Goal: Task Accomplishment & Management: Complete application form

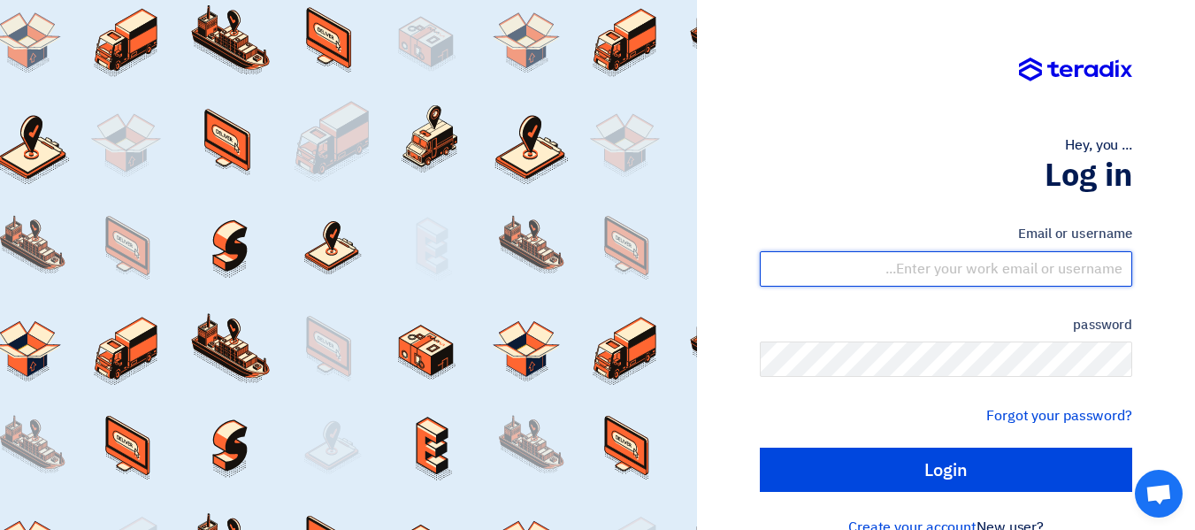
click at [1021, 262] on input "text" at bounding box center [946, 268] width 372 height 35
type input "[PERSON_NAME][EMAIL_ADDRESS][DOMAIN_NAME]"
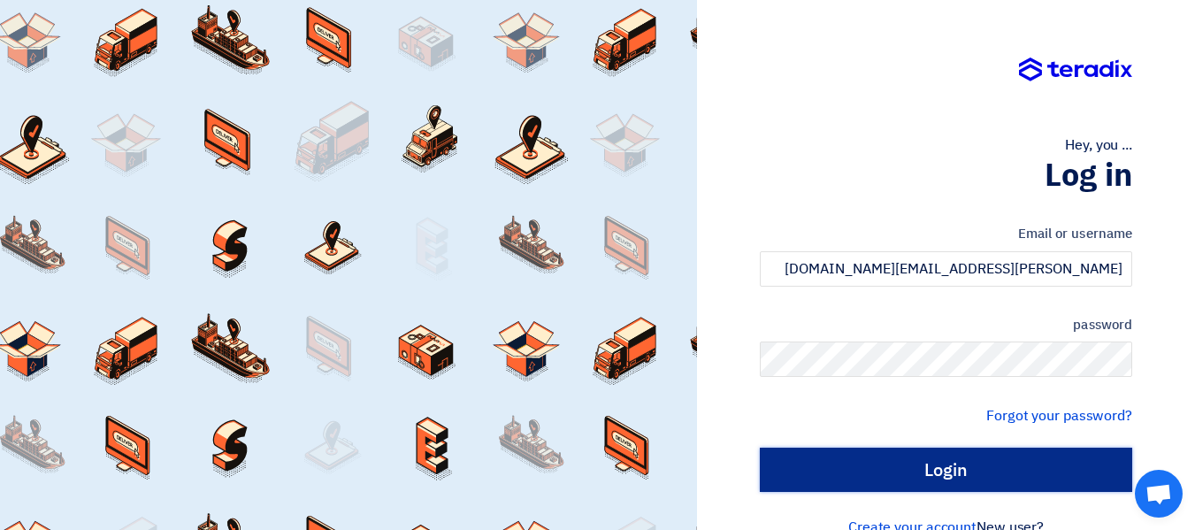
click at [965, 457] on input "Login" at bounding box center [946, 469] width 372 height 44
type input "Sign in"
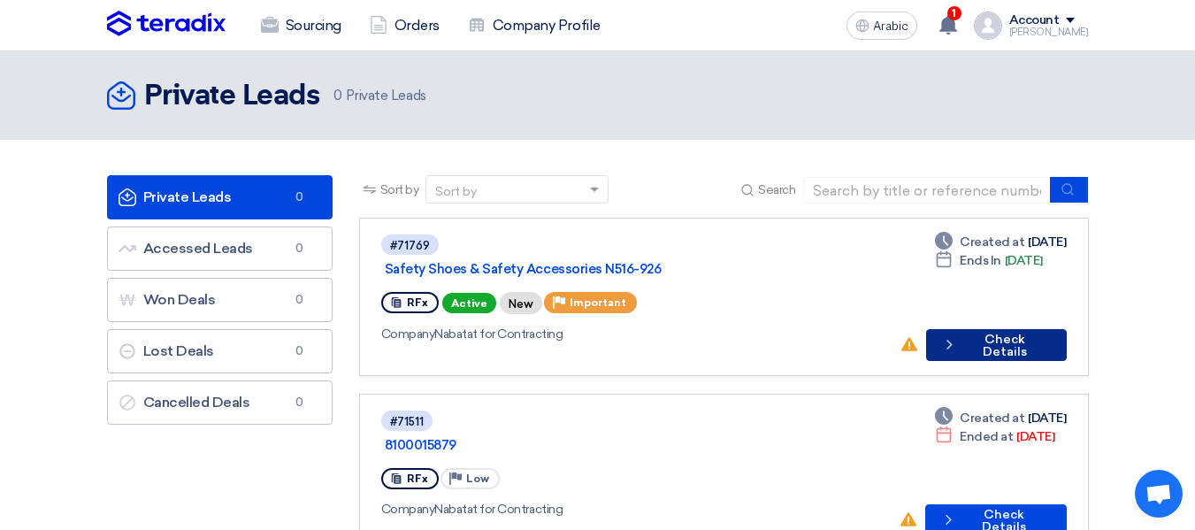
click at [983, 330] on button "Check details Check Details" at bounding box center [996, 345] width 140 height 32
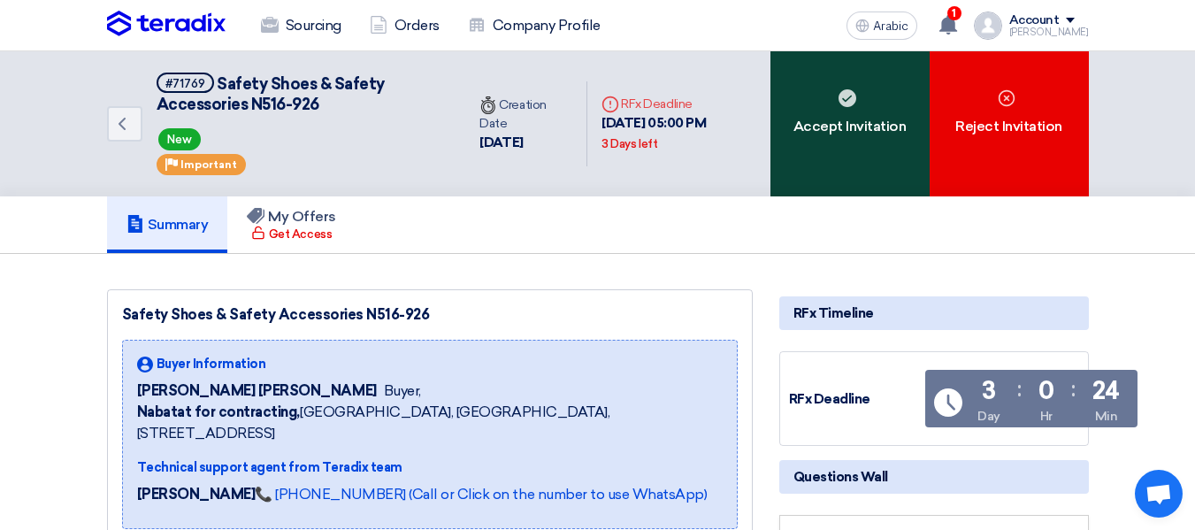
click at [876, 153] on div "Accept Invitation" at bounding box center [849, 123] width 159 height 145
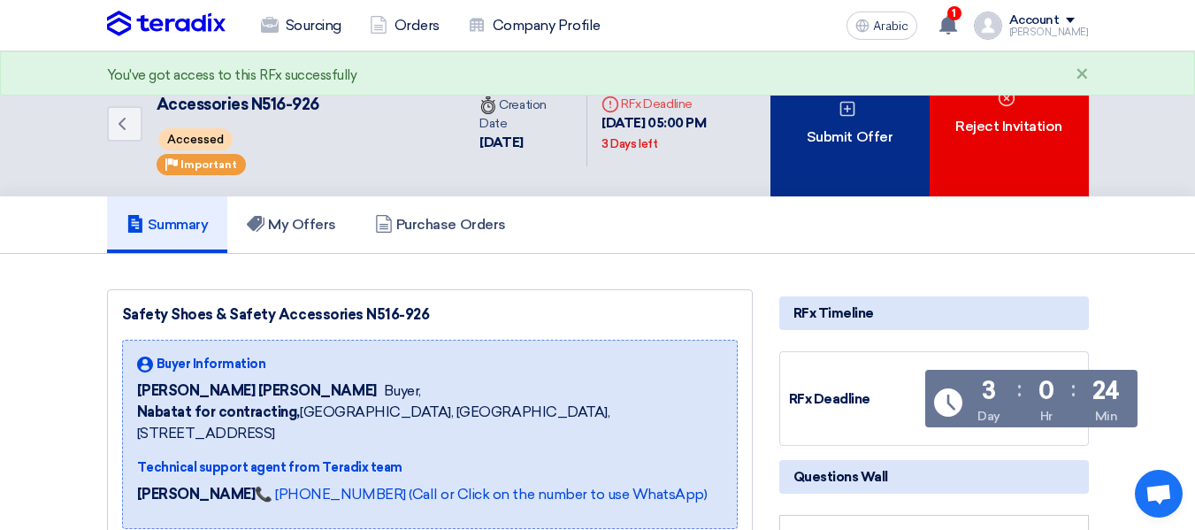
click at [911, 152] on div "Submit Offer" at bounding box center [849, 123] width 159 height 145
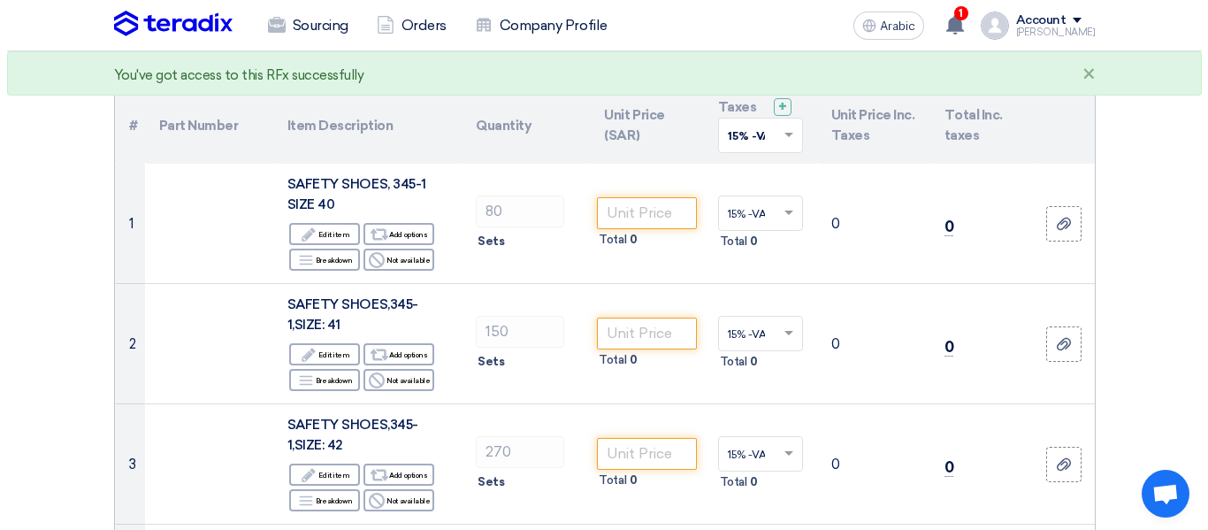
scroll to position [177, 0]
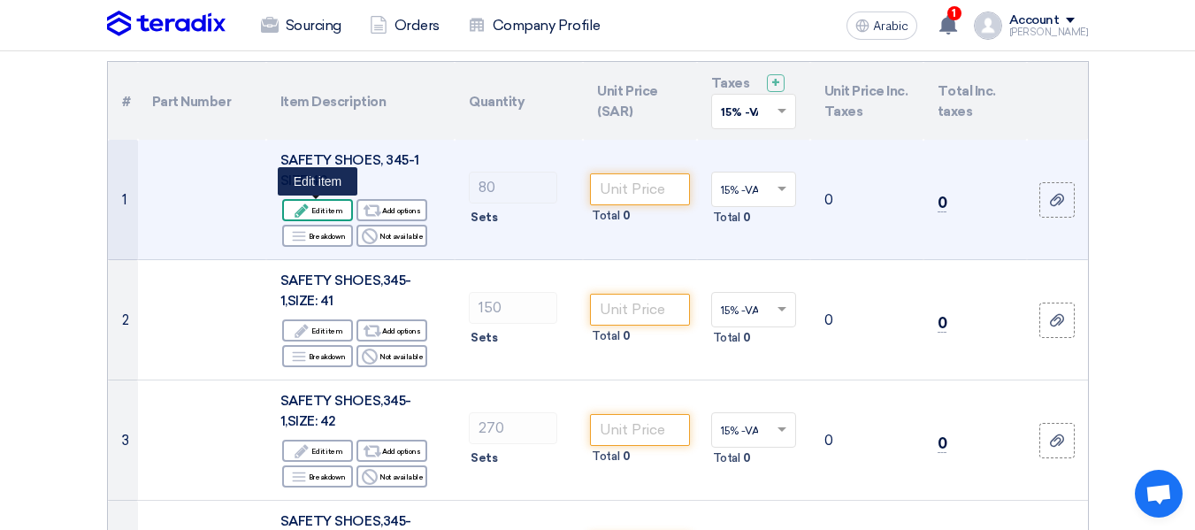
click at [336, 212] on font "Edit item" at bounding box center [326, 210] width 31 height 9
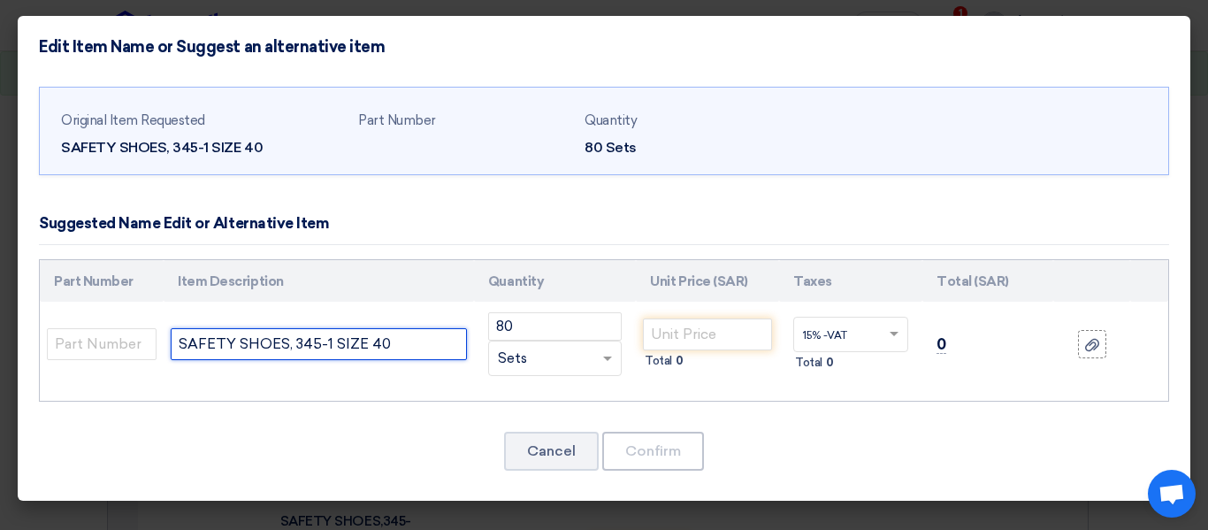
click at [429, 348] on input "SAFETY SHOES, 345-1 SIZE 40" at bounding box center [319, 344] width 296 height 32
type input "SAFETY SHOES #41 , Wagus , [GEOGRAPHIC_DATA]"
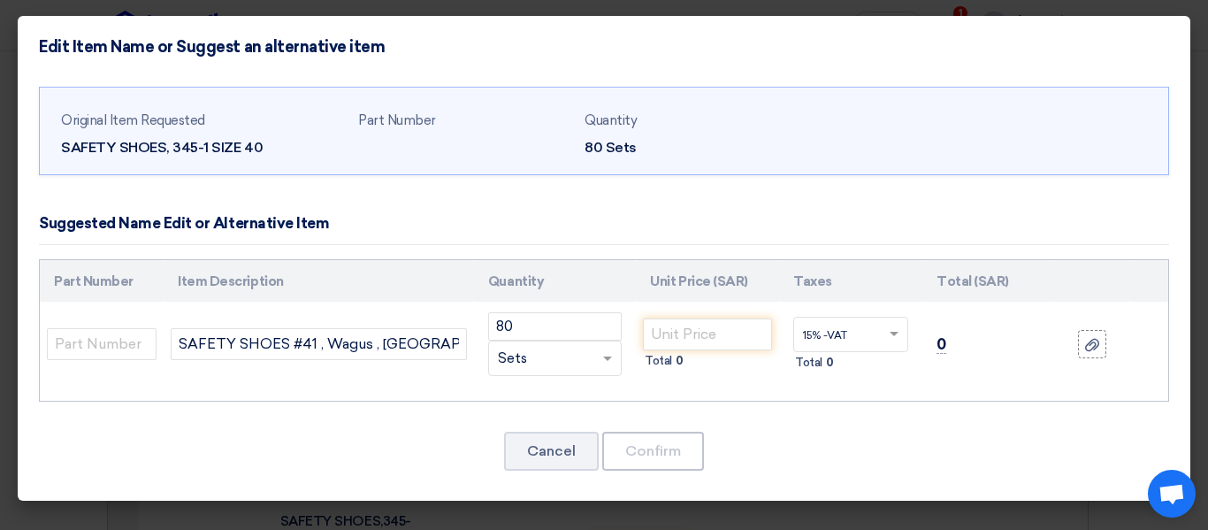
click at [580, 353] on div "RFQ_STEP1.ITEMS.2.TYPE_PLACEHOLDER × Sets" at bounding box center [544, 358] width 110 height 20
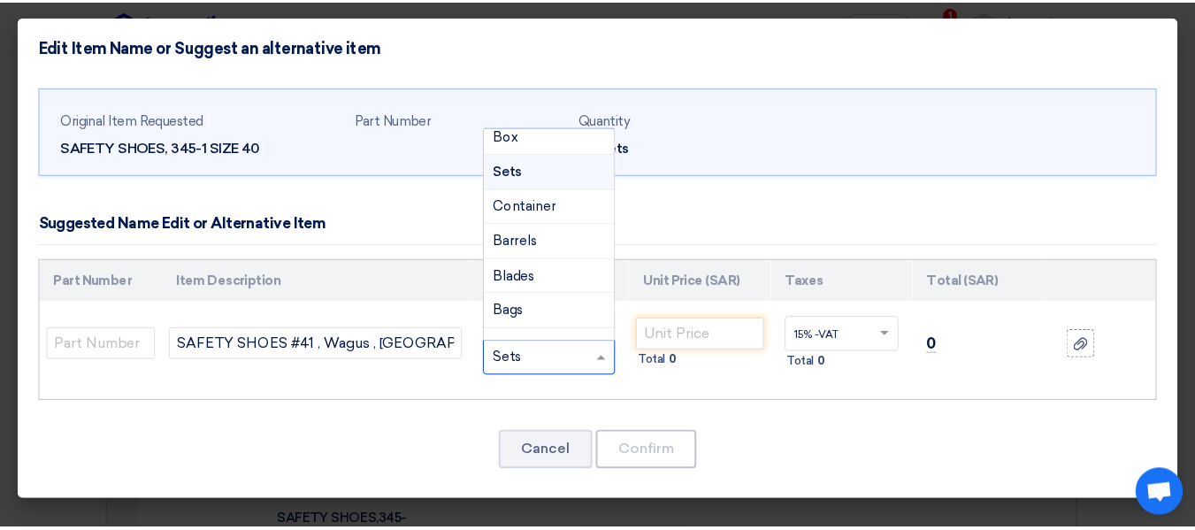
scroll to position [0, 0]
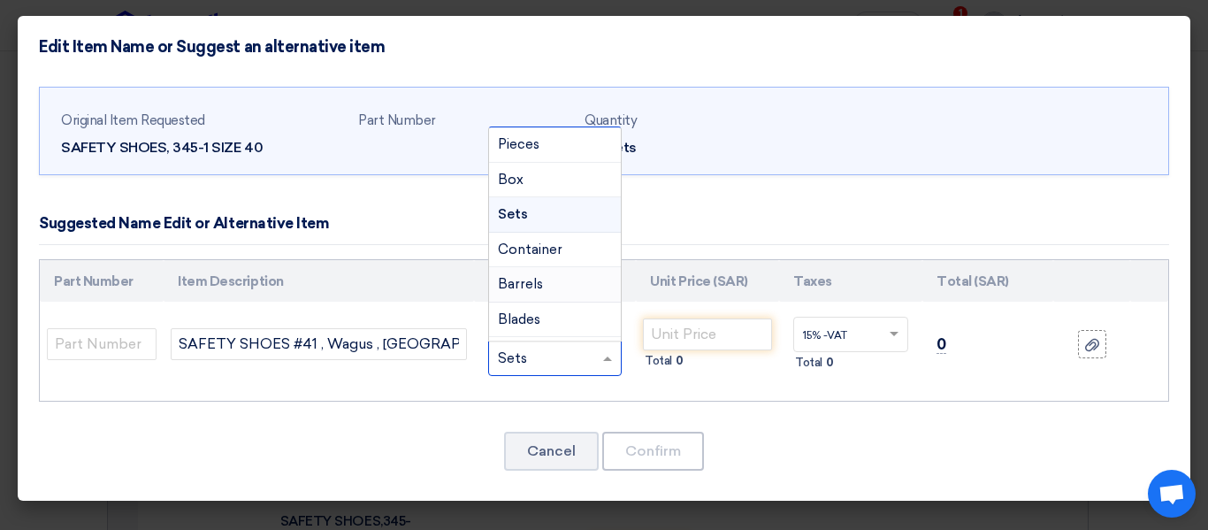
click at [752, 417] on div "Original Item Requested SAFETY SHOES, 345-1 SIZE 40 Part Number Quantity 80 Set…" at bounding box center [604, 290] width 1173 height 424
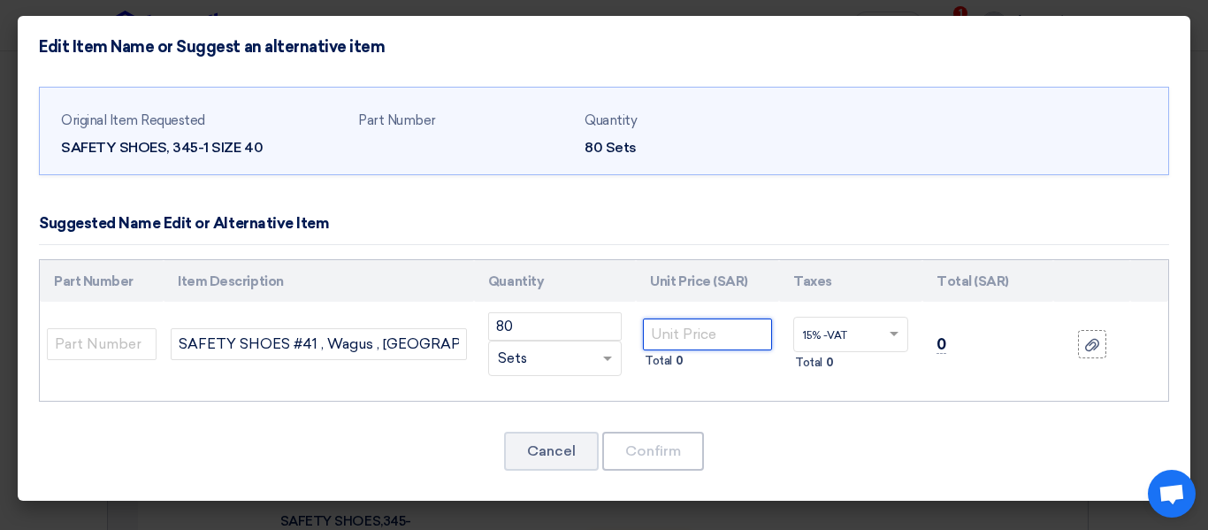
click at [700, 335] on input "number" at bounding box center [707, 334] width 129 height 32
type input "35"
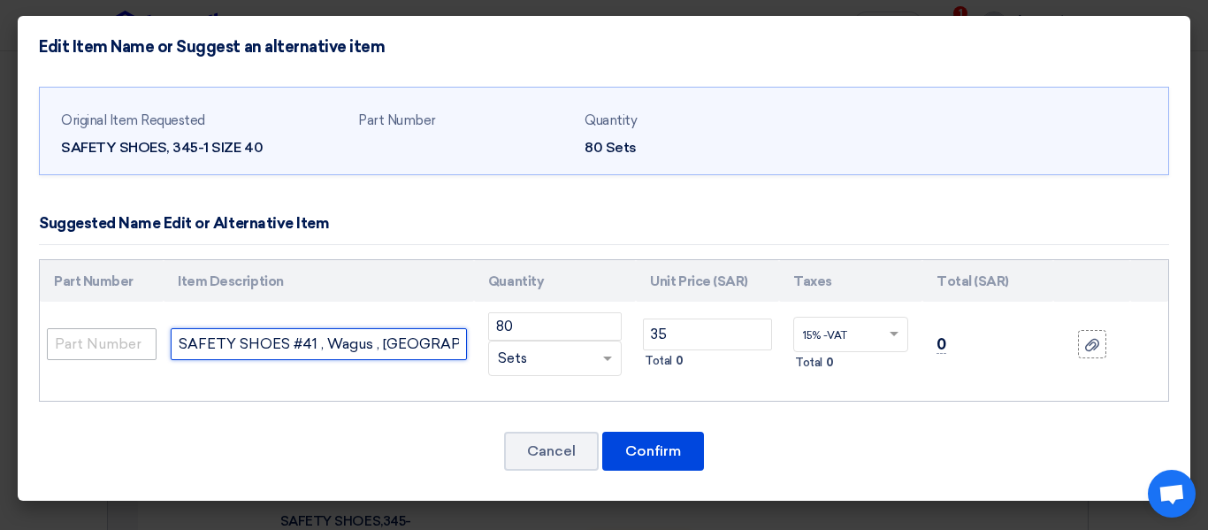
drag, startPoint x: 432, startPoint y: 340, endPoint x: 157, endPoint y: 332, distance: 275.2
click at [148, 333] on tr "SAFETY SHOES #41 , Wagus , [GEOGRAPHIC_DATA] 80 RFQ_STEP1.ITEMS.2.TYPE_PLACEHOL…" at bounding box center [604, 344] width 1128 height 85
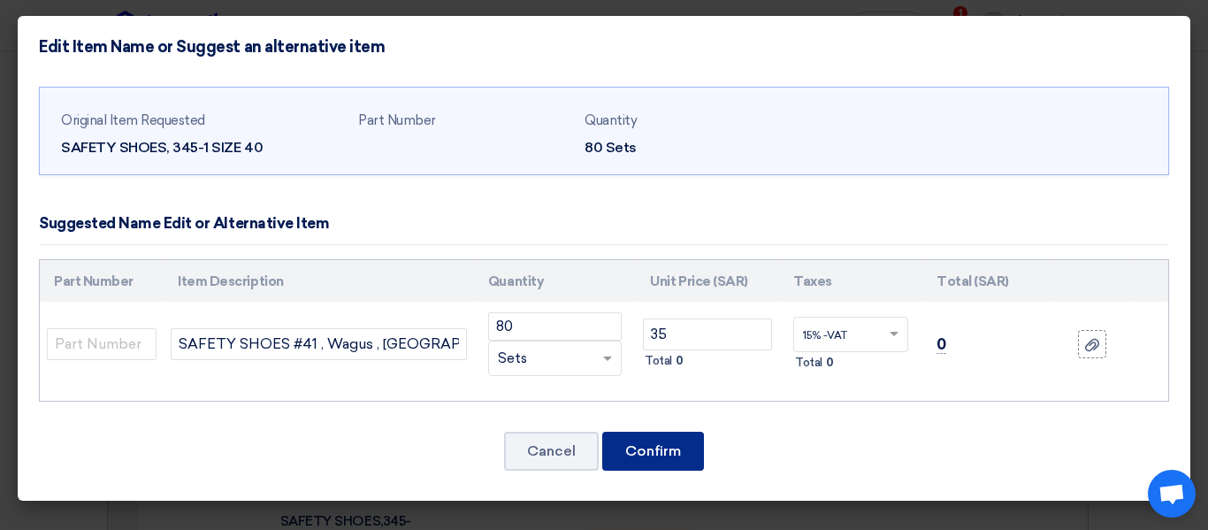
click at [665, 445] on font "Confirm" at bounding box center [653, 450] width 56 height 17
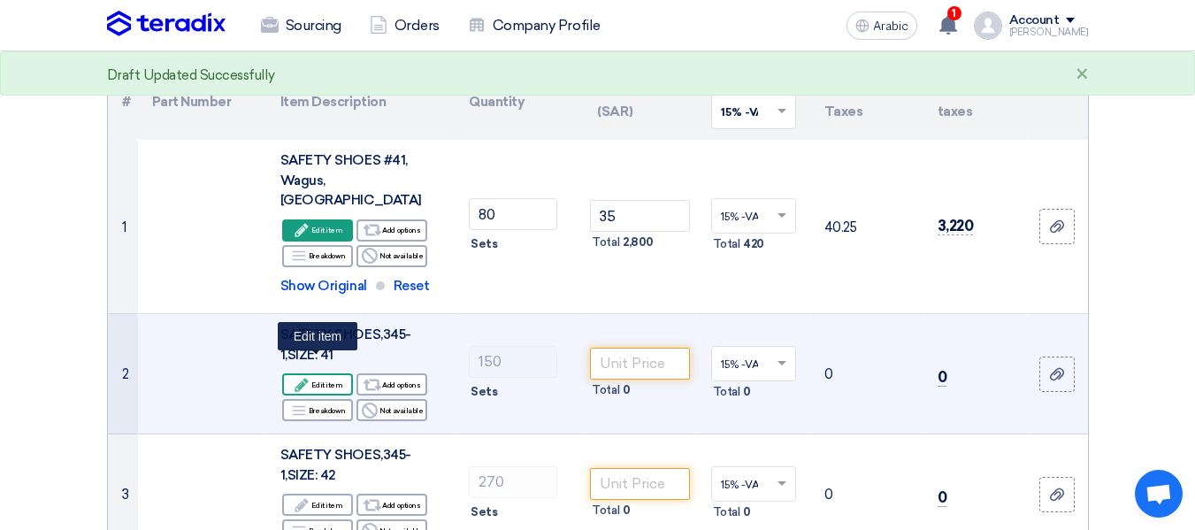
click at [337, 380] on font "Edit item" at bounding box center [326, 384] width 31 height 9
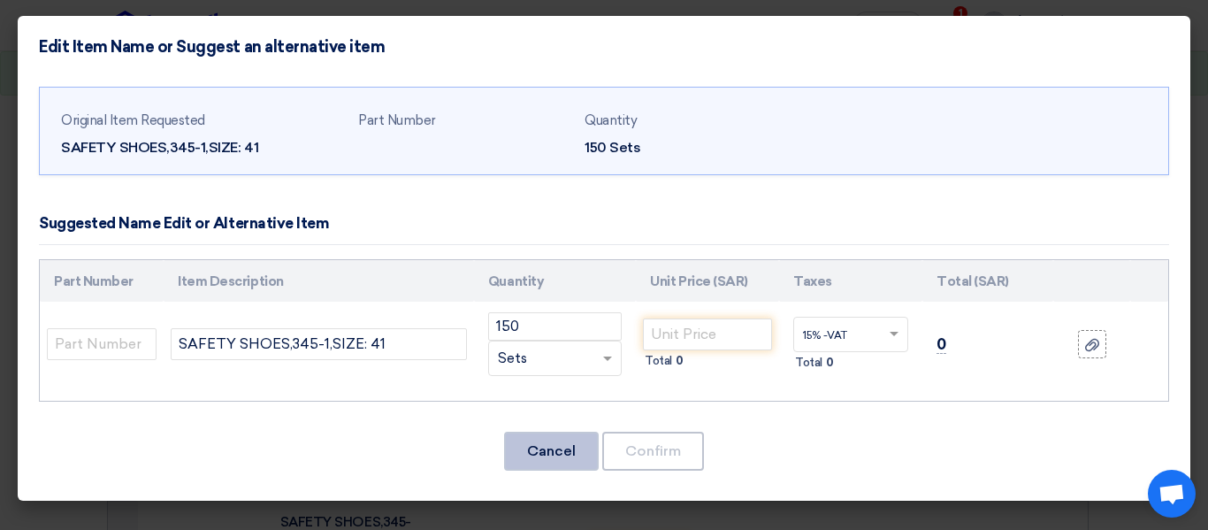
click at [546, 443] on font "Cancel" at bounding box center [551, 450] width 49 height 17
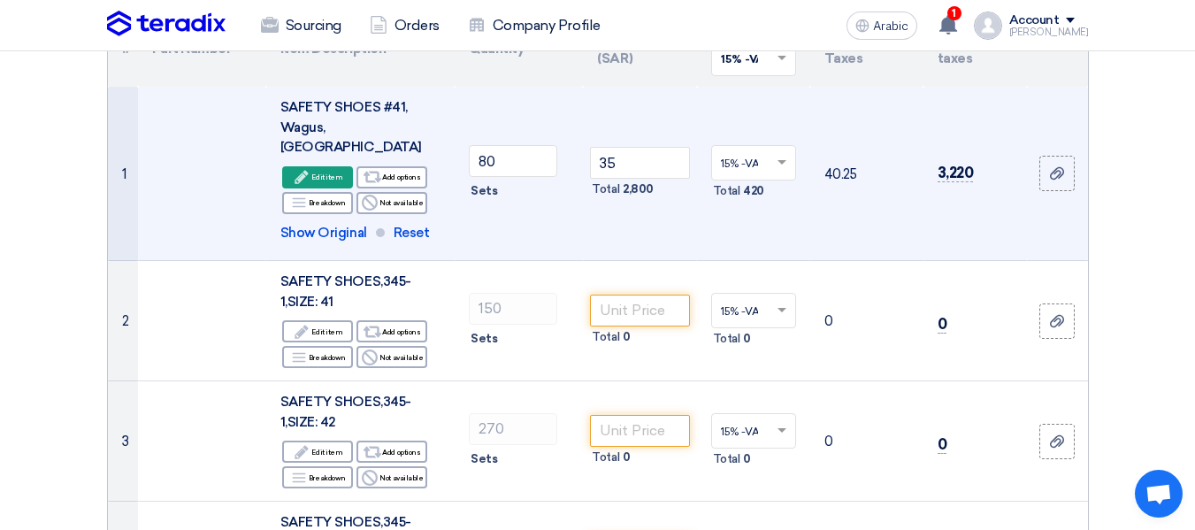
scroll to position [265, 0]
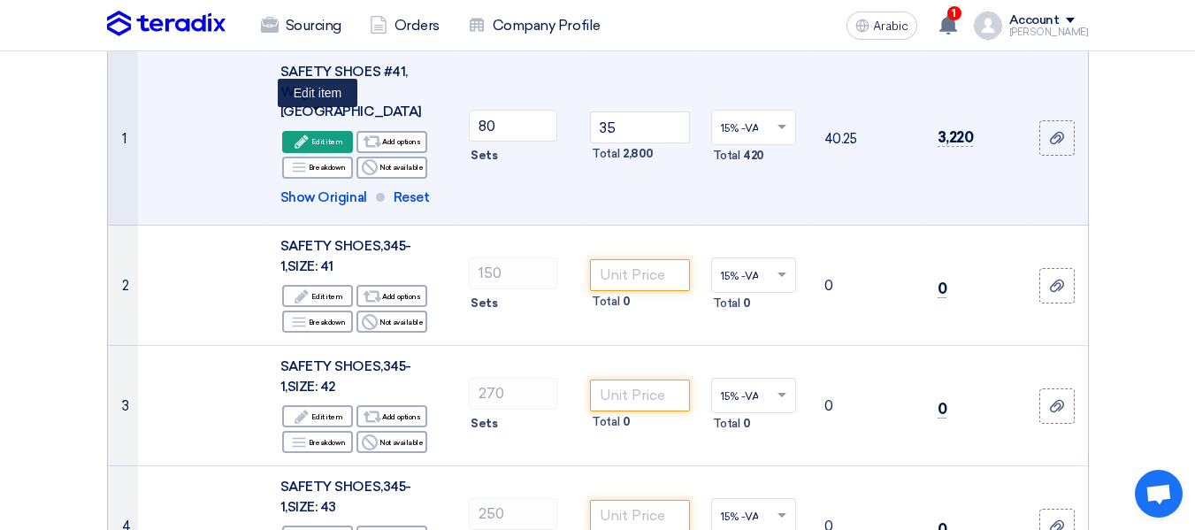
click at [327, 137] on font "Edit item" at bounding box center [326, 141] width 31 height 9
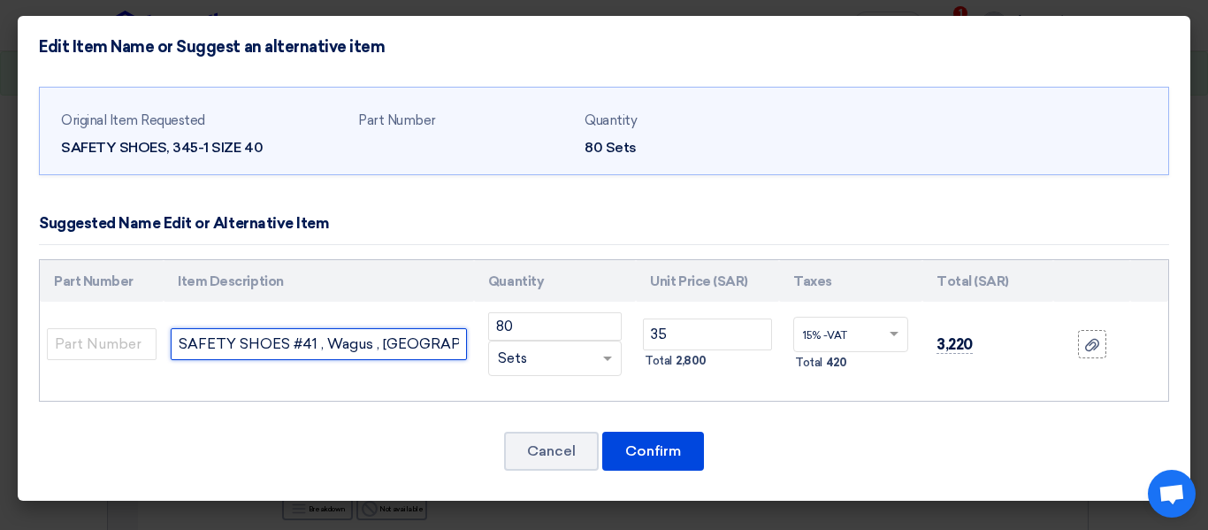
click at [313, 347] on input "SAFETY SHOES #41 , Wagus , [GEOGRAPHIC_DATA]" at bounding box center [319, 344] width 296 height 32
type input "SAFETY SHOES #40 , Wagus , [GEOGRAPHIC_DATA]"
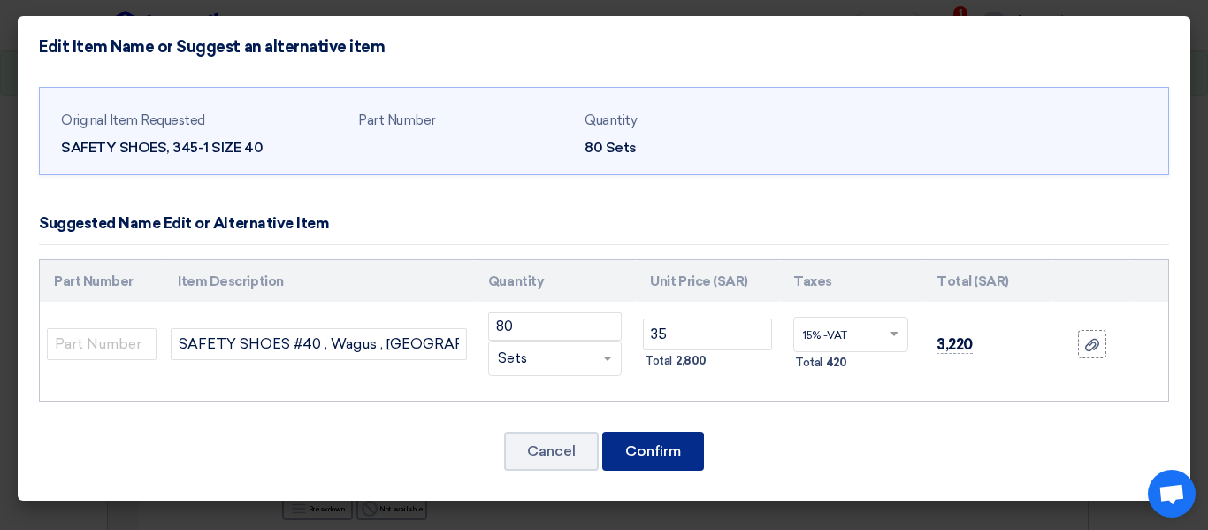
click at [630, 441] on button "Confirm" at bounding box center [653, 451] width 102 height 39
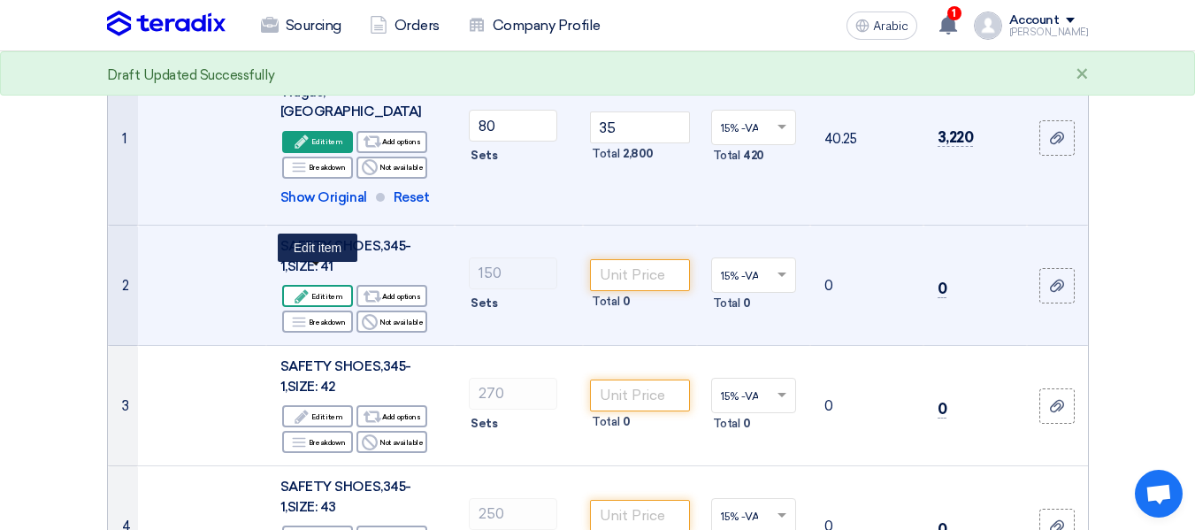
click at [334, 292] on font "Edit item" at bounding box center [326, 296] width 31 height 9
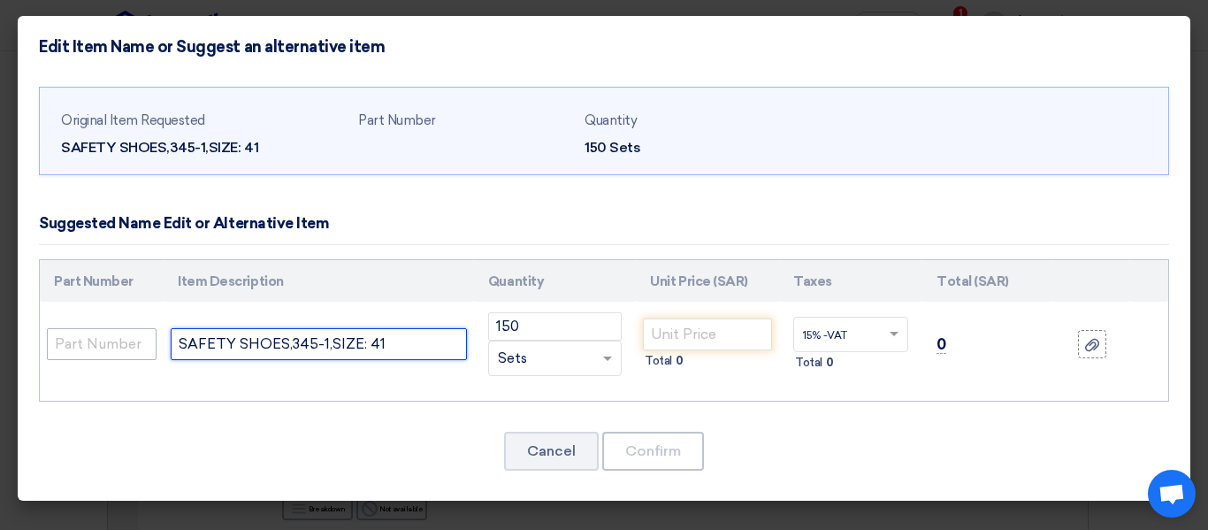
drag, startPoint x: 422, startPoint y: 343, endPoint x: 153, endPoint y: 356, distance: 269.1
click at [156, 353] on tr "SAFETY SHOES,345-1,SIZE: 41 150 RFQ_STEP1.ITEMS.2.TYPE_PLACEHOLDER × Sets" at bounding box center [604, 344] width 1128 height 85
paste input "#41 , Wagus , [GEOGRAPHIC_DATA]"
type input "SAFETY SHOES #41 , Wagus , [GEOGRAPHIC_DATA]"
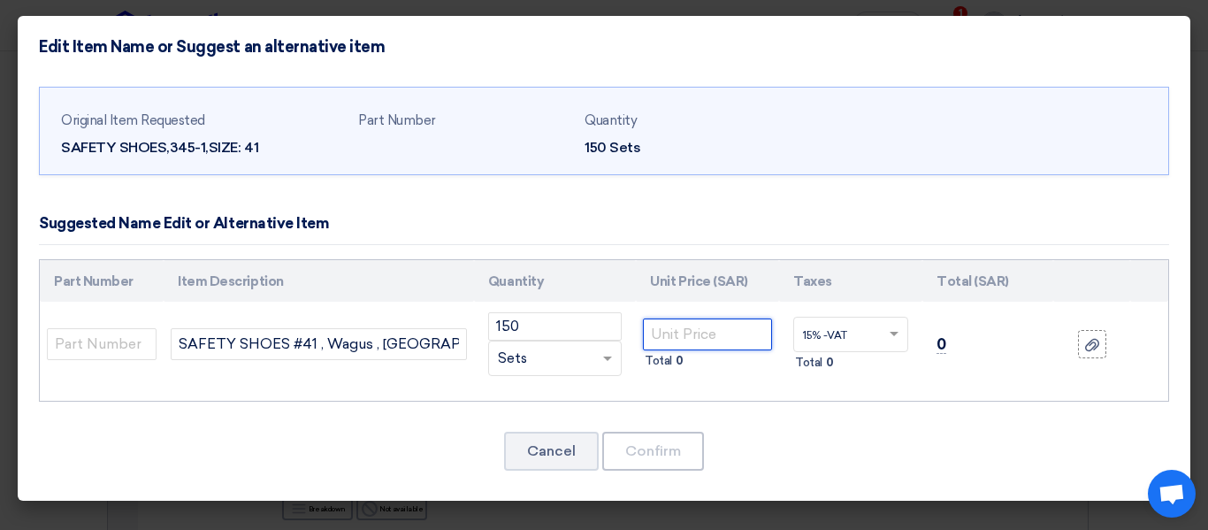
click at [716, 336] on input "number" at bounding box center [707, 334] width 129 height 32
type input "35"
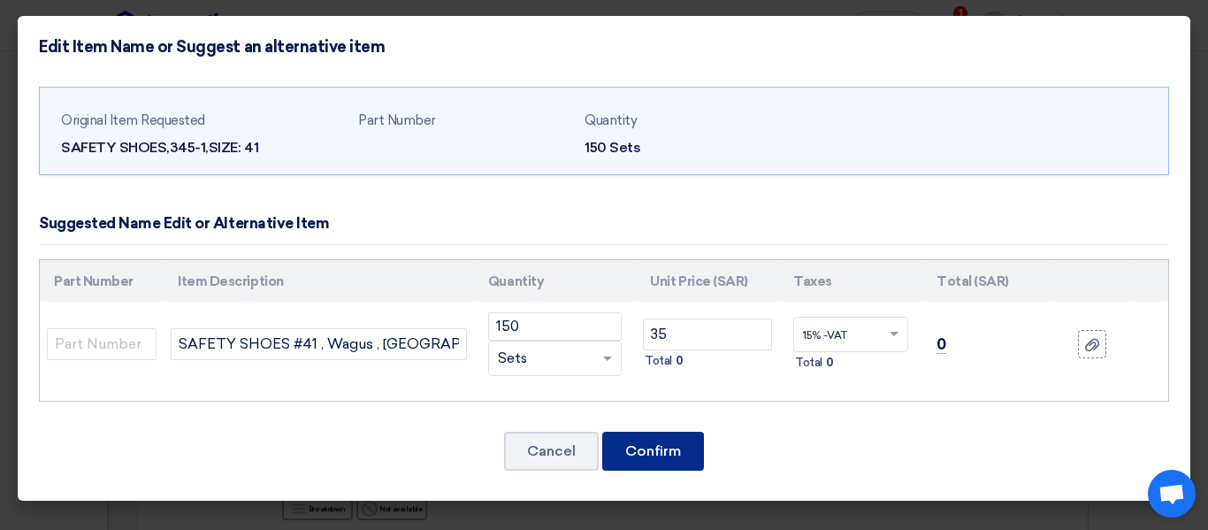
click at [668, 455] on font "Confirm" at bounding box center [653, 450] width 56 height 17
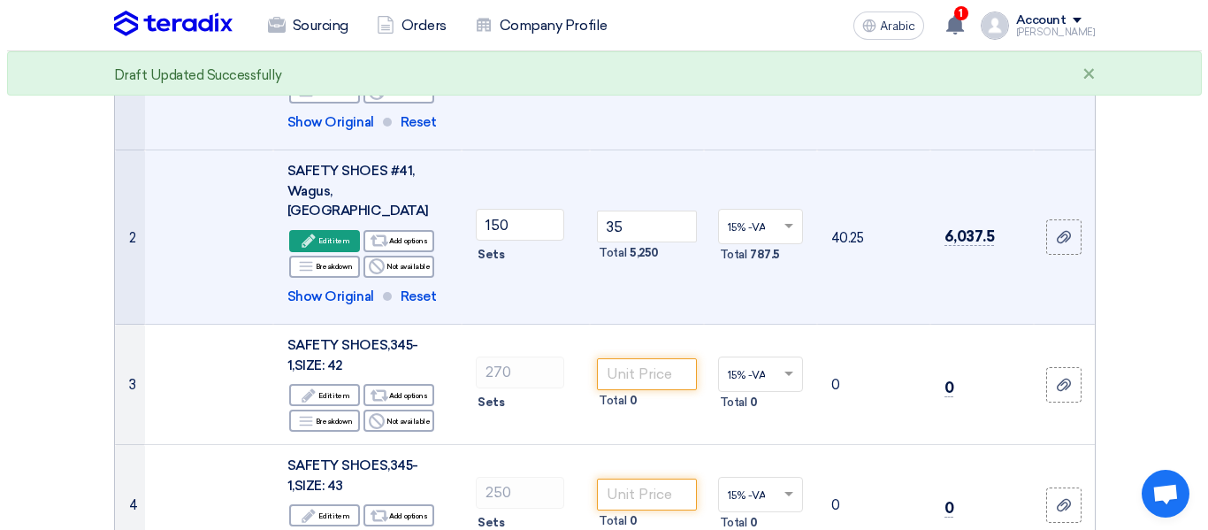
scroll to position [442, 0]
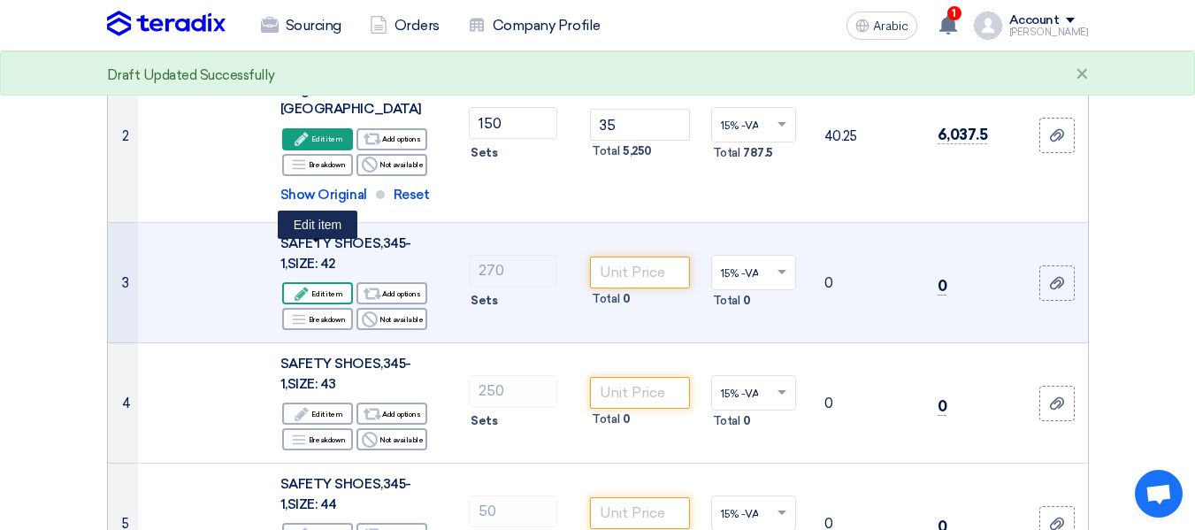
click at [333, 289] on font "Edit item" at bounding box center [326, 293] width 31 height 9
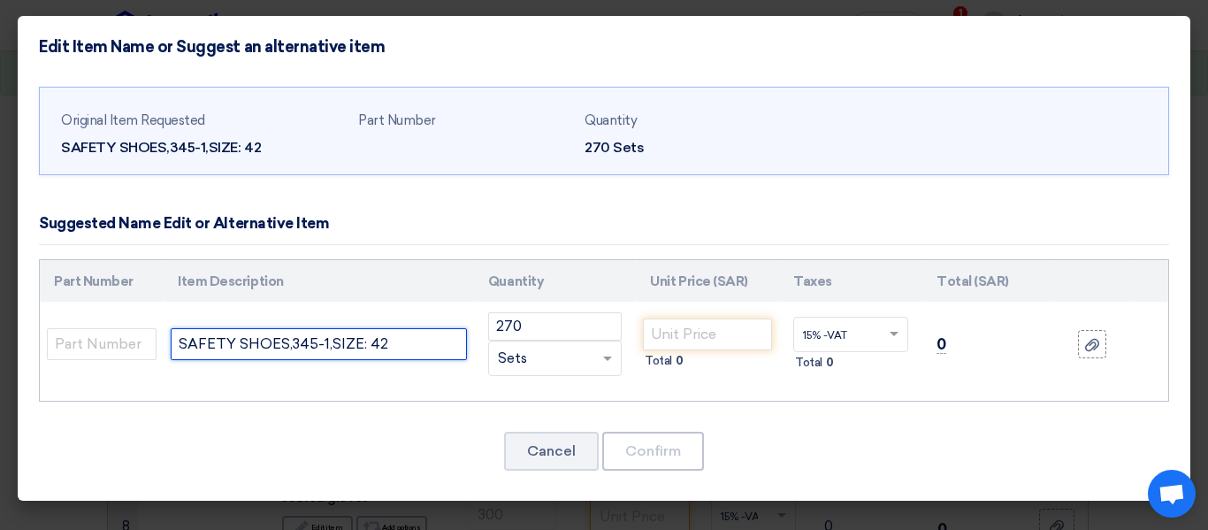
drag, startPoint x: 362, startPoint y: 348, endPoint x: 0, endPoint y: 341, distance: 361.8
click at [0, 341] on modal-container "Edit Item Name or Suggest an alternative item Original Item Requested SAFETY SH…" at bounding box center [604, 265] width 1208 height 530
paste input "#41 , Wagus , [GEOGRAPHIC_DATA]"
click at [313, 341] on input "SAFETY SHOES #41 , Wagus , [GEOGRAPHIC_DATA]" at bounding box center [319, 344] width 296 height 32
type input "SAFETY SHOES #42 , Wagus , [GEOGRAPHIC_DATA]"
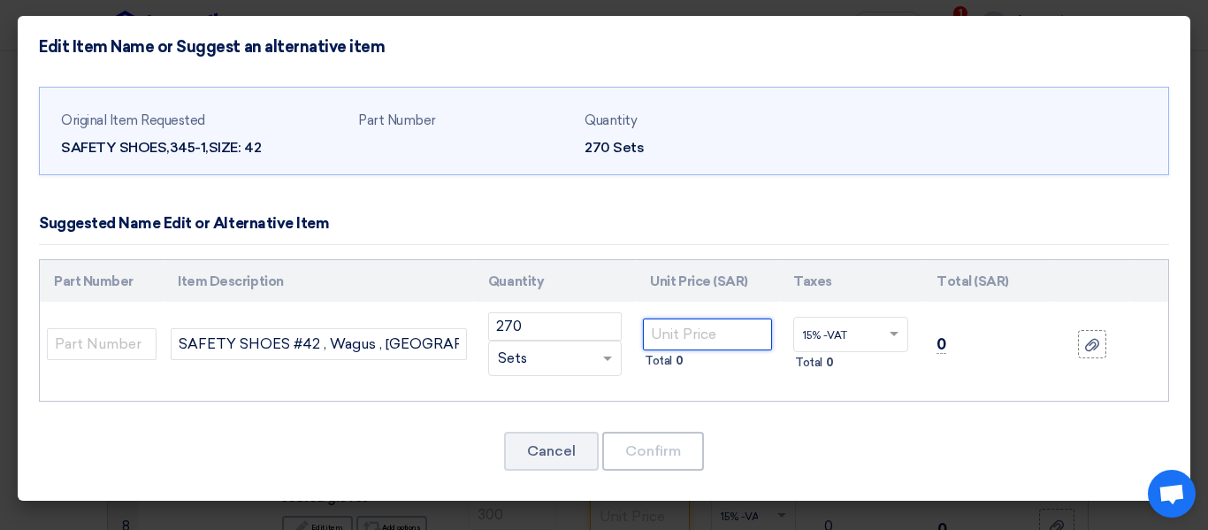
click at [678, 325] on input "number" at bounding box center [707, 334] width 129 height 32
type input "35"
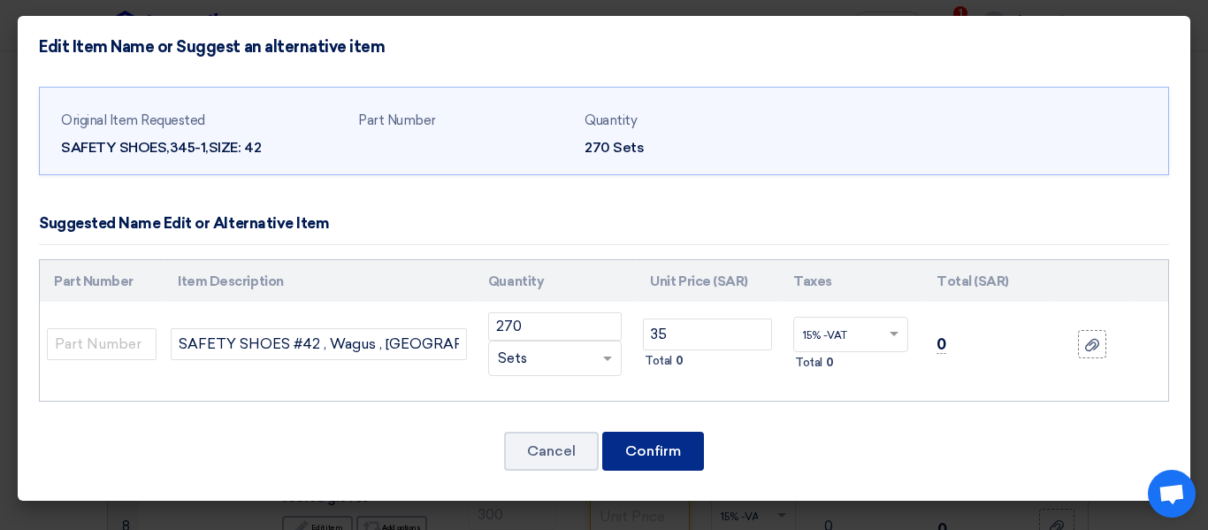
click at [667, 462] on button "Confirm" at bounding box center [653, 451] width 102 height 39
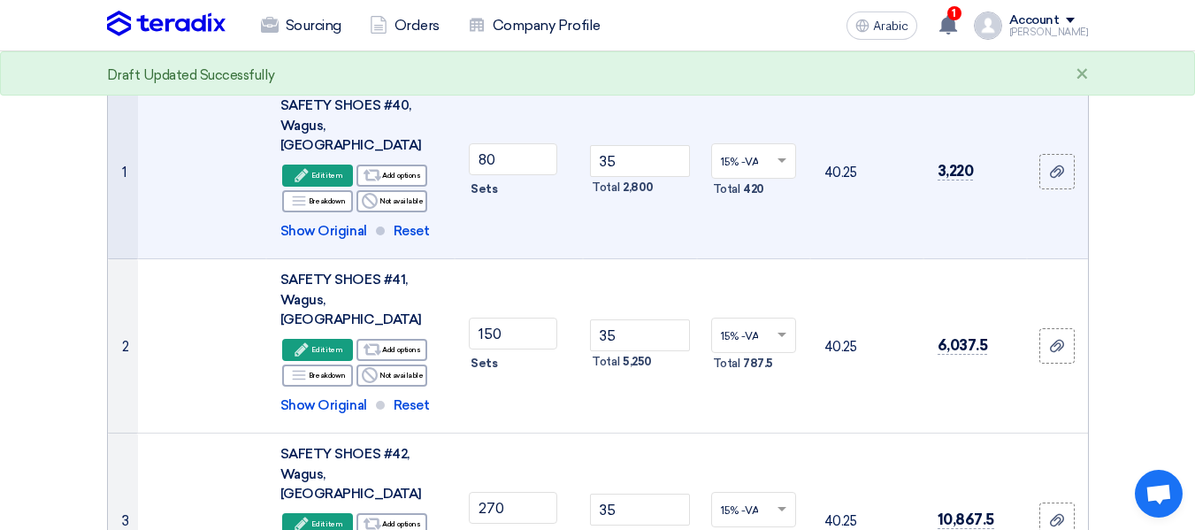
scroll to position [165, 0]
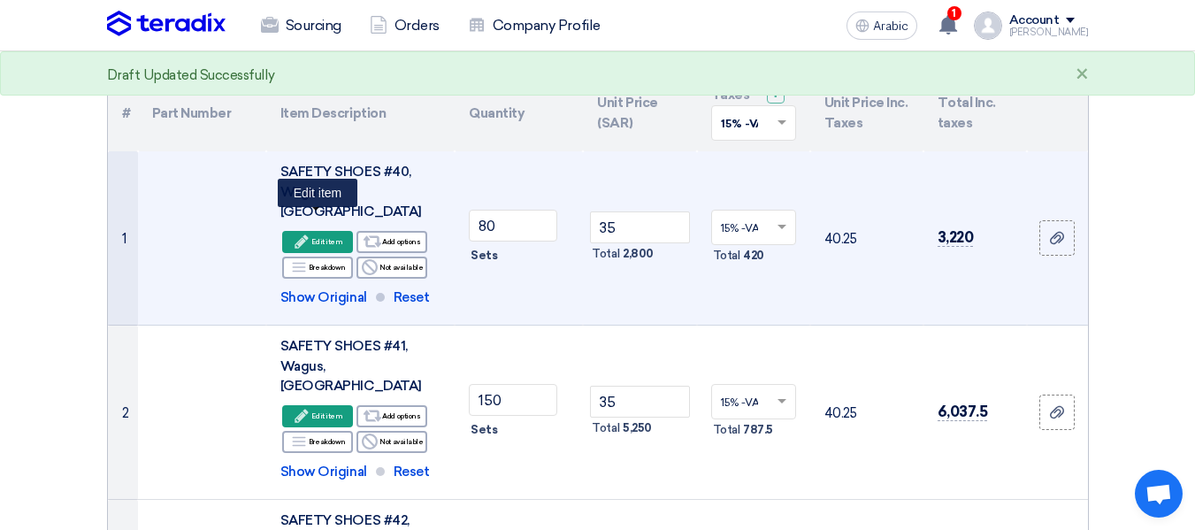
click at [321, 234] on font "Edit item" at bounding box center [326, 241] width 31 height 14
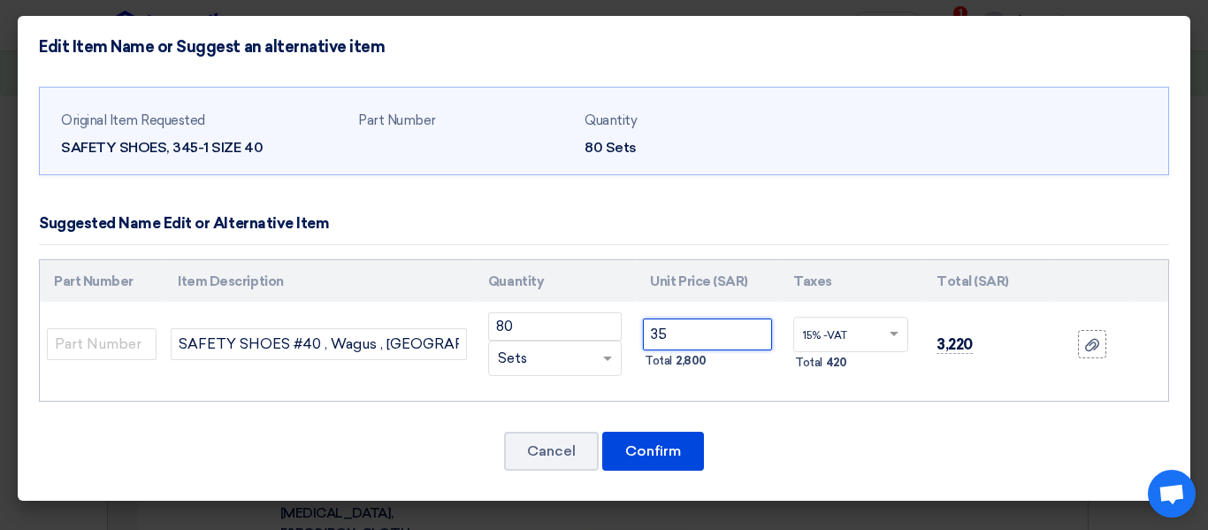
drag, startPoint x: 692, startPoint y: 340, endPoint x: 553, endPoint y: 346, distance: 139.9
click at [555, 345] on tr "SAFETY SHOES #40 , Wagus , [GEOGRAPHIC_DATA] 80 RFQ_STEP1.ITEMS.2.TYPE_PLACEHOL…" at bounding box center [604, 344] width 1128 height 85
type input "34"
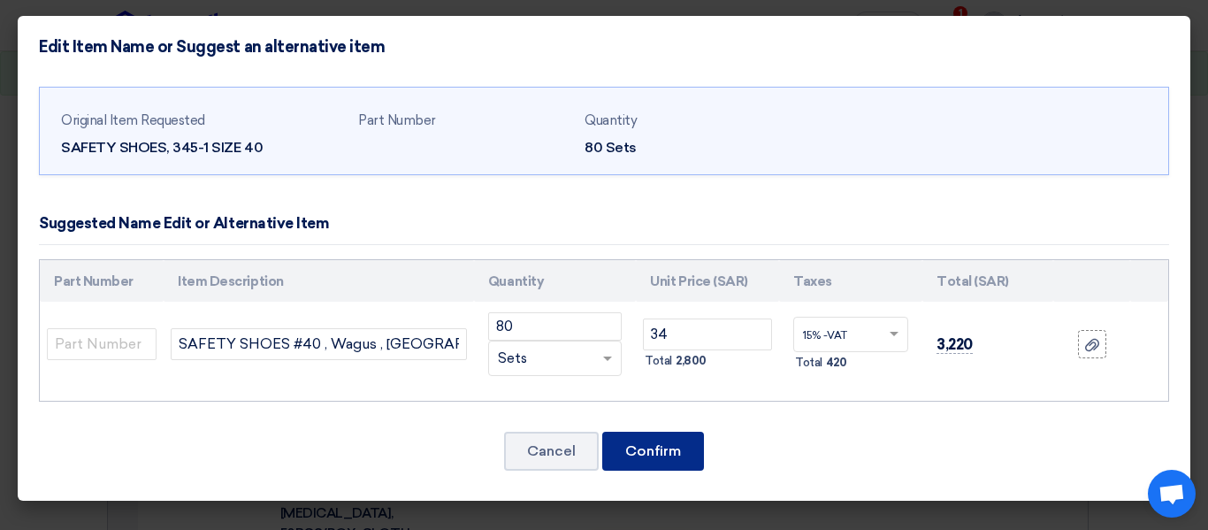
click at [645, 447] on font "Confirm" at bounding box center [653, 450] width 56 height 17
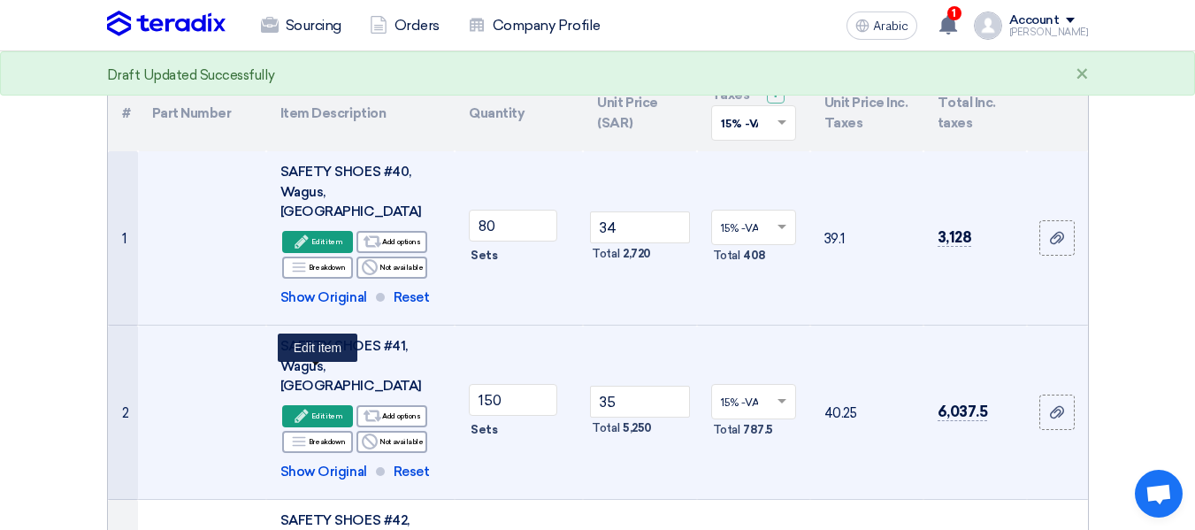
click at [321, 411] on font "Edit item" at bounding box center [326, 415] width 31 height 9
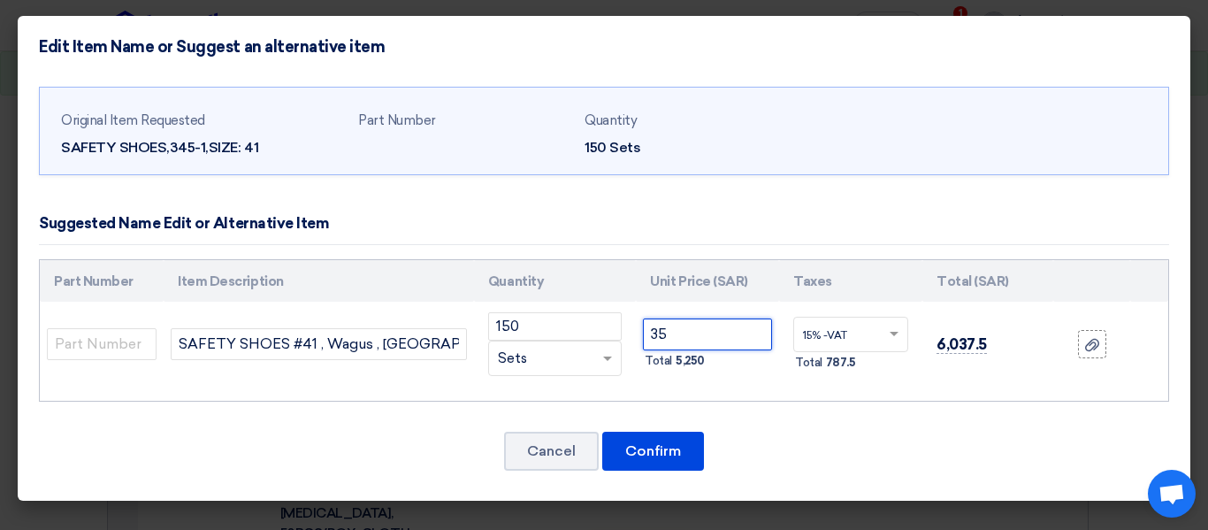
click at [725, 340] on input "35" at bounding box center [707, 334] width 129 height 32
type input "34"
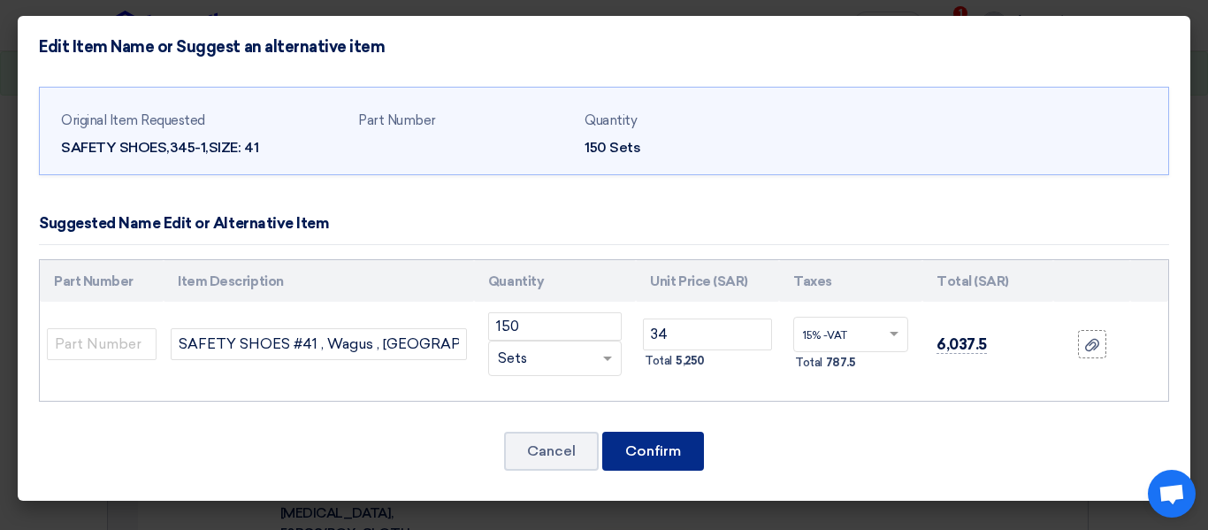
click at [695, 459] on button "Confirm" at bounding box center [653, 451] width 102 height 39
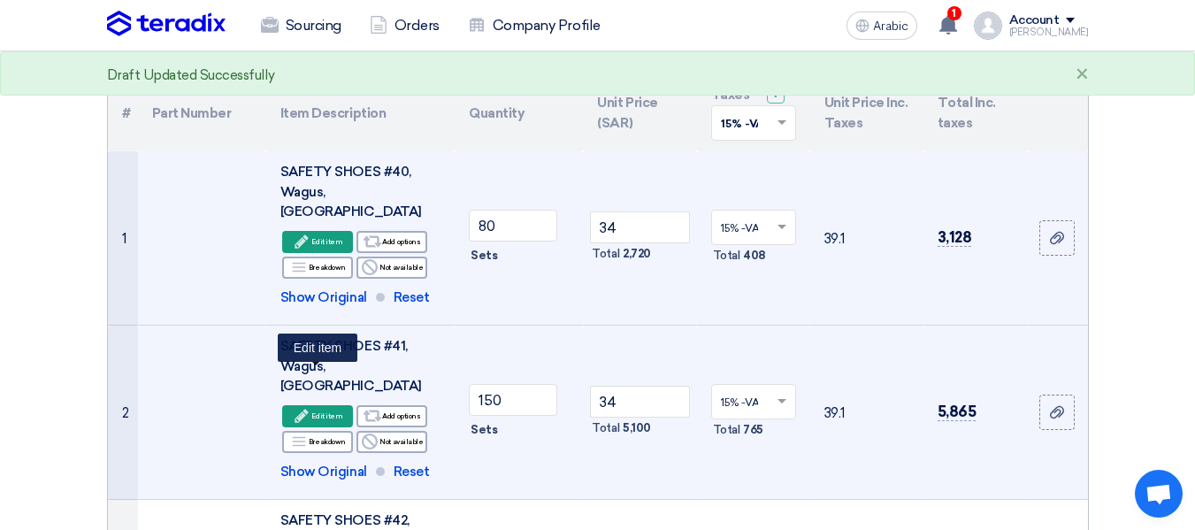
click at [345, 405] on div "Edit Edit item" at bounding box center [317, 416] width 71 height 22
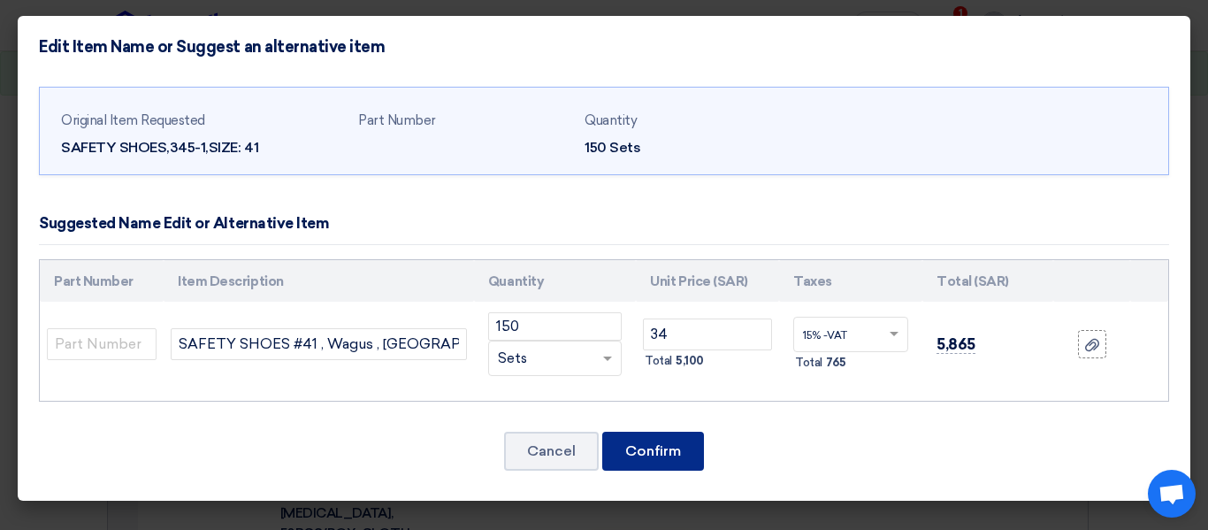
click at [657, 447] on font "Confirm" at bounding box center [653, 450] width 56 height 17
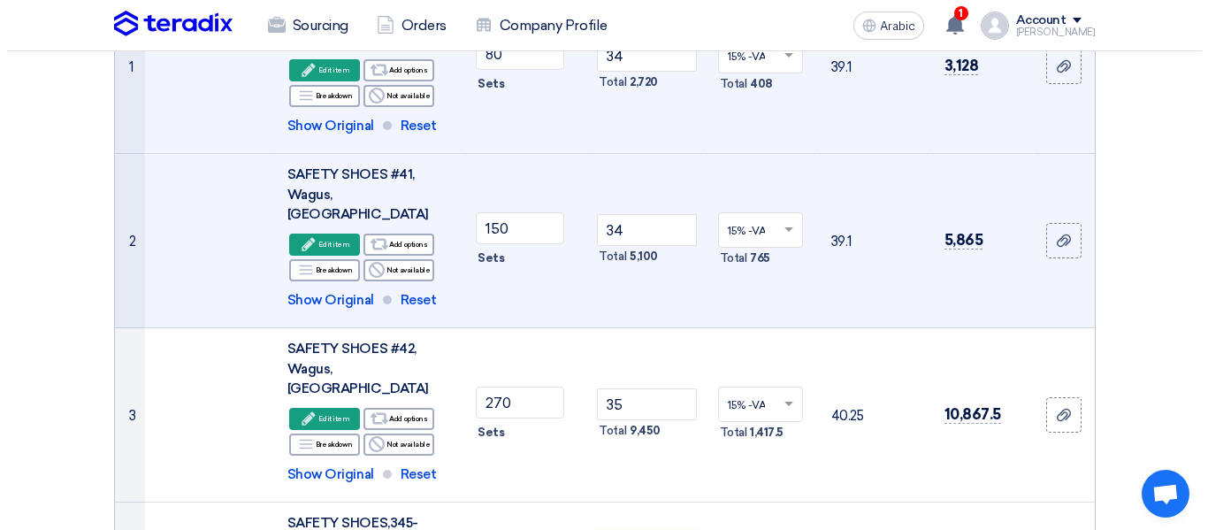
scroll to position [342, 0]
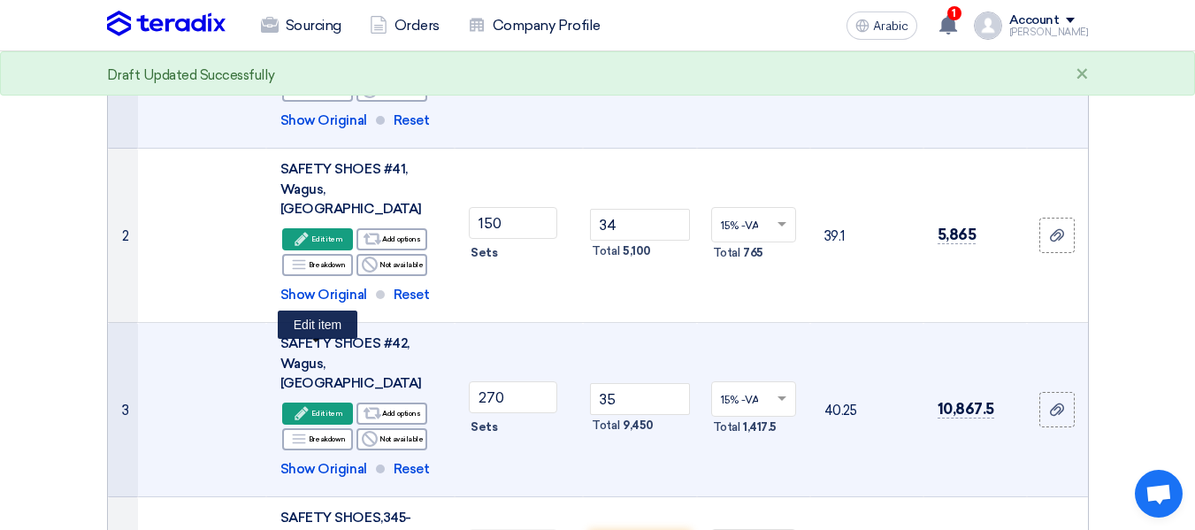
click at [303, 405] on icon "Edit" at bounding box center [302, 413] width 16 height 16
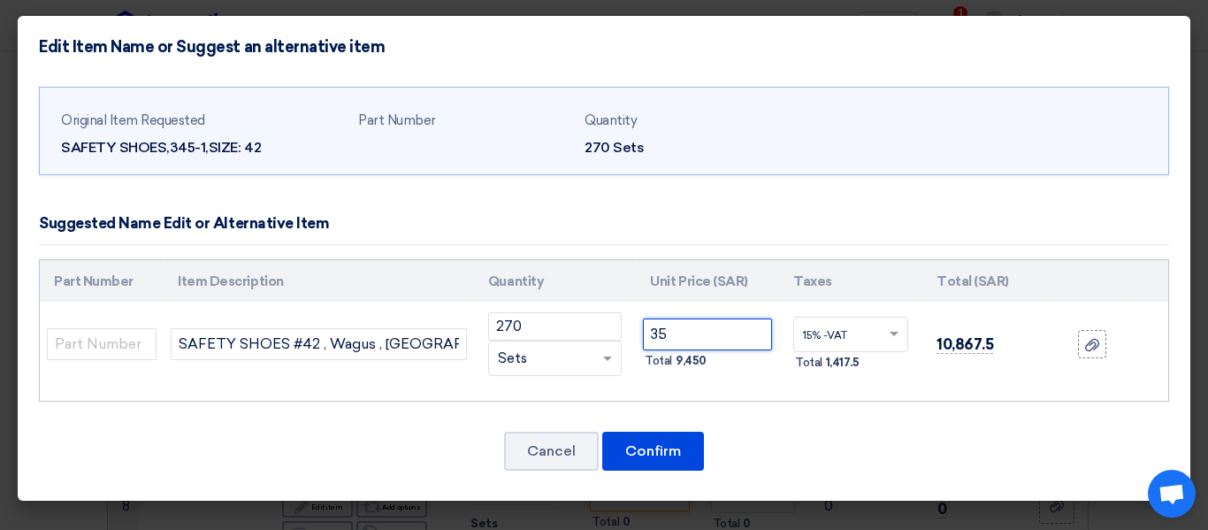
click at [702, 333] on input "35" at bounding box center [707, 334] width 129 height 32
type input "34"
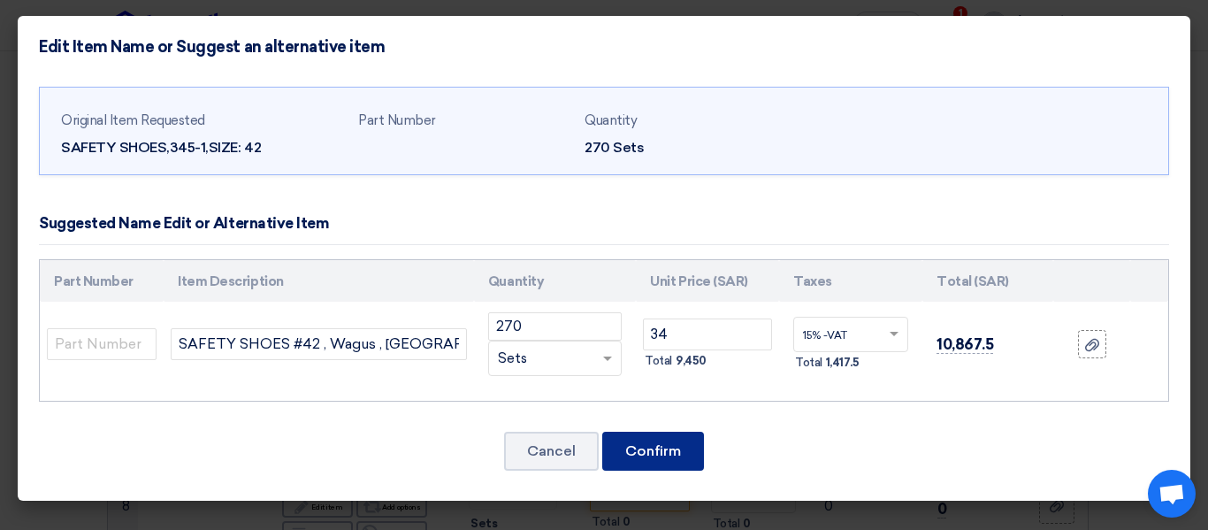
click at [673, 437] on button "Confirm" at bounding box center [653, 451] width 102 height 39
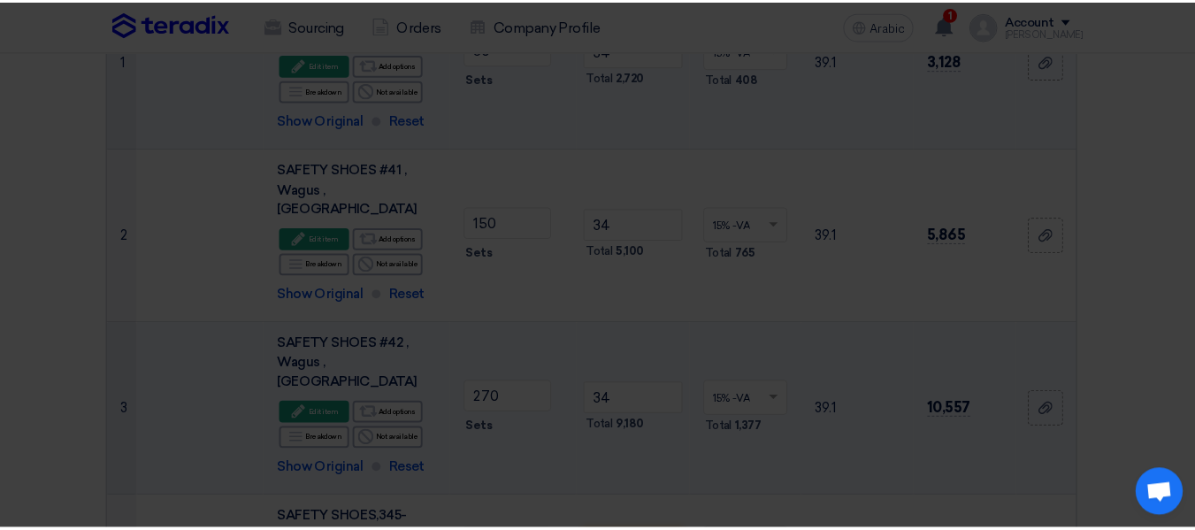
scroll to position [805, 0]
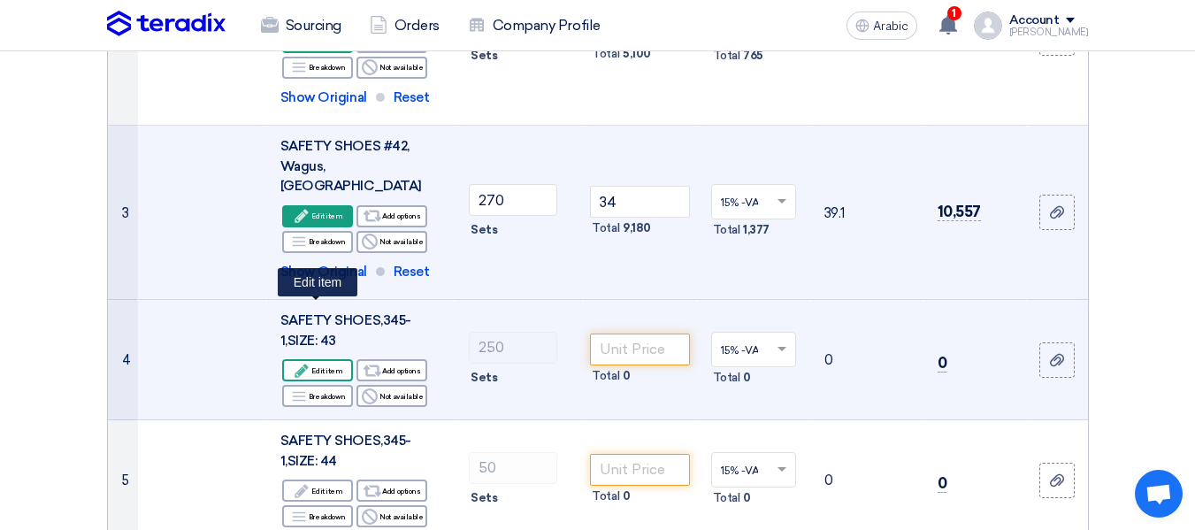
click at [309, 363] on use at bounding box center [301, 369] width 13 height 13
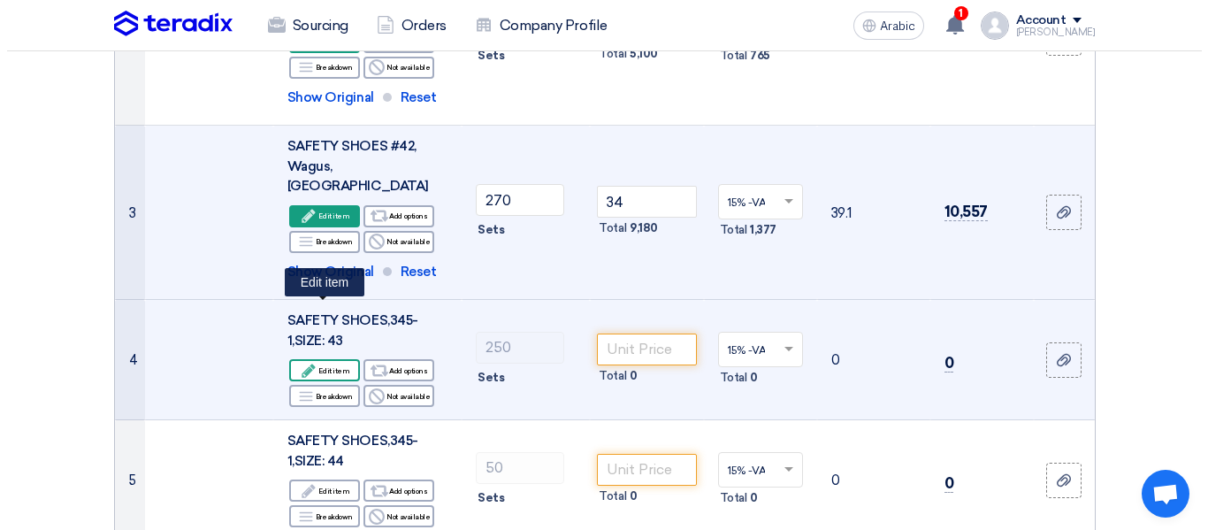
scroll to position [386, 0]
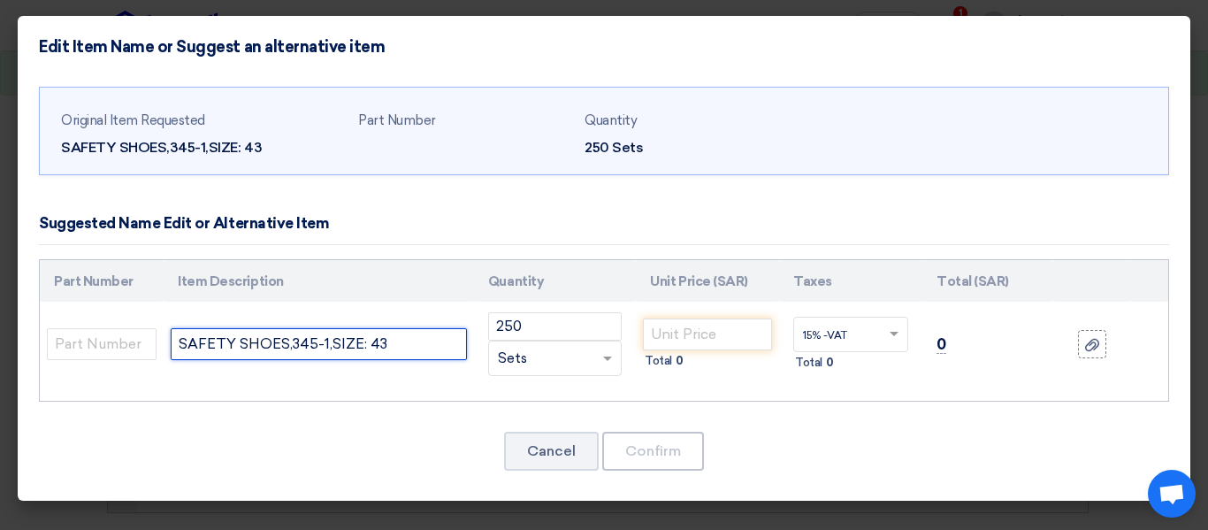
drag, startPoint x: 432, startPoint y: 347, endPoint x: 0, endPoint y: 321, distance: 433.2
click at [0, 320] on modal-container "Edit Item Name or Suggest an alternative item Original Item Requested SAFETY SH…" at bounding box center [604, 265] width 1208 height 530
paste input "#41 , Wagus , [GEOGRAPHIC_DATA]"
click at [311, 343] on input "SAFETY SHOES #41 , Wagus , [GEOGRAPHIC_DATA]" at bounding box center [319, 344] width 296 height 32
type input "SAFETY SHOES #43 , Wagus , [GEOGRAPHIC_DATA]"
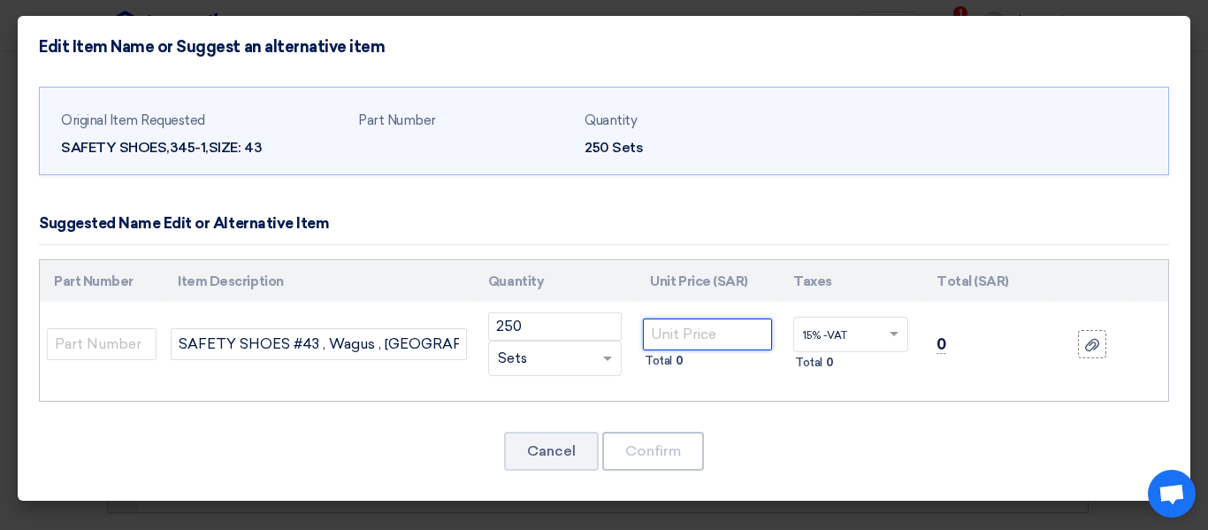
click at [677, 333] on input "number" at bounding box center [707, 334] width 129 height 32
type input "34"
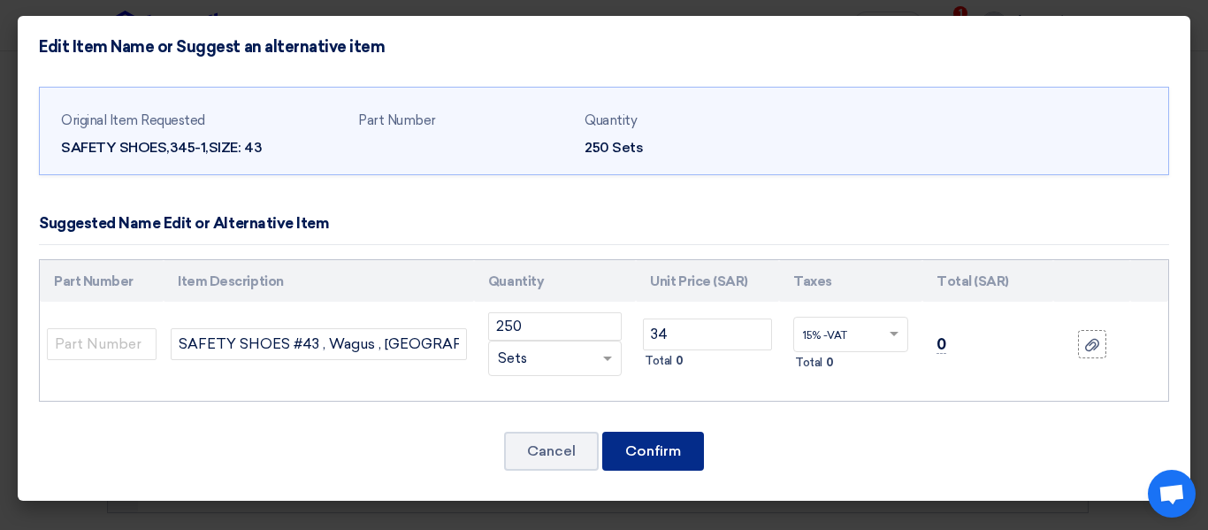
click at [661, 449] on font "Confirm" at bounding box center [653, 450] width 56 height 17
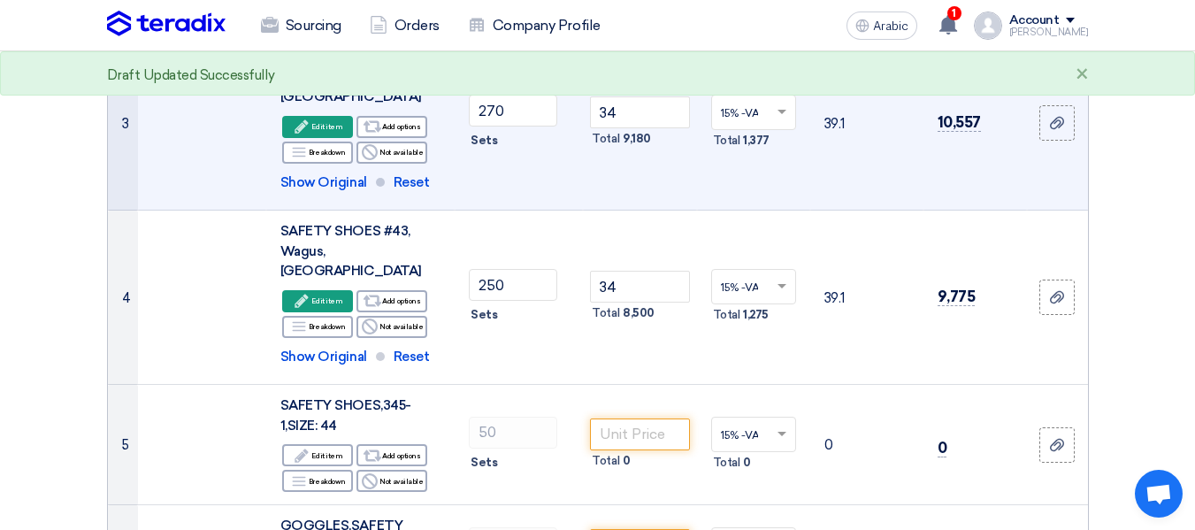
scroll to position [583, 0]
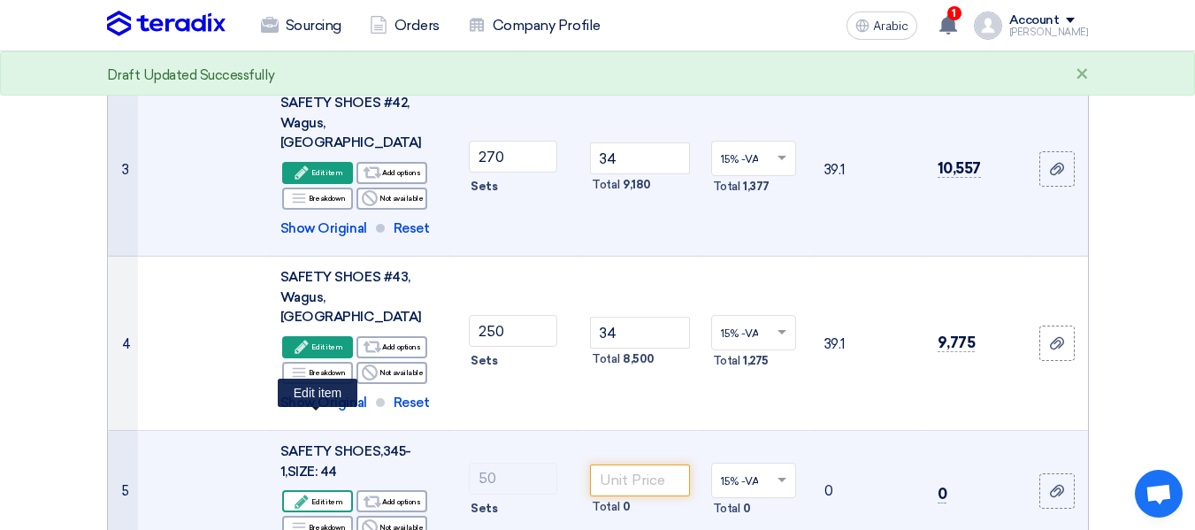
click at [323, 490] on div "Edit Edit item" at bounding box center [317, 501] width 71 height 22
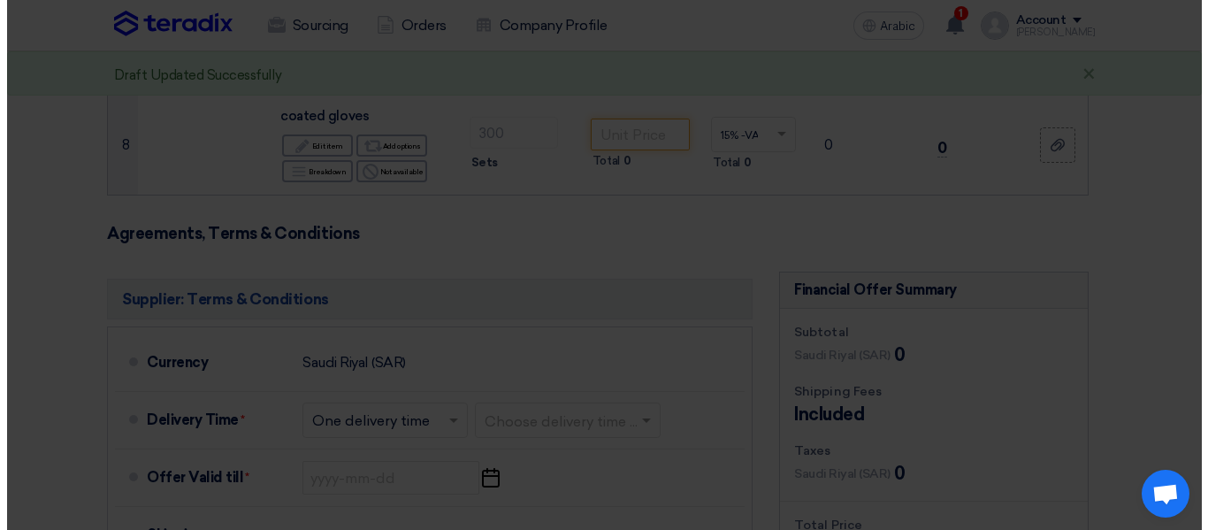
scroll to position [429, 0]
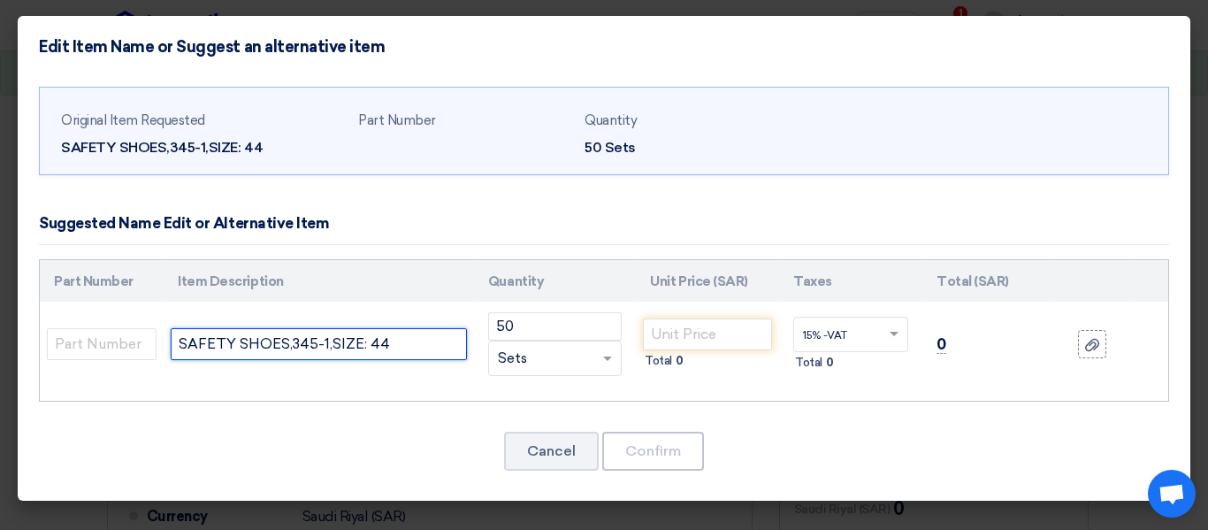
drag, startPoint x: 432, startPoint y: 341, endPoint x: 0, endPoint y: 338, distance: 431.6
click at [0, 338] on modal-container "Edit Item Name or Suggest an alternative item Original Item Requested SAFETY SH…" at bounding box center [604, 265] width 1208 height 530
paste input "#41 , Wagus , [GEOGRAPHIC_DATA]"
click at [317, 342] on input "SAFETY SHOES #41 , Wagus , [GEOGRAPHIC_DATA]" at bounding box center [319, 344] width 296 height 32
click at [313, 345] on input "SAFETY SHOES #41 , Wagus , [GEOGRAPHIC_DATA]" at bounding box center [319, 344] width 296 height 32
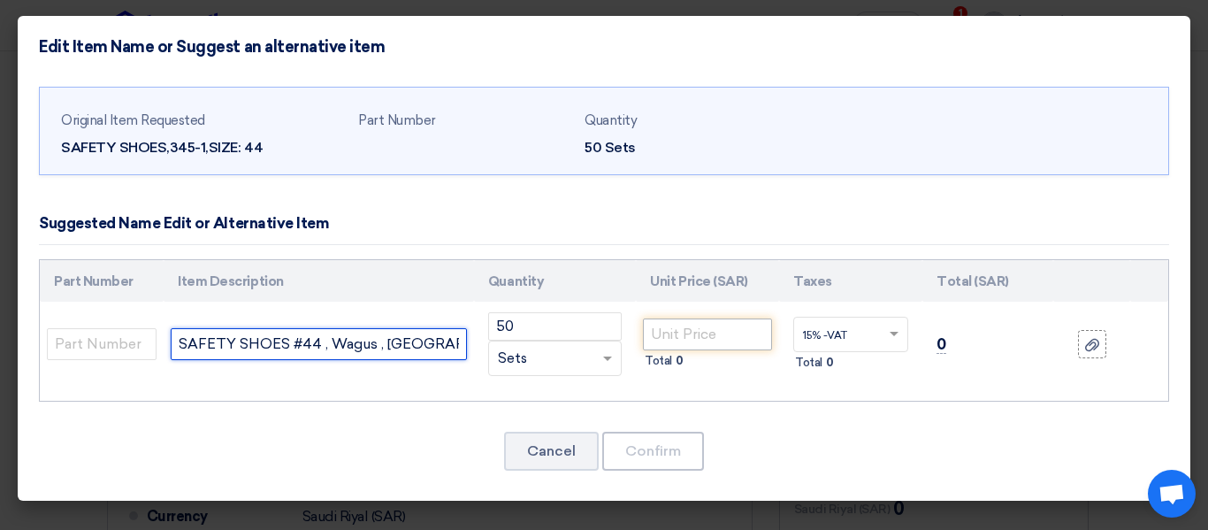
type input "SAFETY SHOES #44 , Wagus , [GEOGRAPHIC_DATA]"
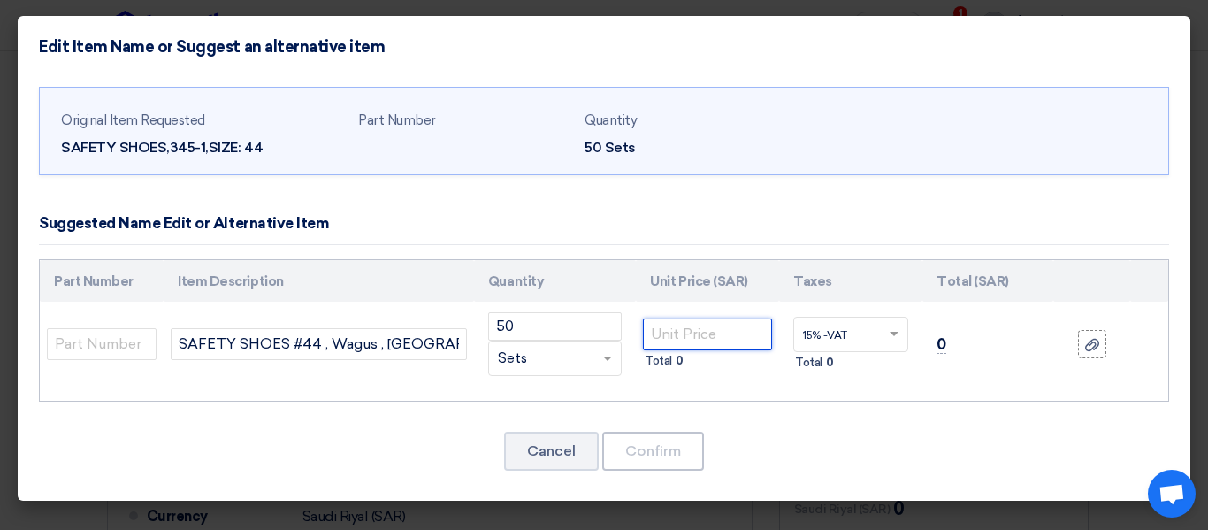
click at [723, 340] on input "number" at bounding box center [707, 334] width 129 height 32
type input "34"
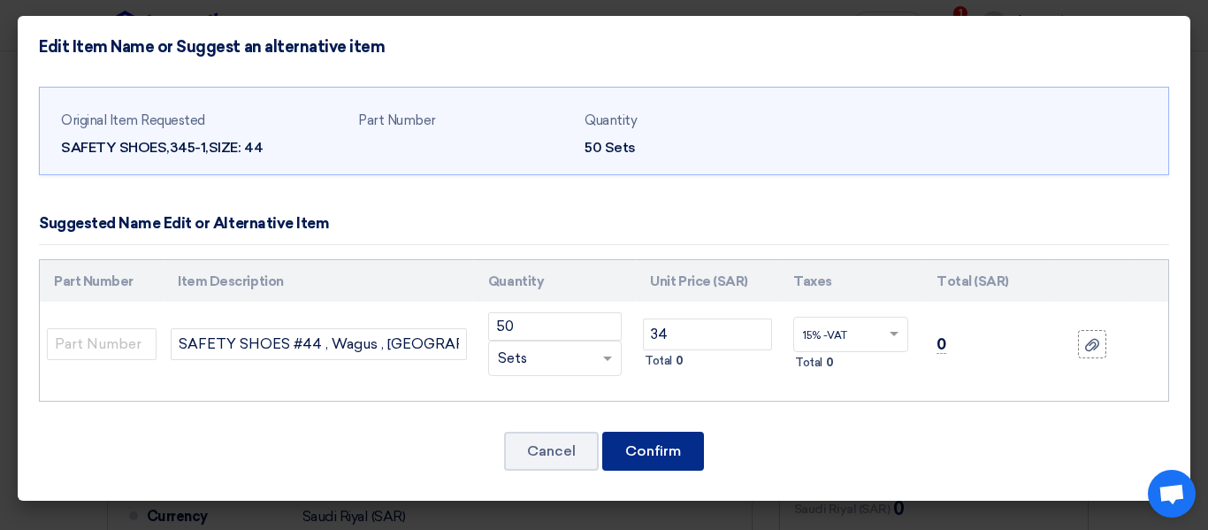
click at [657, 448] on font "Confirm" at bounding box center [653, 450] width 56 height 17
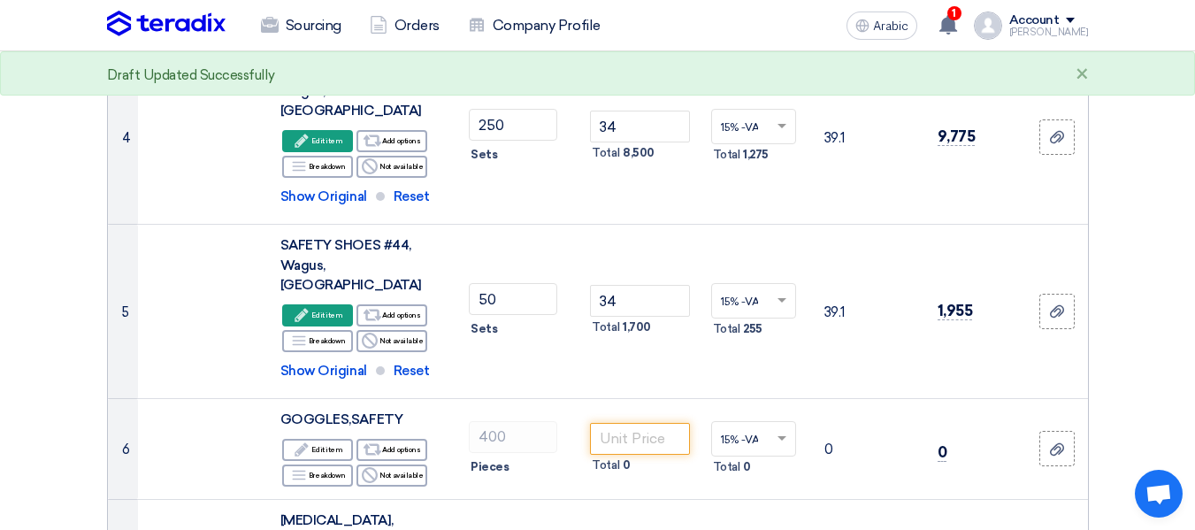
scroll to position [781, 0]
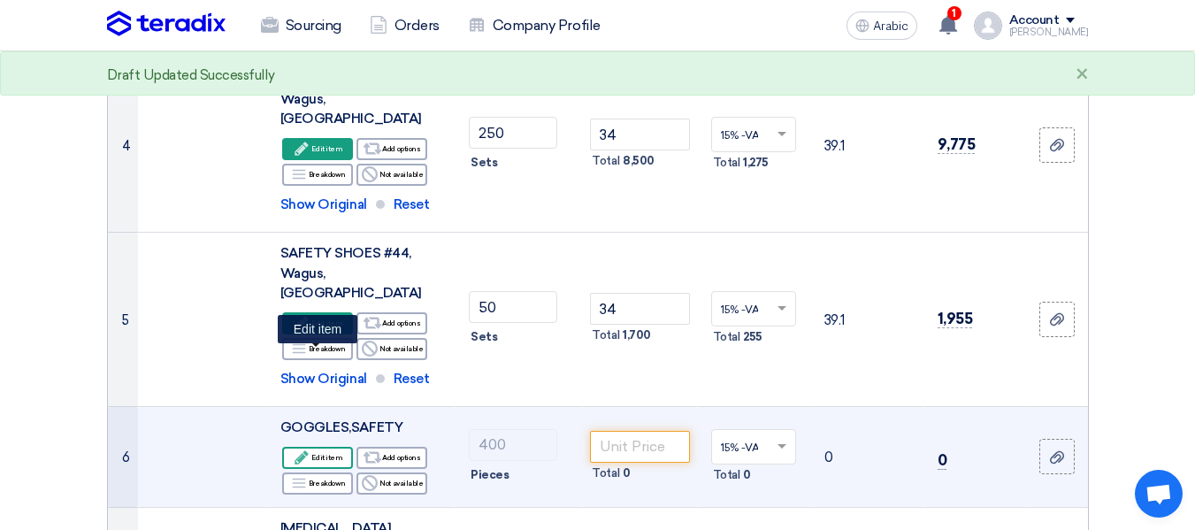
click at [305, 450] on use at bounding box center [301, 456] width 13 height 13
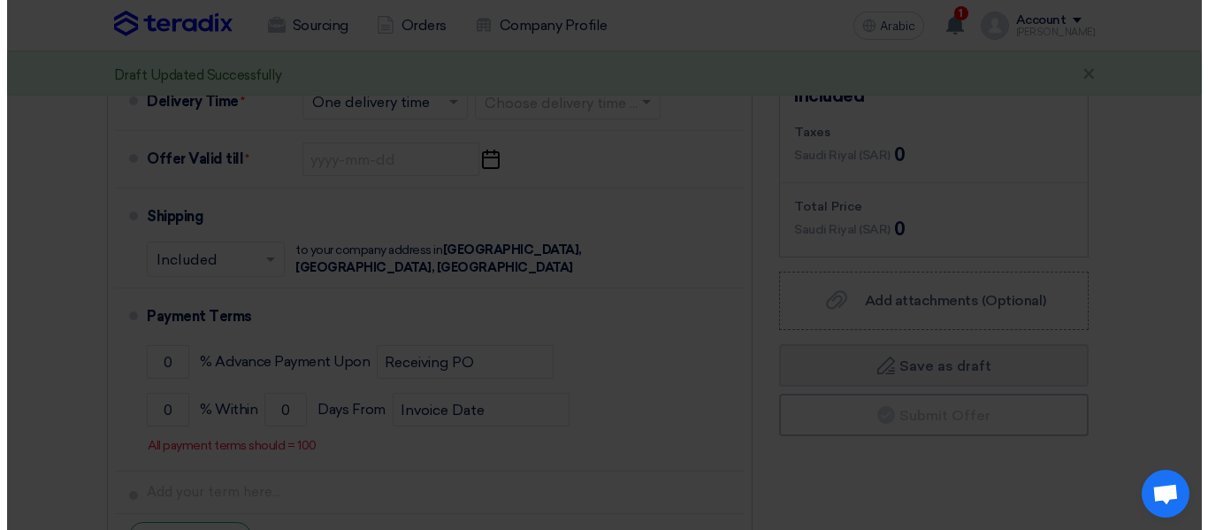
scroll to position [318, 0]
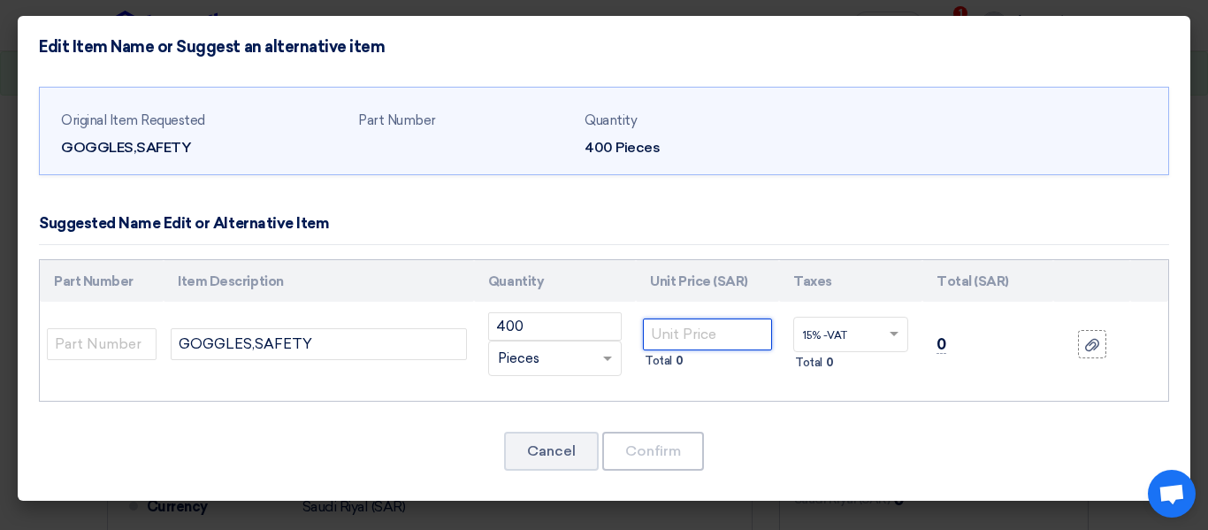
click at [686, 338] on input "number" at bounding box center [707, 334] width 129 height 32
type input "3"
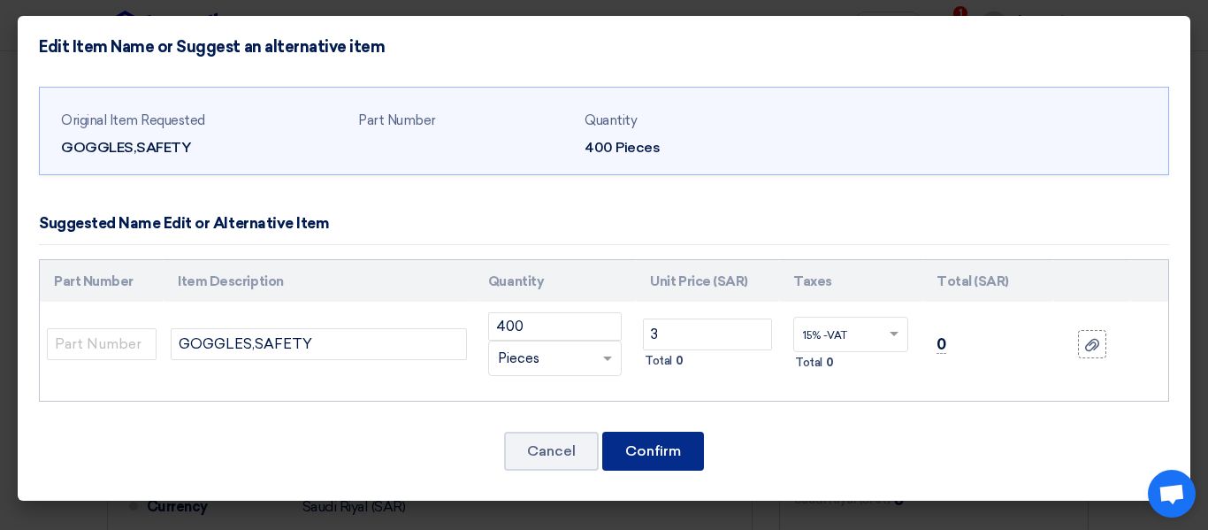
click at [663, 441] on button "Confirm" at bounding box center [653, 451] width 102 height 39
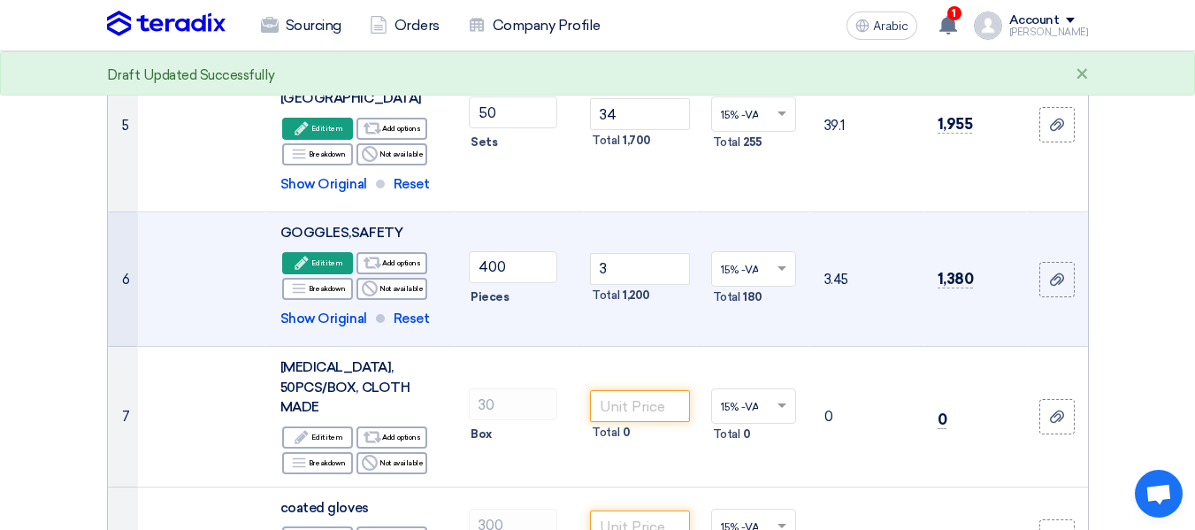
scroll to position [1001, 0]
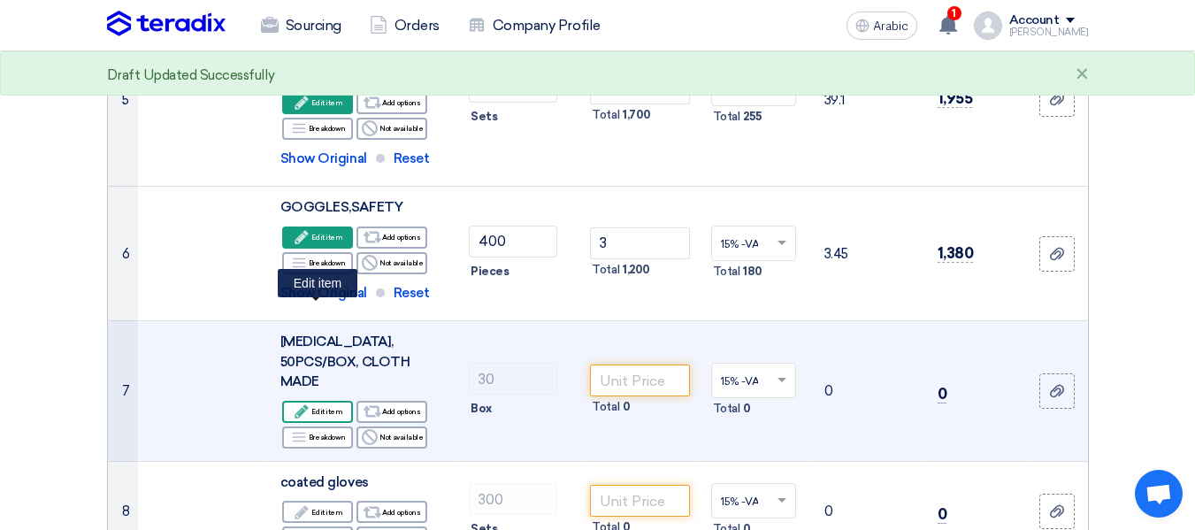
click at [322, 407] on font "Edit item" at bounding box center [326, 411] width 31 height 9
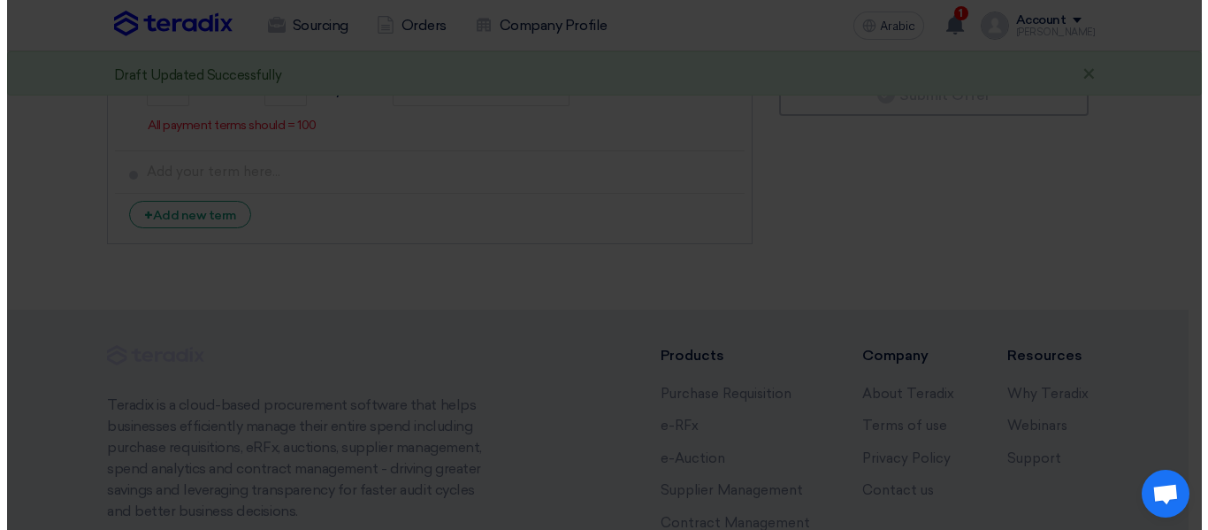
scroll to position [384, 0]
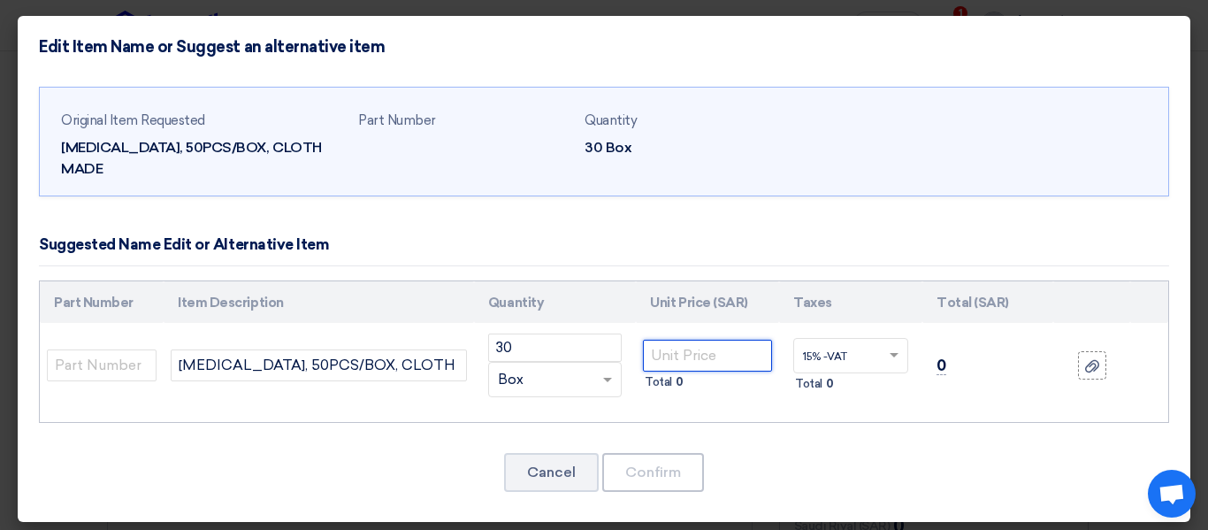
click at [680, 340] on input "number" at bounding box center [707, 356] width 129 height 32
type input "18"
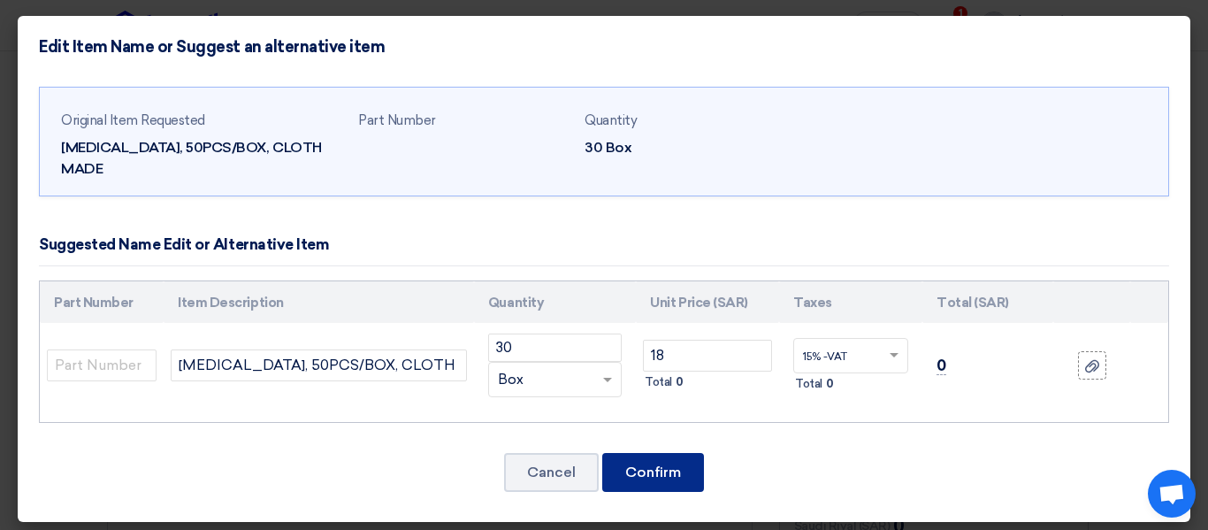
click at [681, 463] on font "Confirm" at bounding box center [653, 471] width 56 height 17
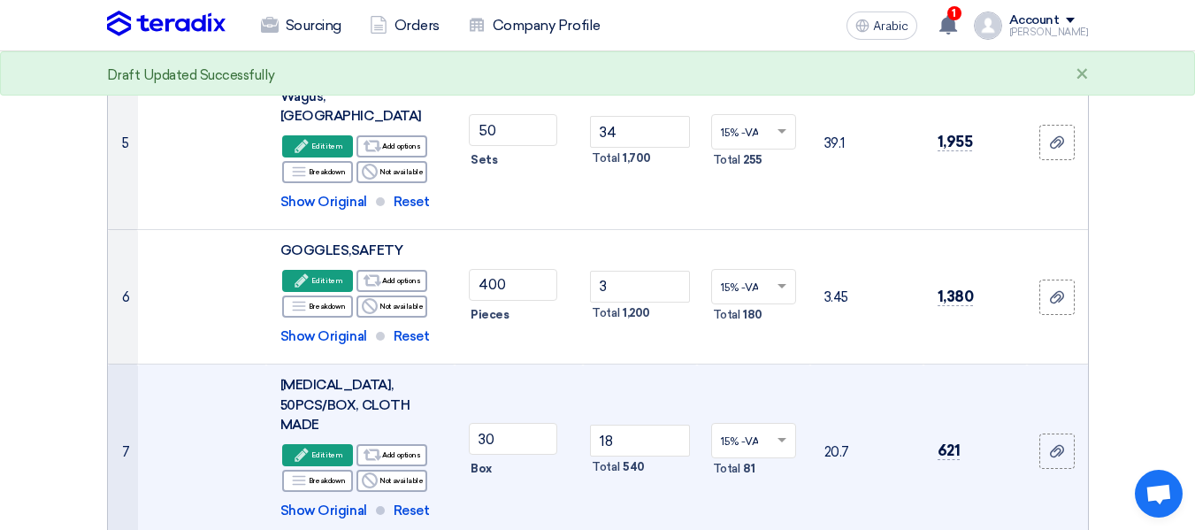
scroll to position [936, 0]
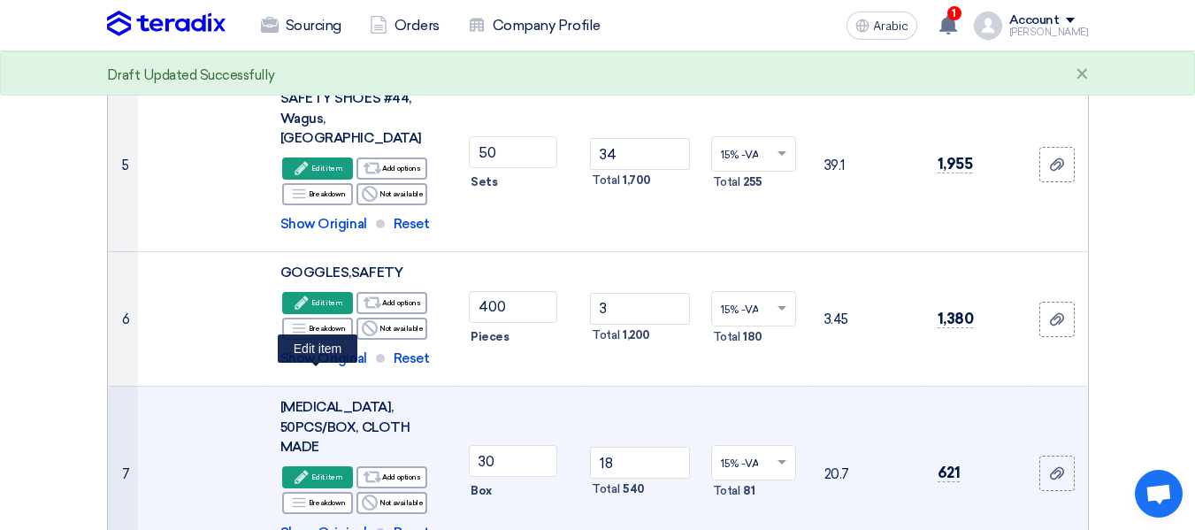
click at [310, 469] on icon "Edit" at bounding box center [302, 477] width 16 height 16
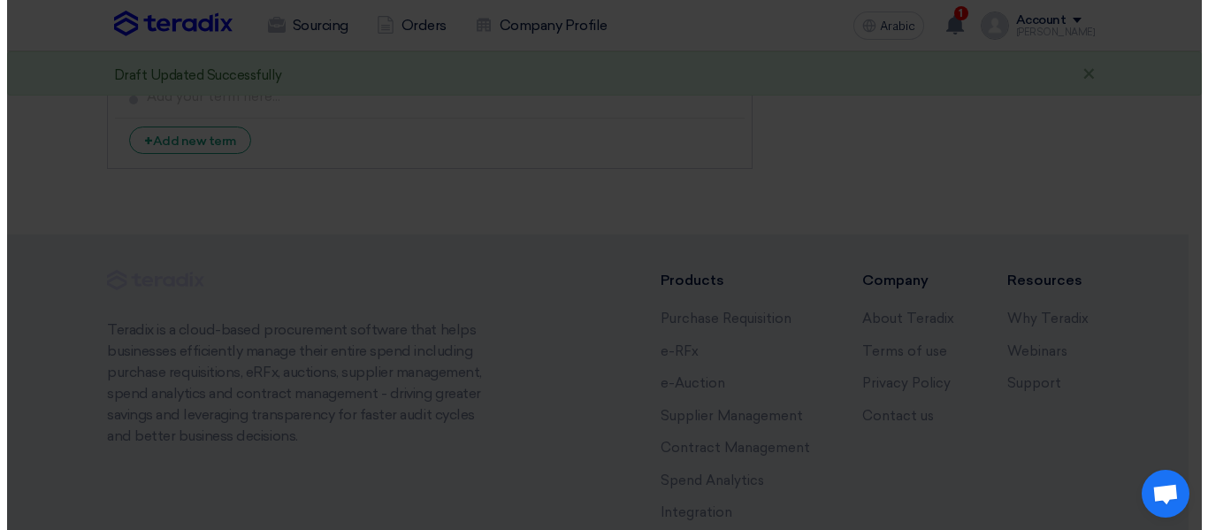
scroll to position [318, 0]
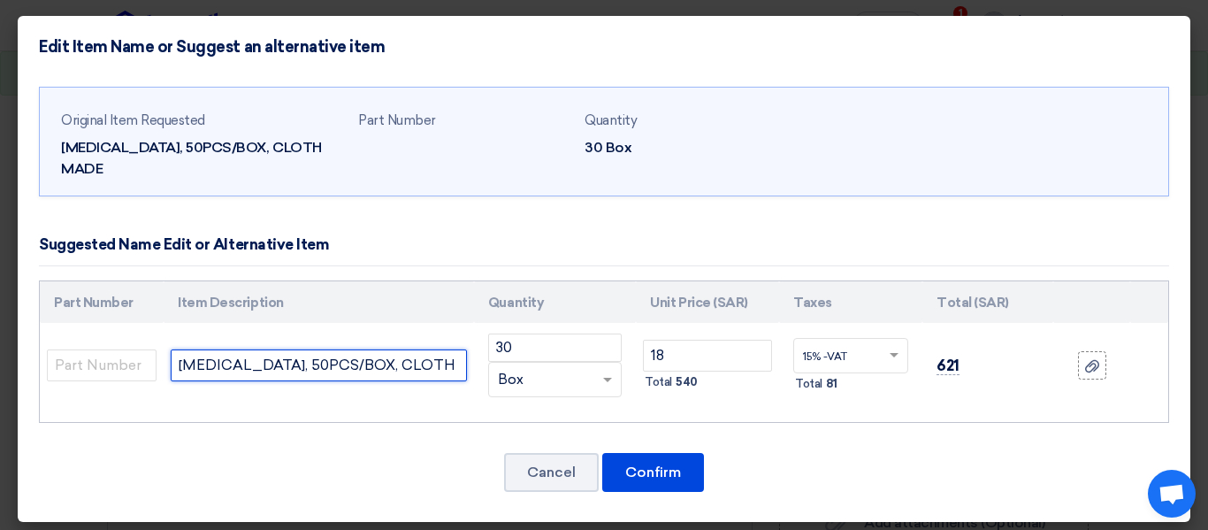
click at [458, 349] on input "[MEDICAL_DATA], 50PCS/BOX, CLOTH MADE" at bounding box center [319, 365] width 296 height 32
type input "[MEDICAL_DATA], 50PCS/BOX, KN95"
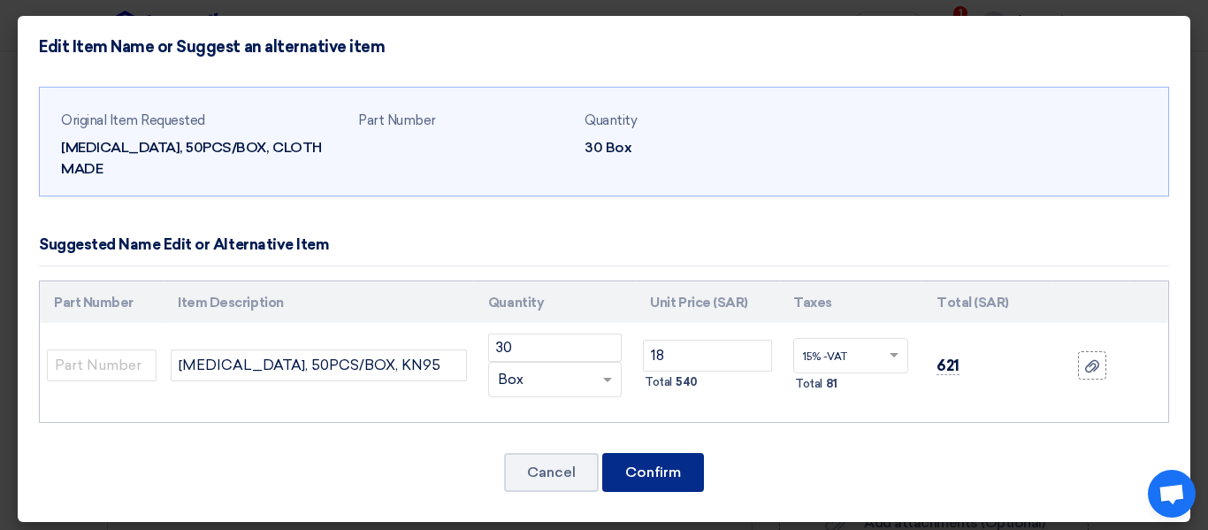
click at [670, 453] on button "Confirm" at bounding box center [653, 472] width 102 height 39
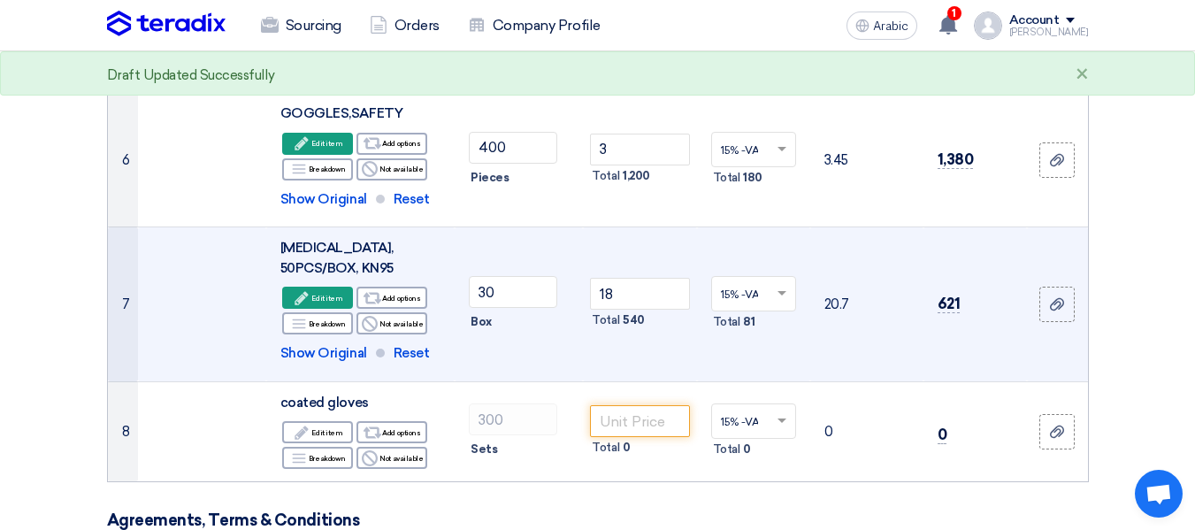
scroll to position [1025, 0]
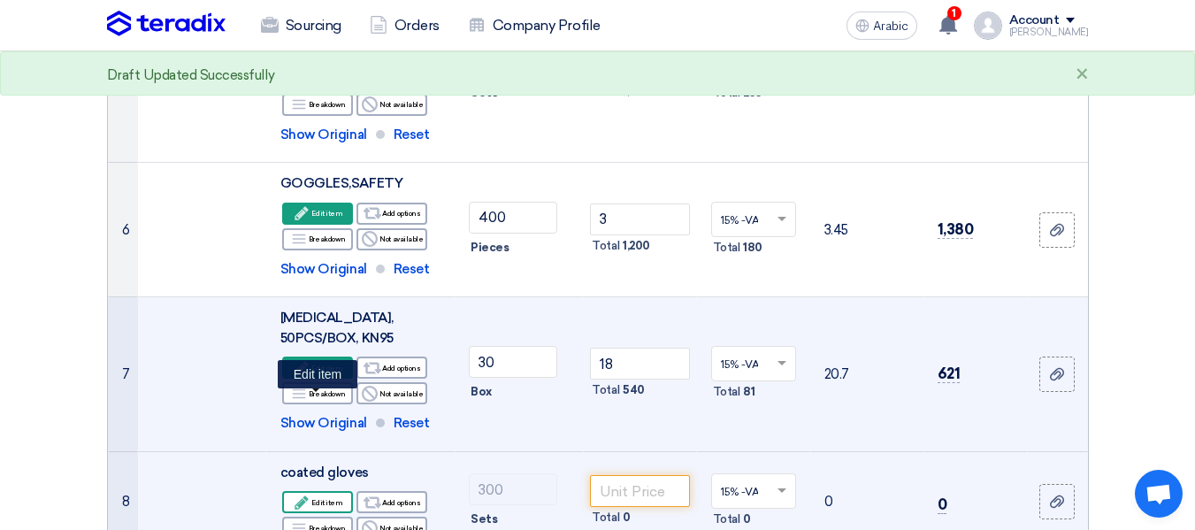
click at [324, 498] on font "Edit item" at bounding box center [326, 502] width 31 height 9
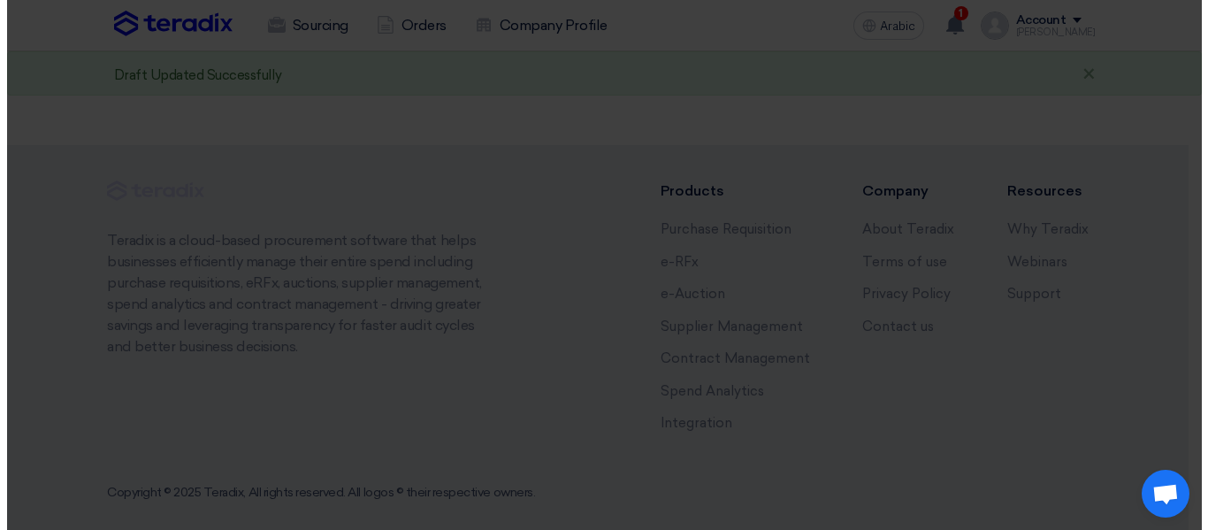
scroll to position [408, 0]
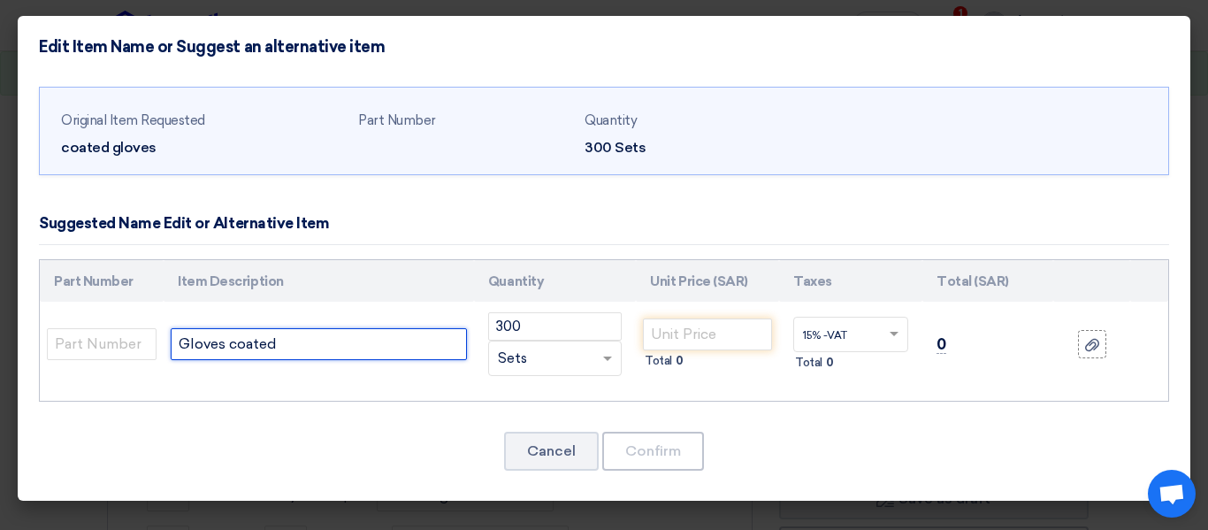
click at [362, 348] on input "Gloves coated" at bounding box center [319, 344] width 296 height 32
type input "Gloves coated green coated"
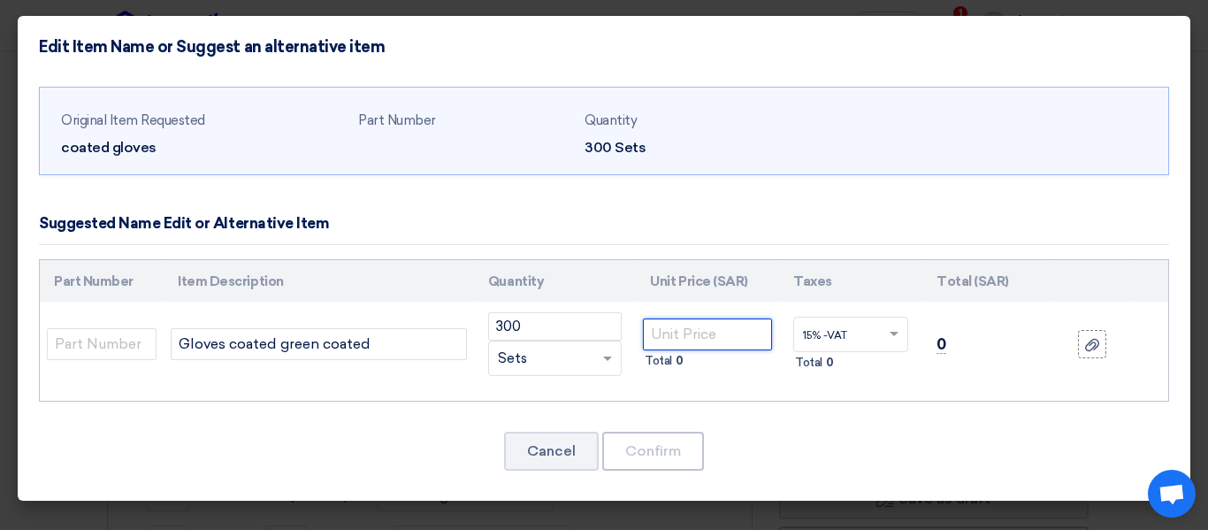
click at [708, 340] on input "number" at bounding box center [707, 334] width 129 height 32
type input "1"
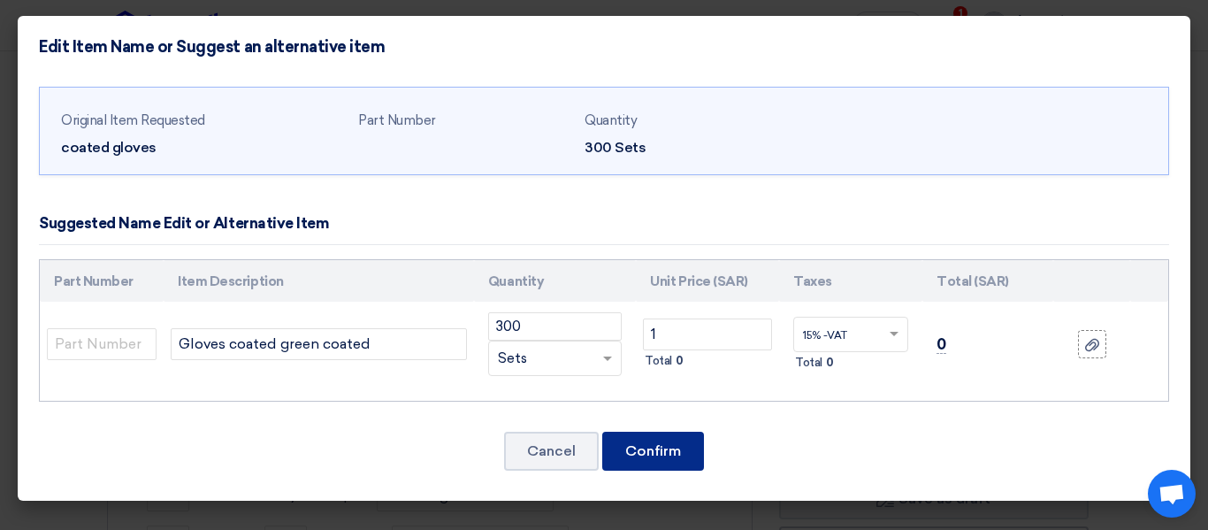
click at [683, 447] on button "Confirm" at bounding box center [653, 451] width 102 height 39
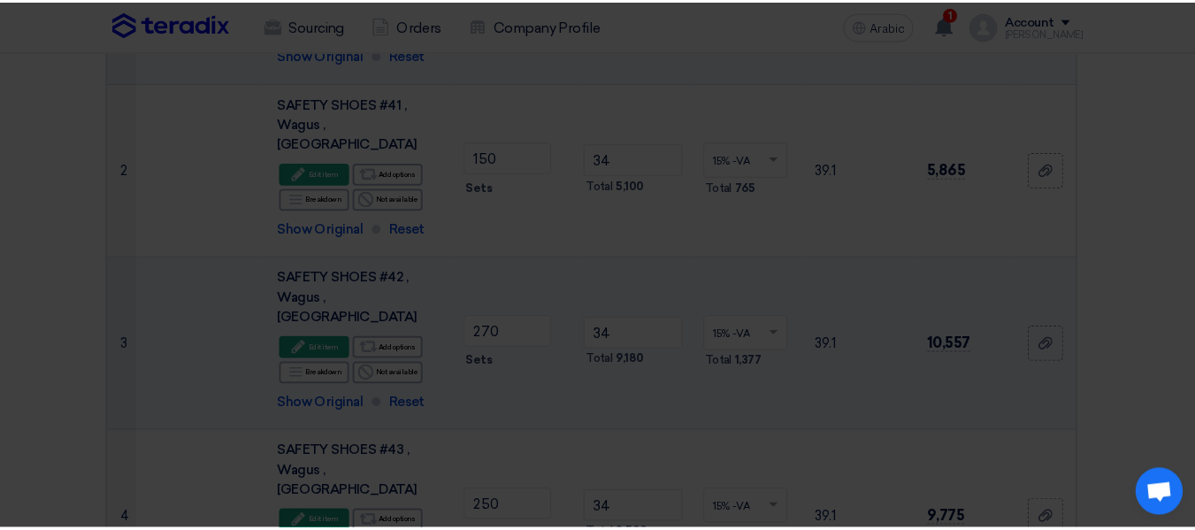
scroll to position [1468, 0]
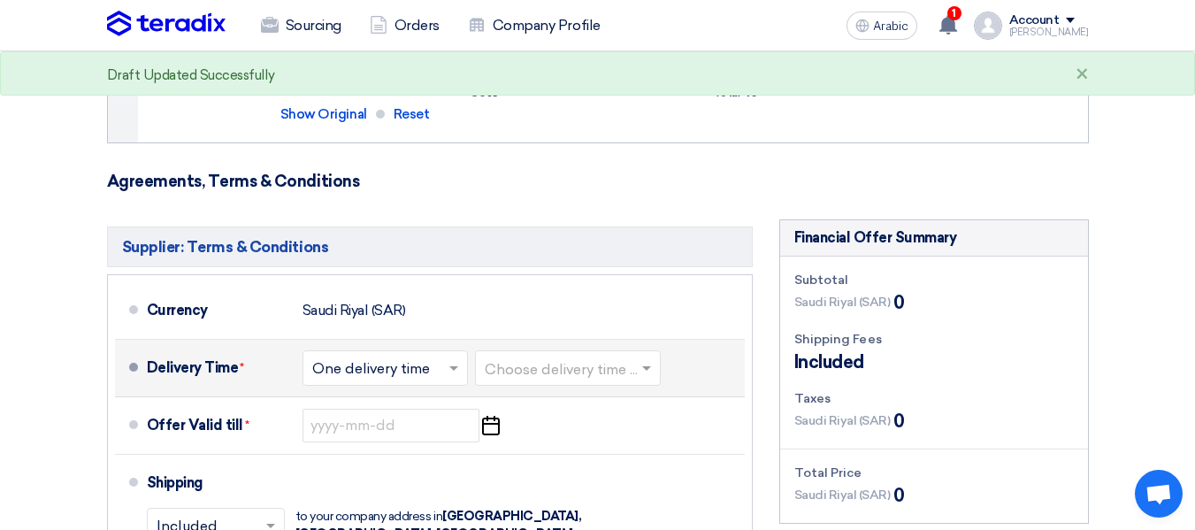
click at [424, 356] on input "text" at bounding box center [386, 369] width 148 height 26
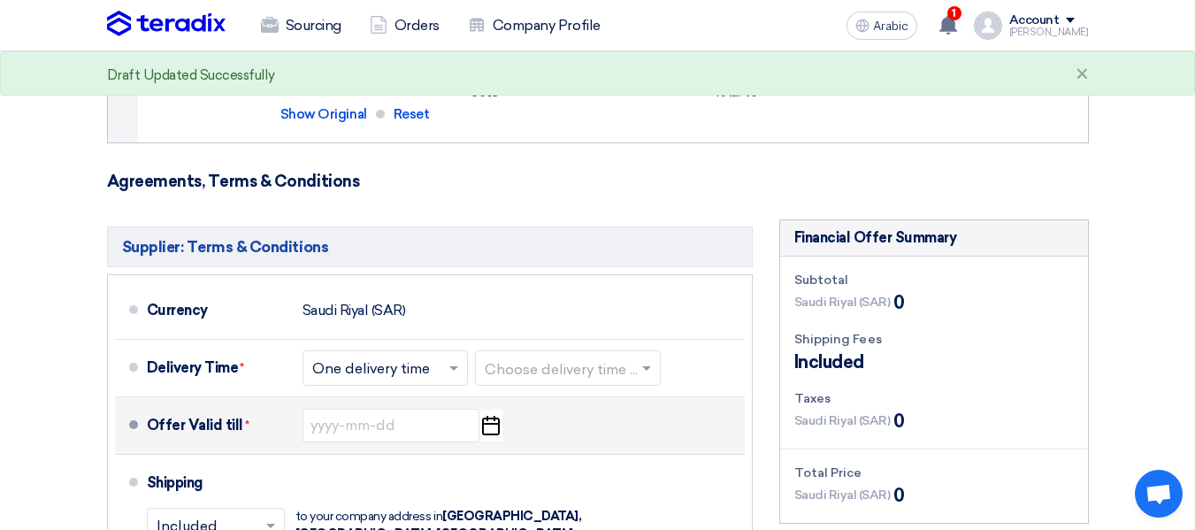
click at [594, 404] on div "Offer Valid till * Pick a date" at bounding box center [442, 425] width 591 height 42
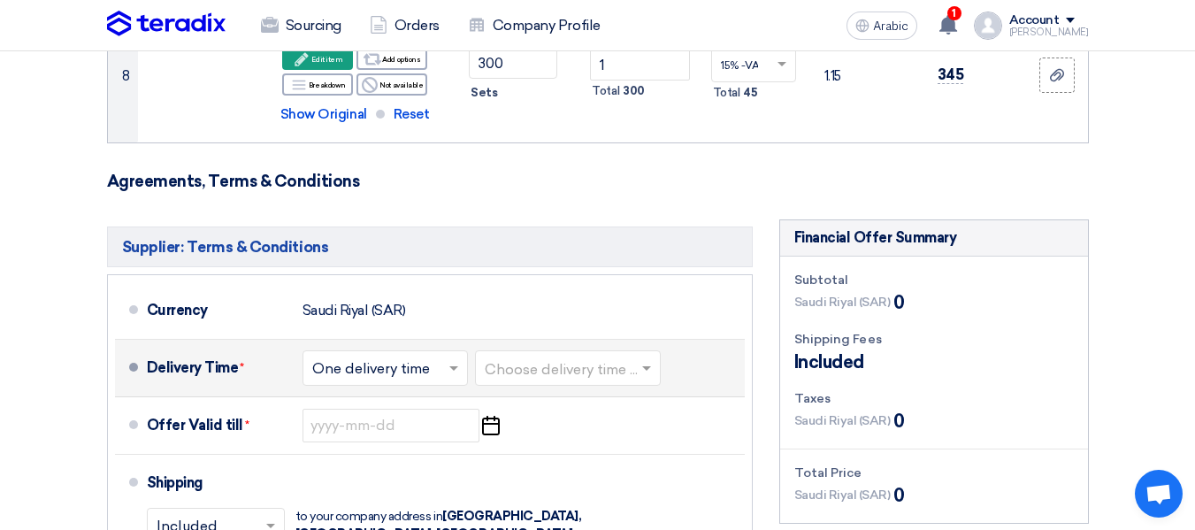
click at [431, 356] on input "text" at bounding box center [386, 369] width 148 height 26
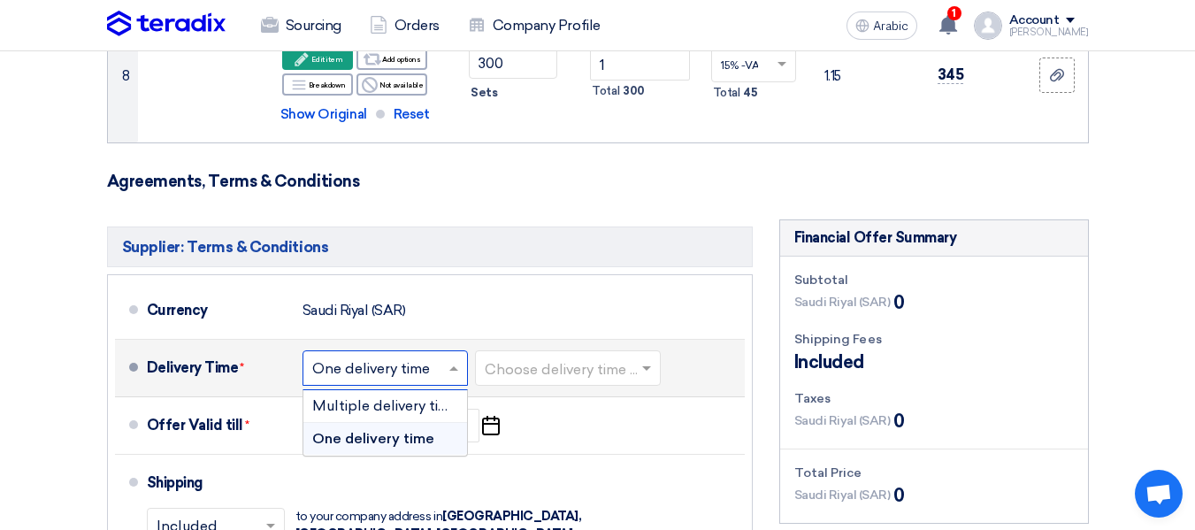
click at [418, 430] on font "One delivery time" at bounding box center [373, 438] width 122 height 17
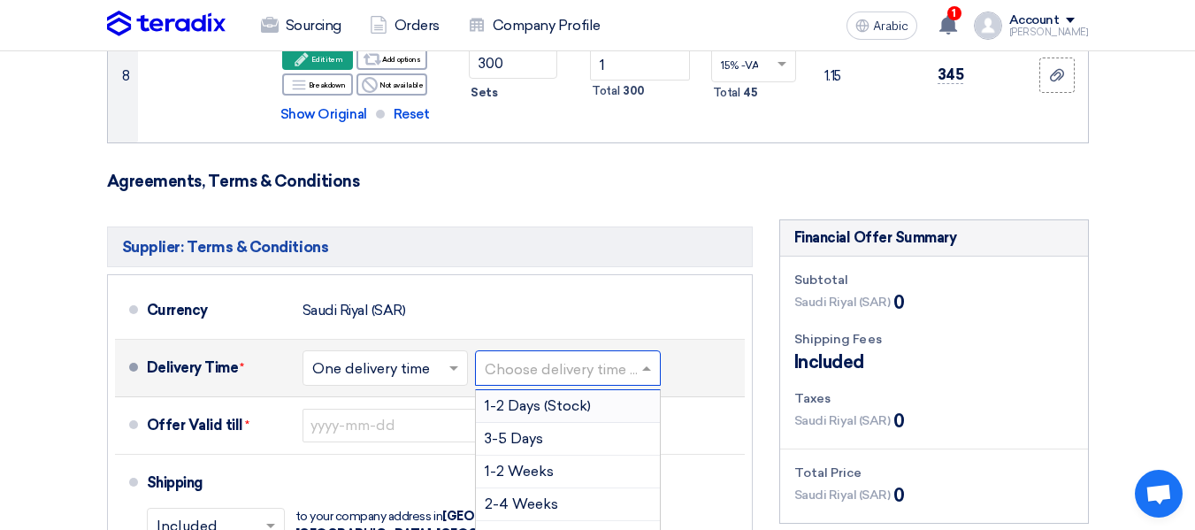
click at [575, 356] on input "text" at bounding box center [569, 369] width 168 height 26
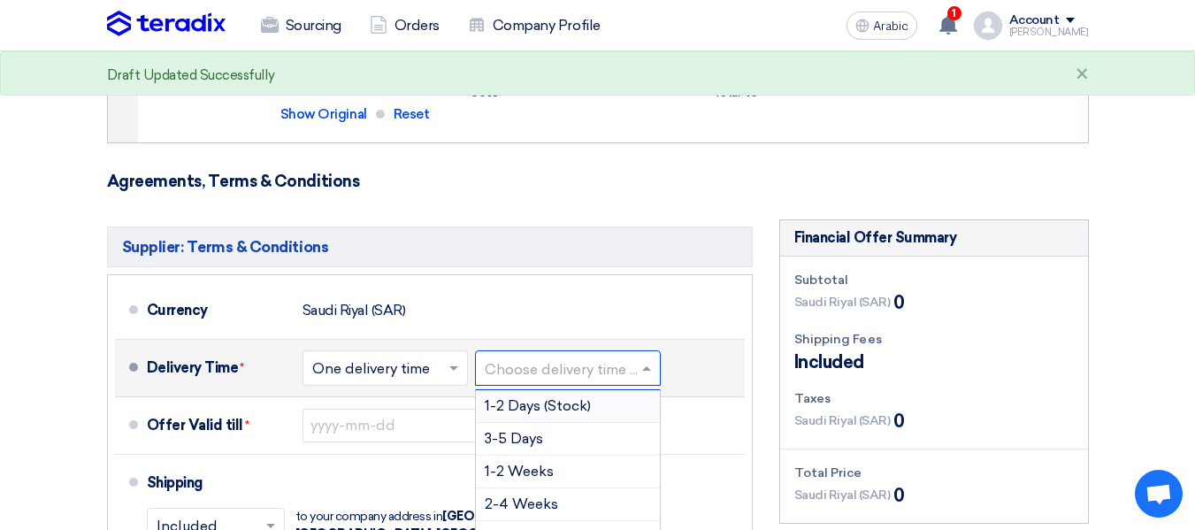
click at [556, 397] on font "1-2 Days (Stock)" at bounding box center [538, 405] width 106 height 17
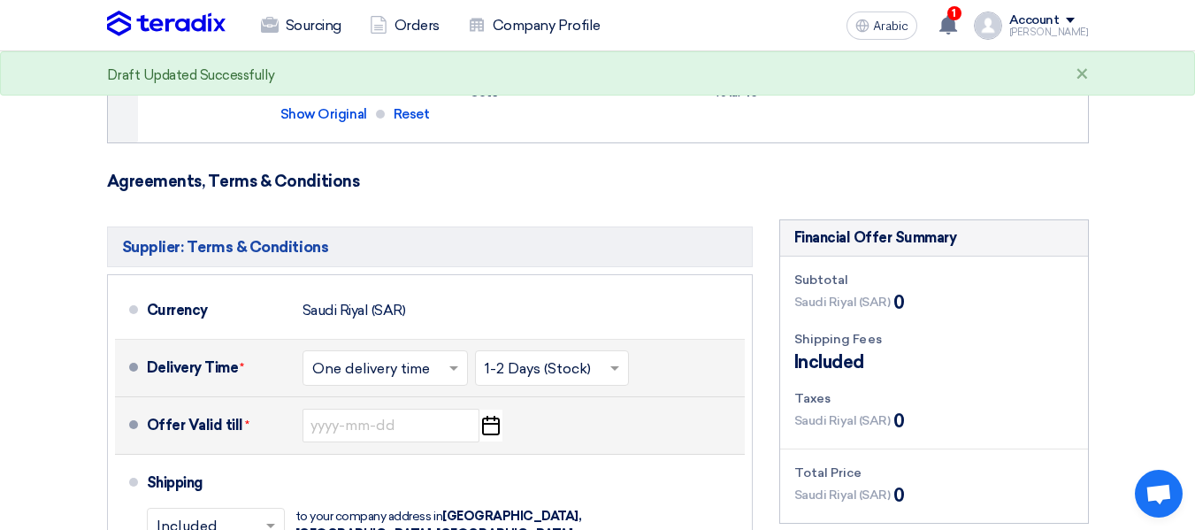
click at [490, 416] on use "button" at bounding box center [491, 425] width 18 height 19
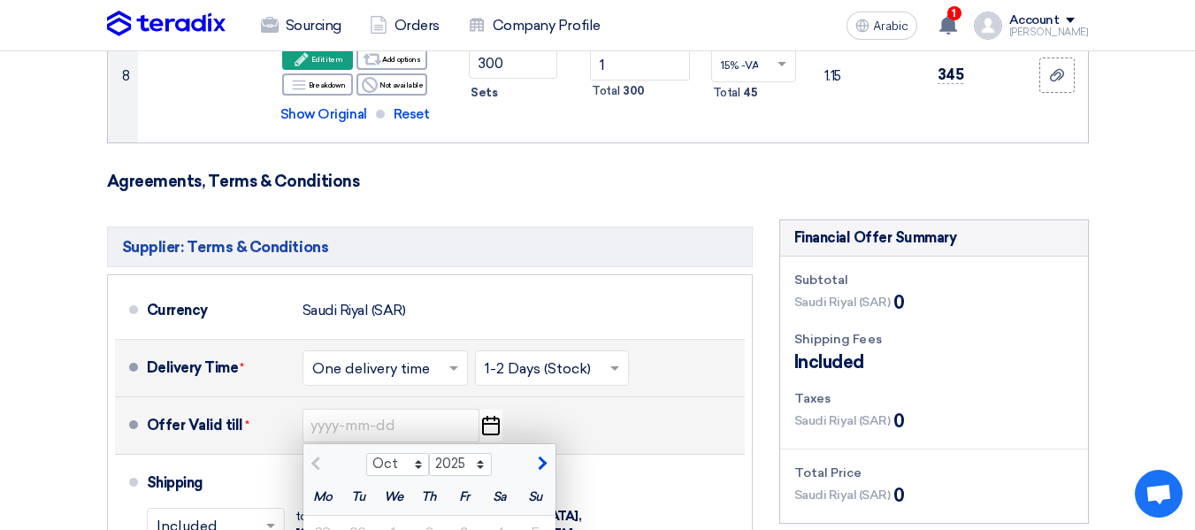
scroll to position [1557, 0]
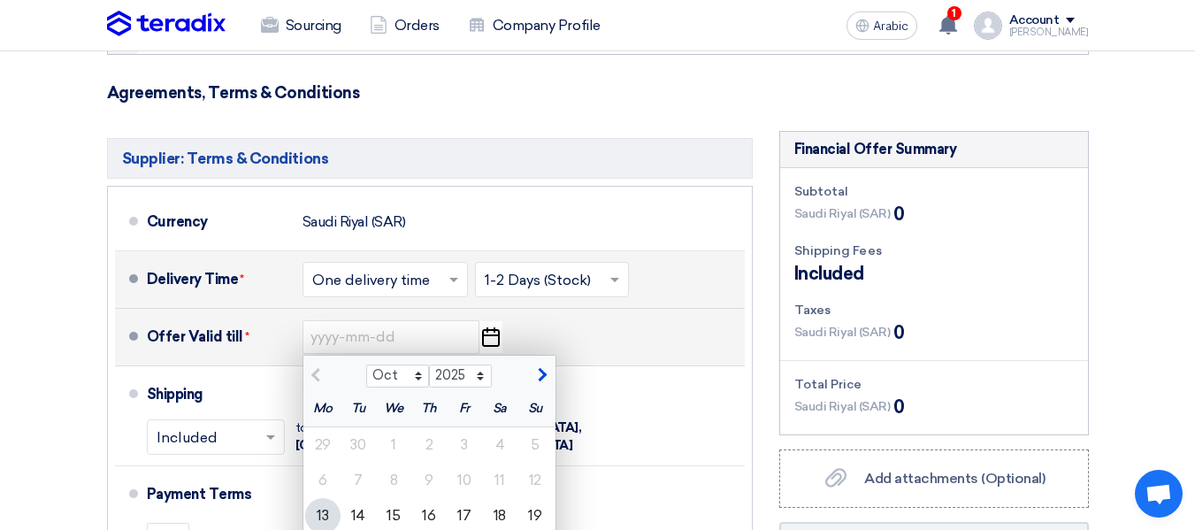
type input "[DATE]"
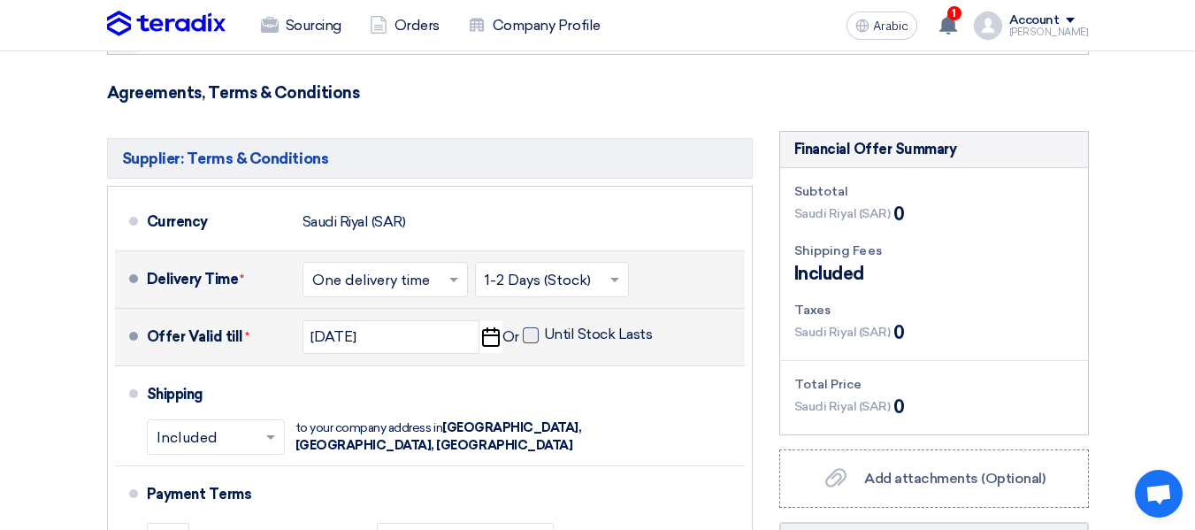
click at [534, 327] on span at bounding box center [531, 335] width 16 height 16
click at [544, 325] on input "Until Stock Lasts" at bounding box center [600, 342] width 112 height 34
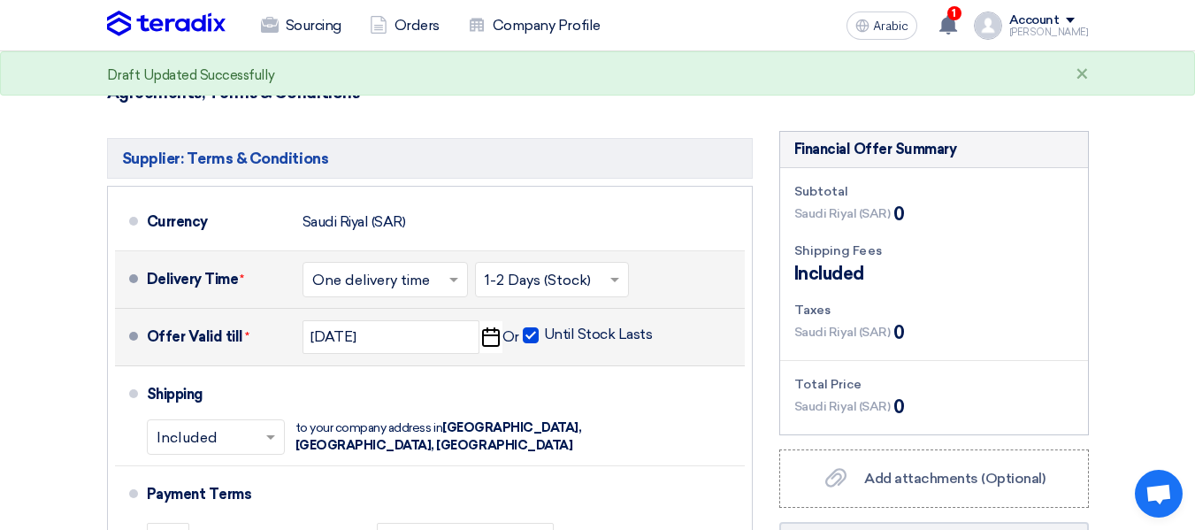
click at [527, 327] on span at bounding box center [531, 335] width 16 height 16
click at [544, 325] on input "Until Stock Lasts" at bounding box center [600, 342] width 112 height 34
checkbox input "false"
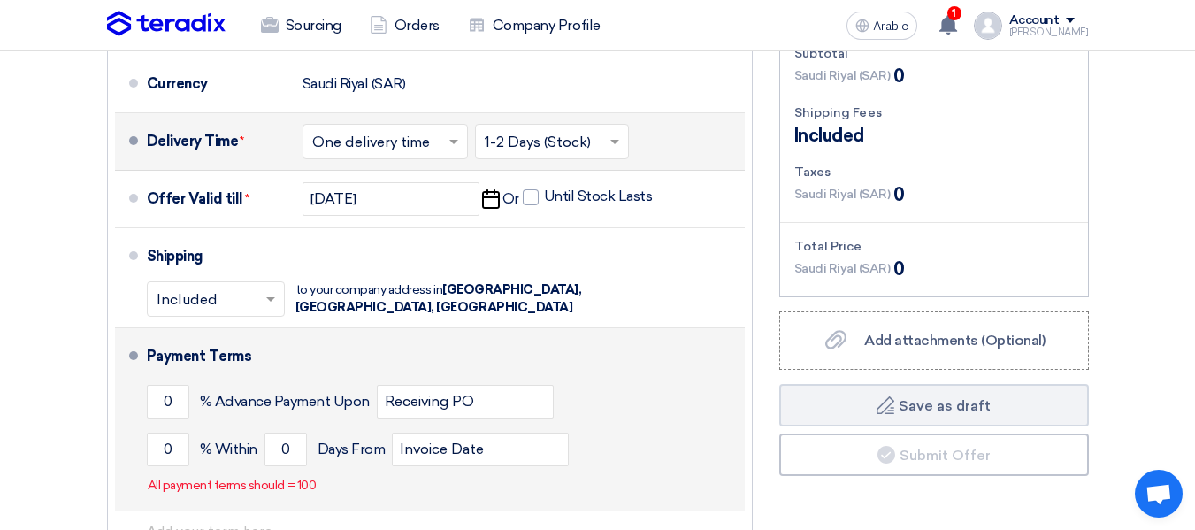
scroll to position [1733, 0]
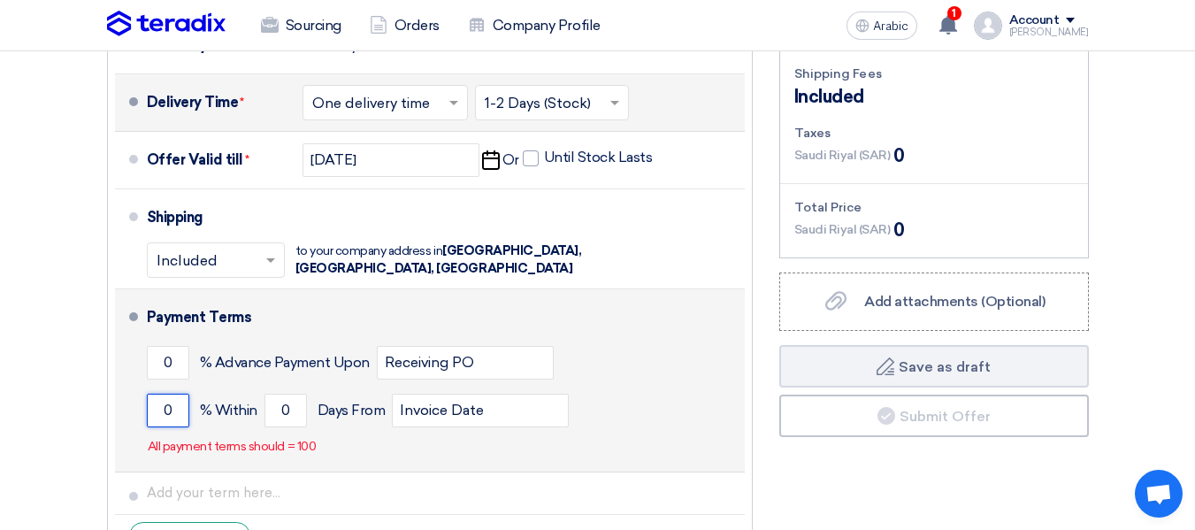
drag, startPoint x: 178, startPoint y: 310, endPoint x: 123, endPoint y: 319, distance: 55.7
click at [123, 319] on li "Payment Terms 0 % Advance Payment Upon Receiving PO 0 % Within 0" at bounding box center [430, 380] width 630 height 183
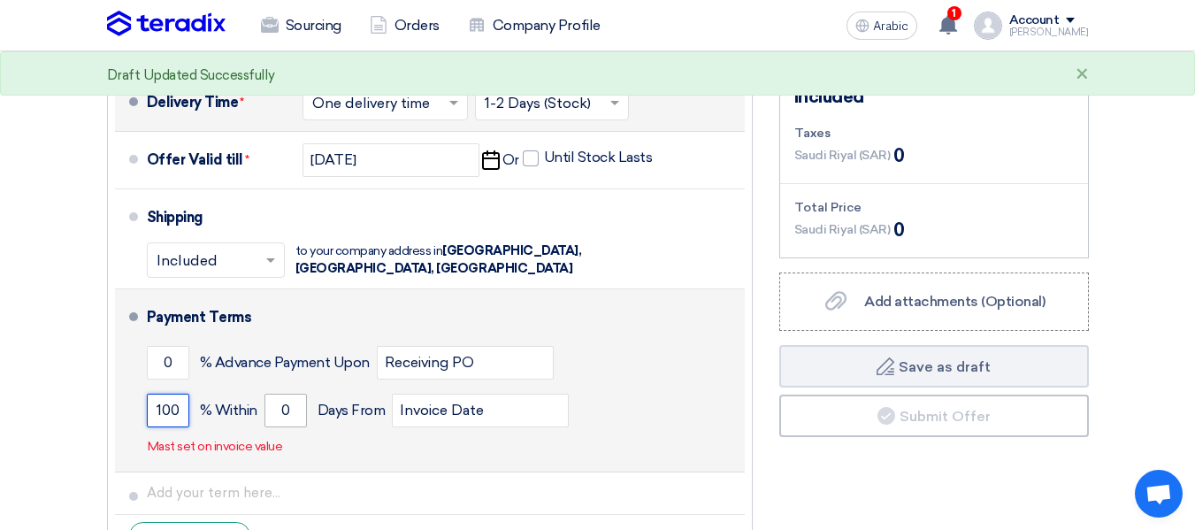
type input "100"
drag, startPoint x: 300, startPoint y: 310, endPoint x: 231, endPoint y: 311, distance: 69.0
click at [231, 386] on div "100 % [DATE] From Invoice Date" at bounding box center [442, 410] width 591 height 48
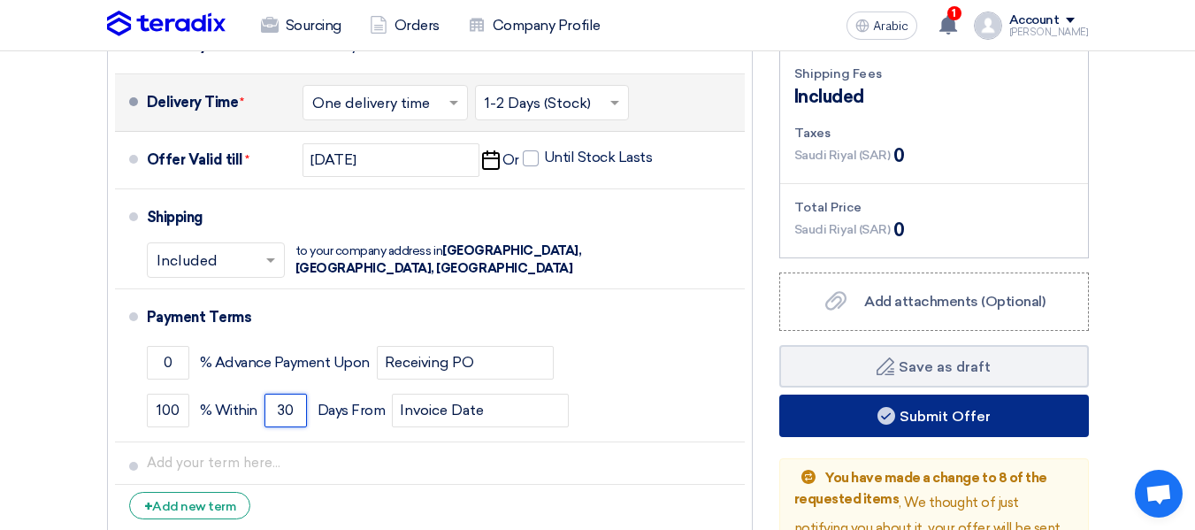
type input "30"
click at [883, 407] on icon at bounding box center [886, 416] width 18 height 18
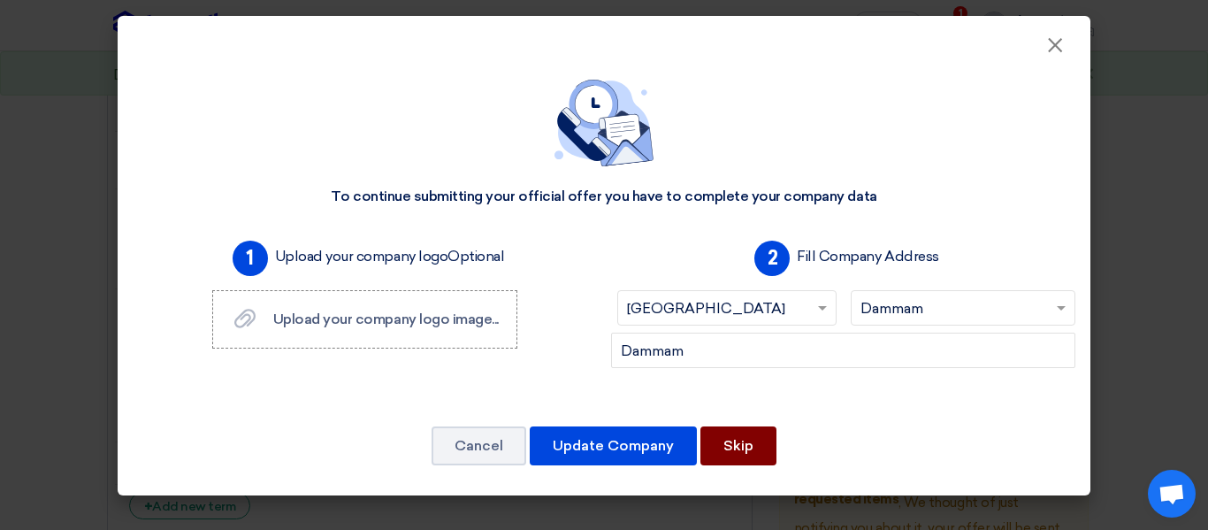
click at [734, 439] on font "Skip" at bounding box center [738, 445] width 30 height 17
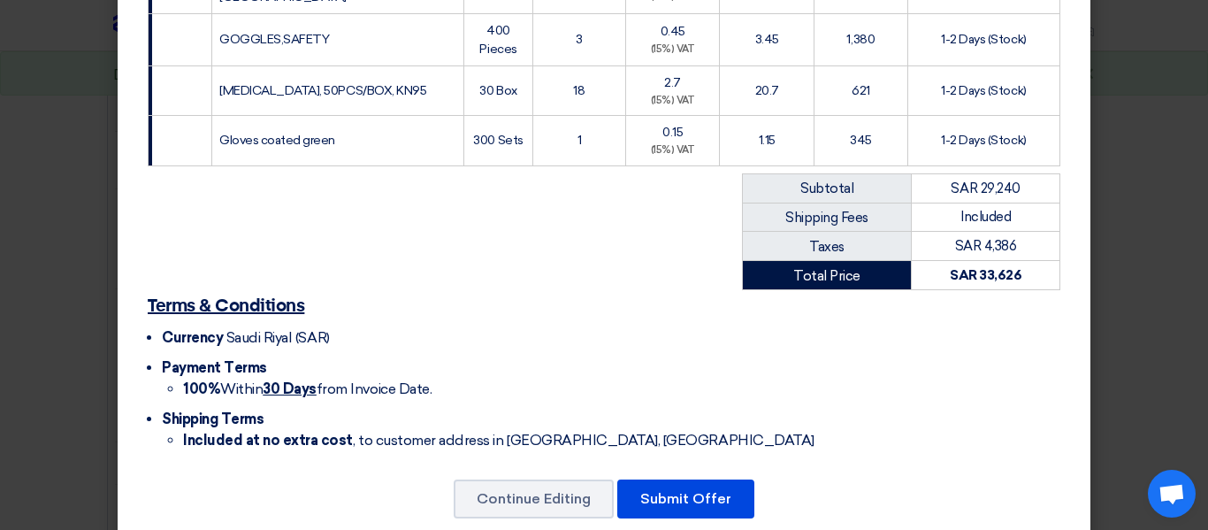
scroll to position [598, 0]
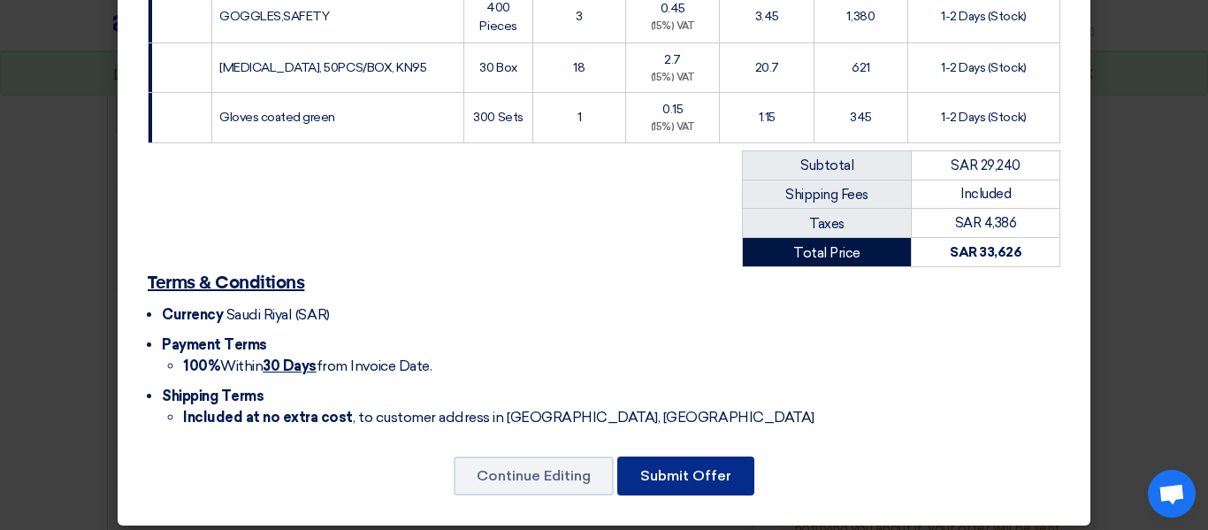
click at [691, 467] on font "Submit Offer" at bounding box center [685, 475] width 91 height 17
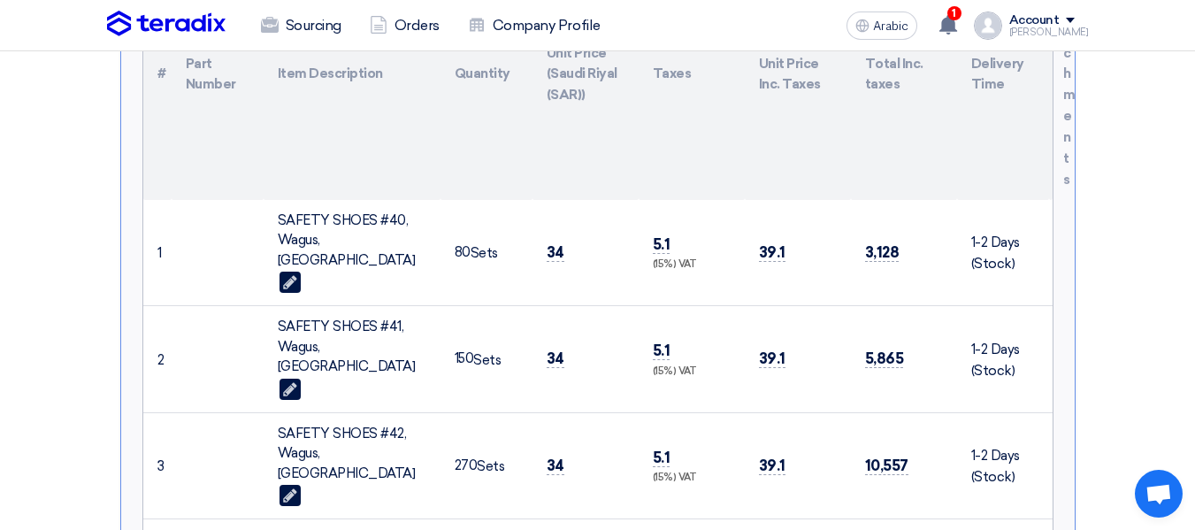
scroll to position [531, 0]
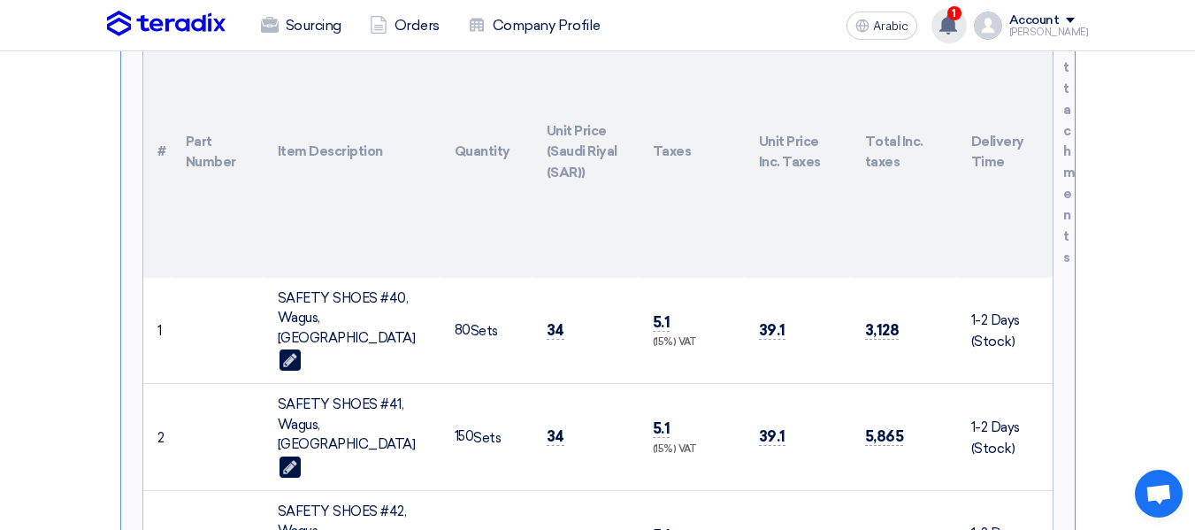
click at [957, 23] on use at bounding box center [948, 24] width 18 height 19
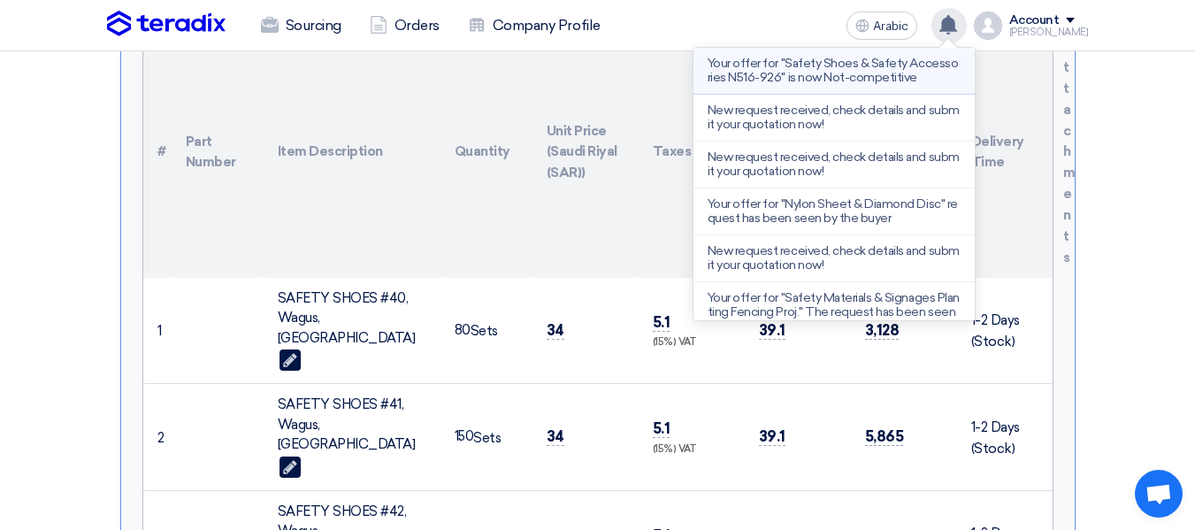
click at [904, 56] on font "Your offer for "Safety Shoes & Safety Accessories N516-926" is now Not-competit…" at bounding box center [833, 70] width 250 height 29
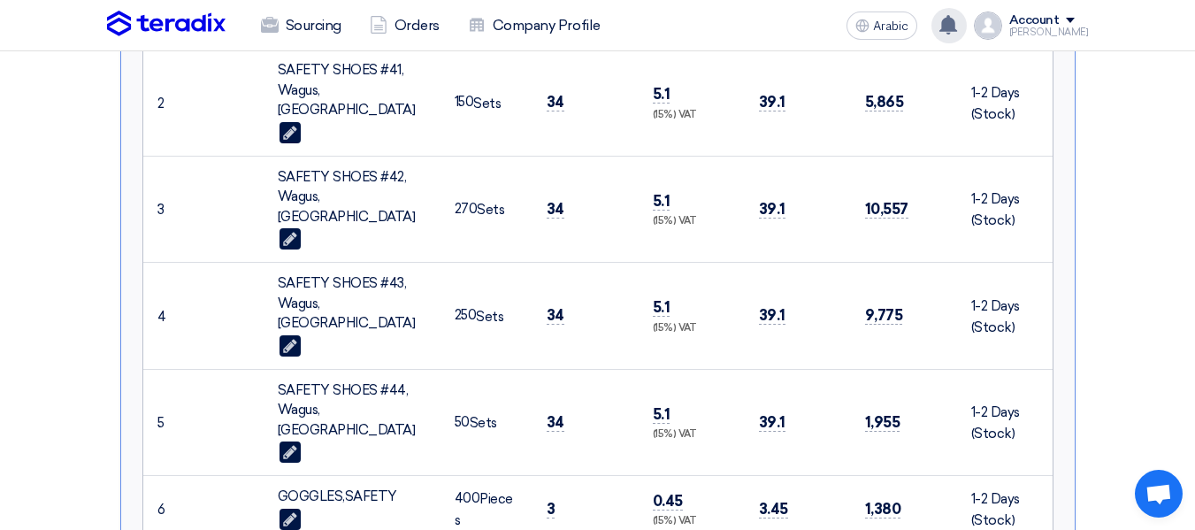
scroll to position [511, 0]
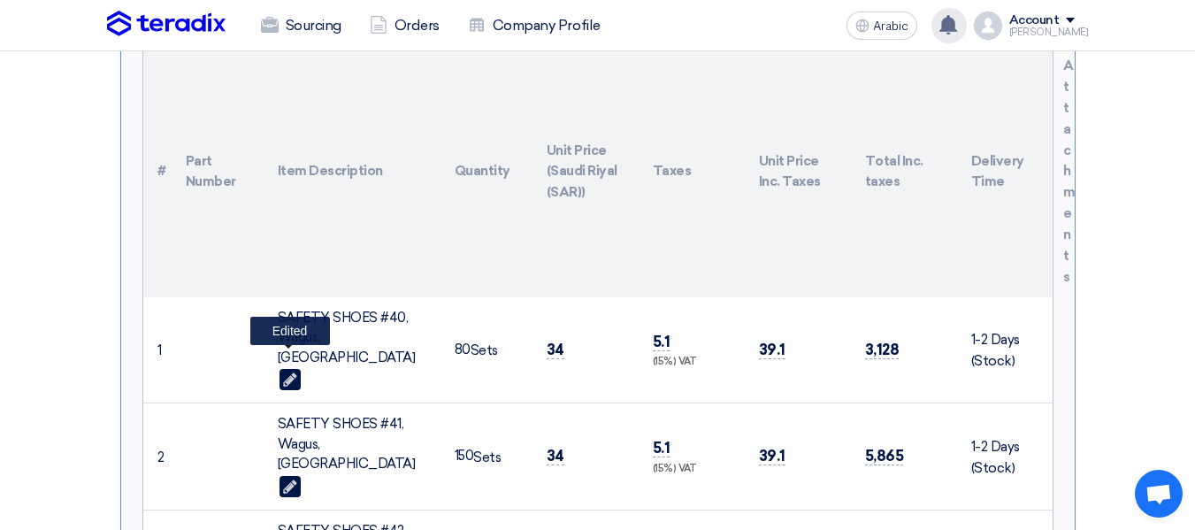
click at [288, 373] on use at bounding box center [289, 379] width 13 height 13
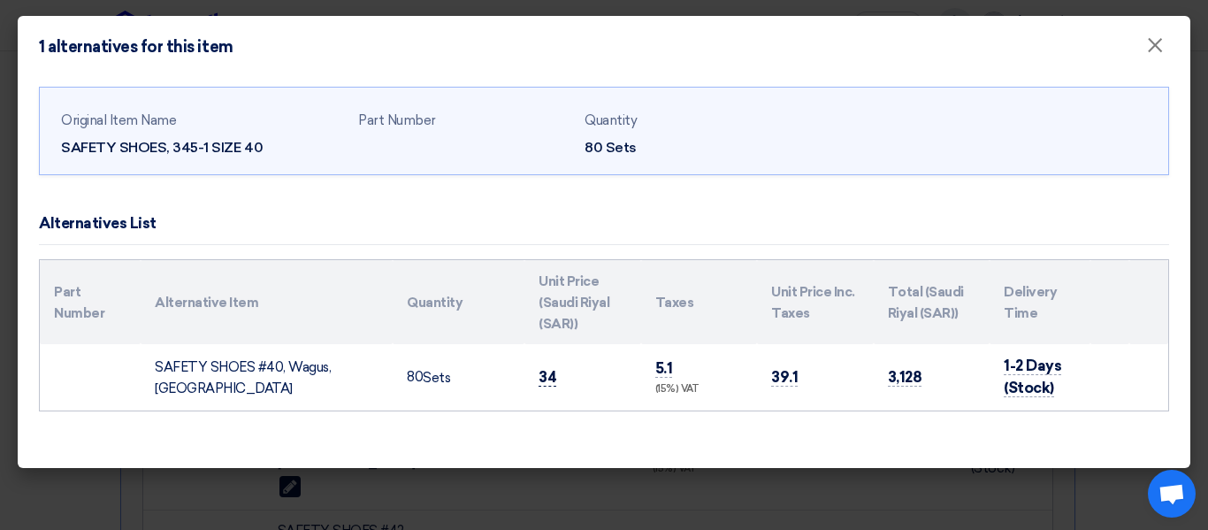
click at [549, 380] on font "34" at bounding box center [548, 377] width 18 height 18
click at [559, 374] on td "34" at bounding box center [582, 377] width 117 height 66
click at [551, 377] on font "34" at bounding box center [548, 377] width 18 height 18
drag, startPoint x: 561, startPoint y: 377, endPoint x: 519, endPoint y: 382, distance: 41.9
click at [522, 383] on tr "SAFETY SHOES #40, Wagus, [GEOGRAPHIC_DATA] 80 Sets 34 5.1 (15%) VAT 39.1 3,128 …" at bounding box center [604, 377] width 1128 height 66
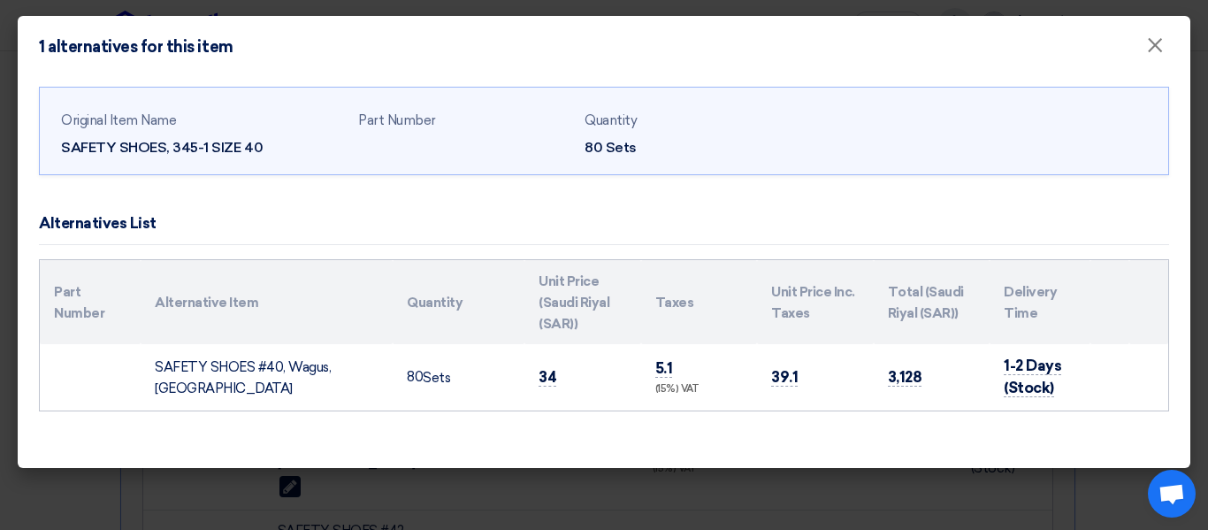
click at [709, 423] on div "Original Item Name SAFETY SHOES, 345-1 SIZE 40 Part Number Quantity 80 Sets Alt…" at bounding box center [604, 273] width 1173 height 390
click at [1157, 52] on font "×" at bounding box center [1155, 49] width 18 height 35
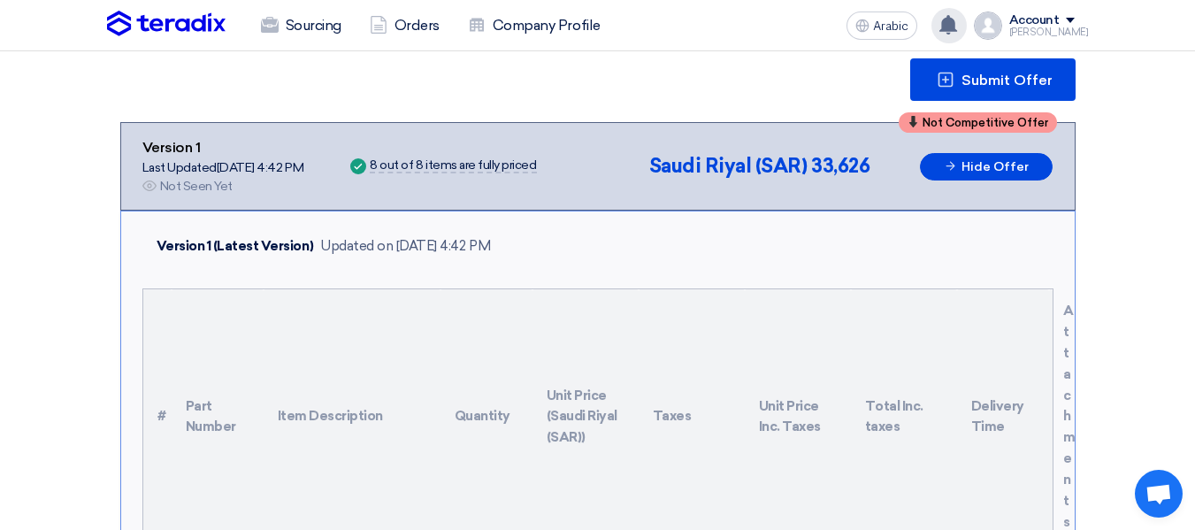
scroll to position [246, 0]
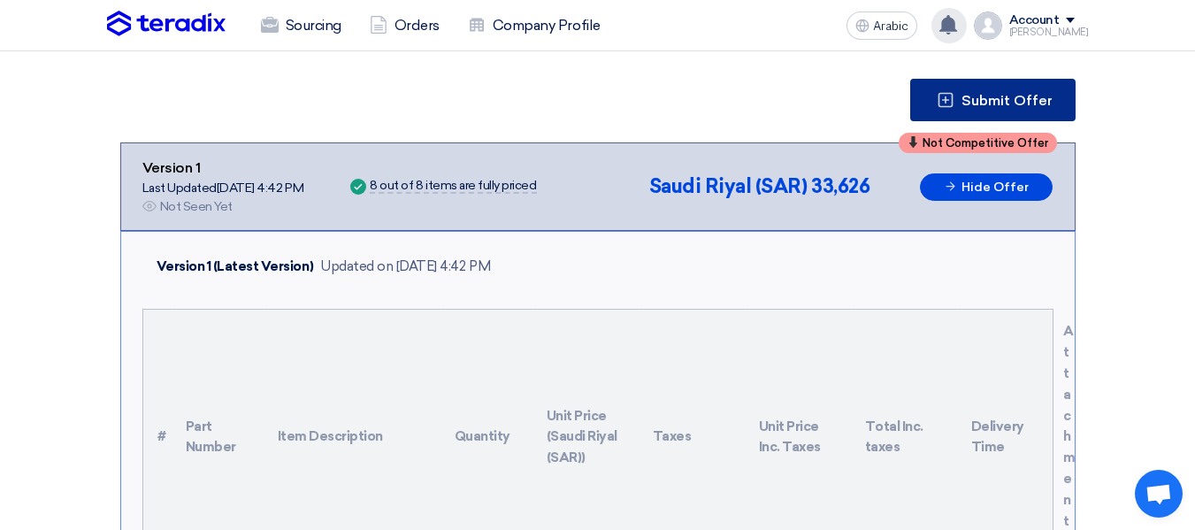
click at [973, 103] on font "Submit Offer" at bounding box center [1006, 100] width 91 height 17
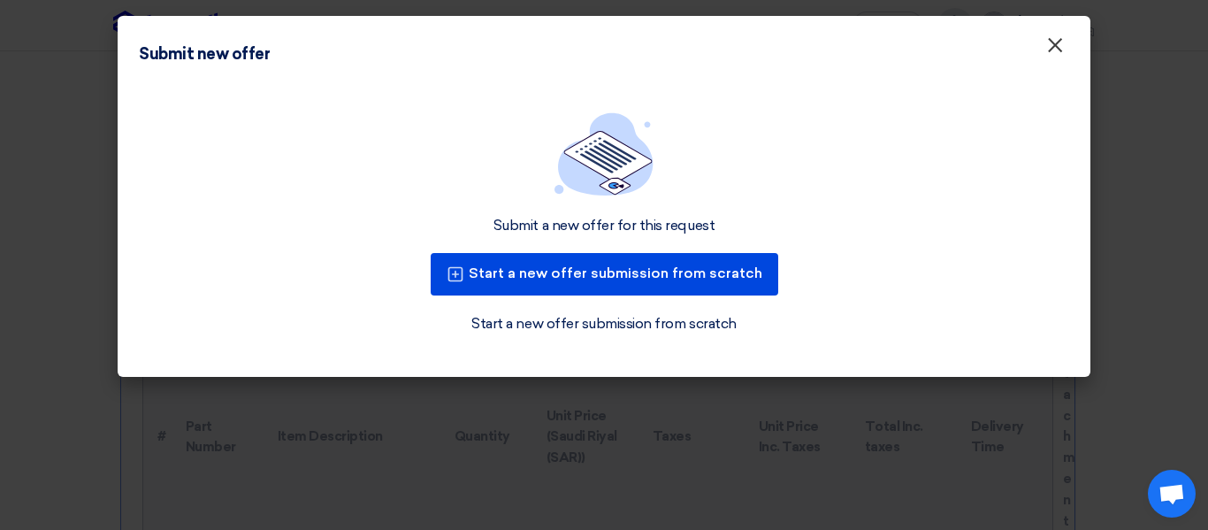
click at [1053, 44] on font "×" at bounding box center [1055, 49] width 18 height 35
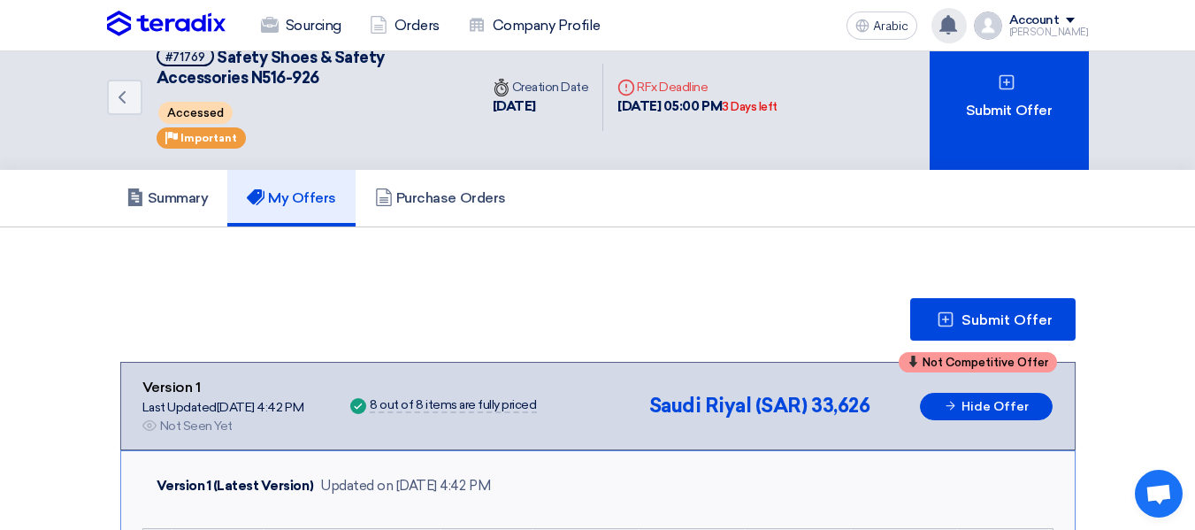
scroll to position [0, 0]
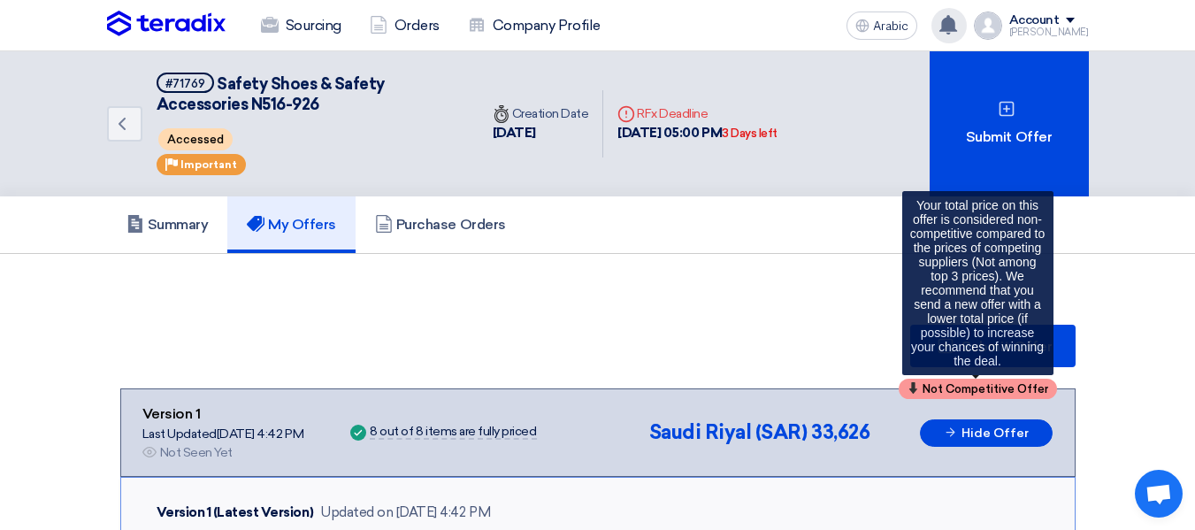
click at [959, 387] on font "Not Competitive Offer" at bounding box center [985, 388] width 126 height 13
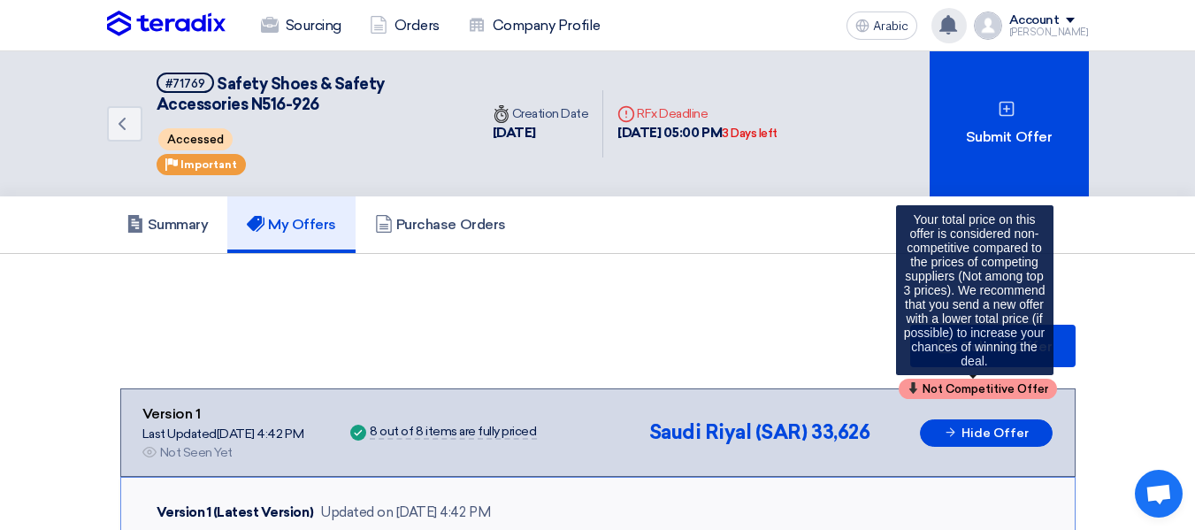
click at [918, 391] on icon at bounding box center [912, 387] width 11 height 11
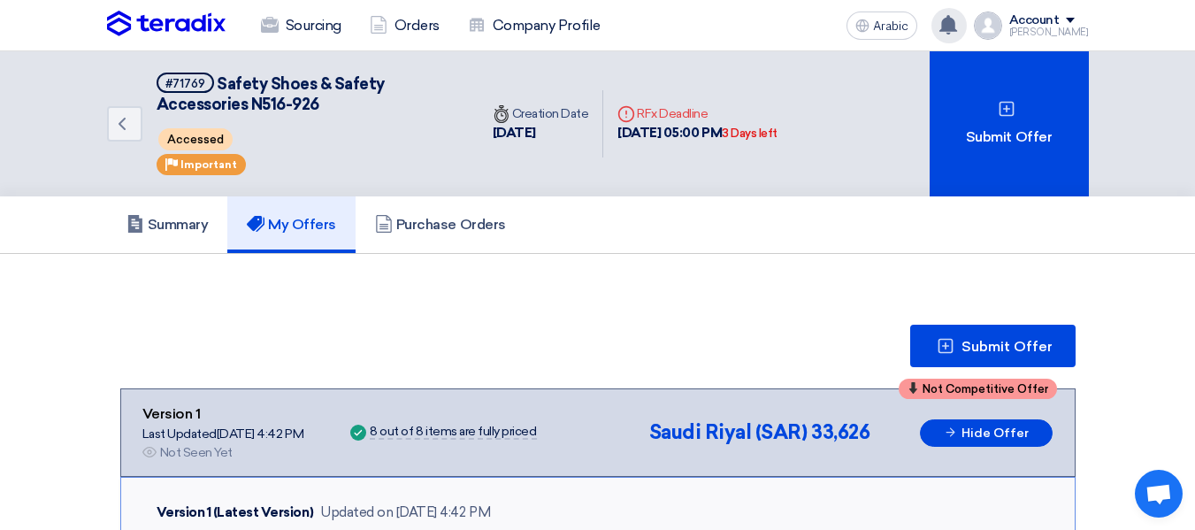
click at [952, 24] on icon at bounding box center [947, 24] width 19 height 19
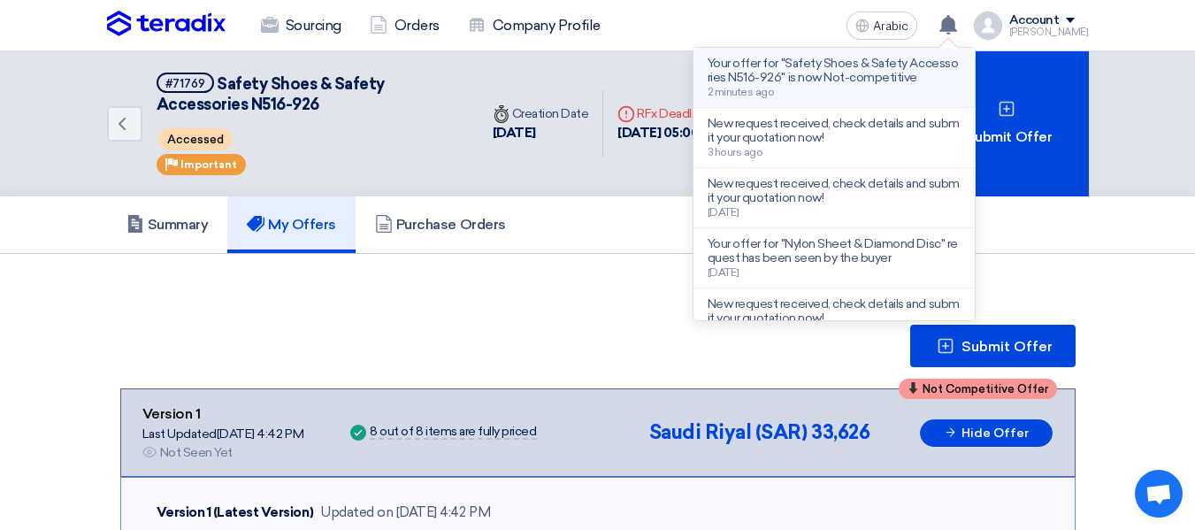
click at [903, 78] on font "Your offer for "Safety Shoes & Safety Accessories N516-926" is now Not-competit…" at bounding box center [833, 70] width 250 height 29
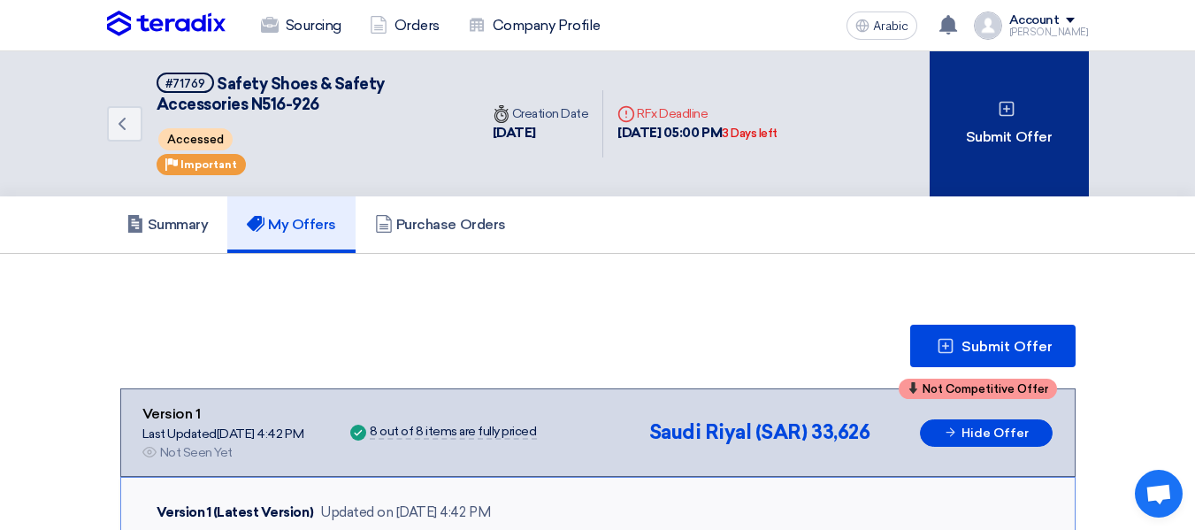
click at [988, 134] on font "Submit Offer" at bounding box center [1009, 136] width 86 height 17
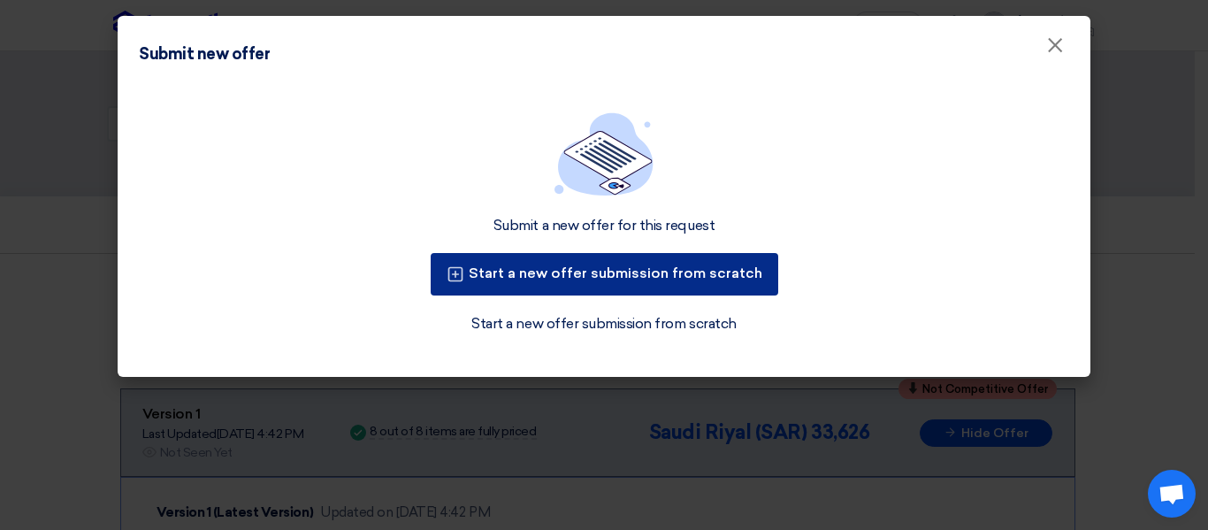
click at [737, 271] on font "Start a new offer submission from scratch" at bounding box center [616, 272] width 294 height 17
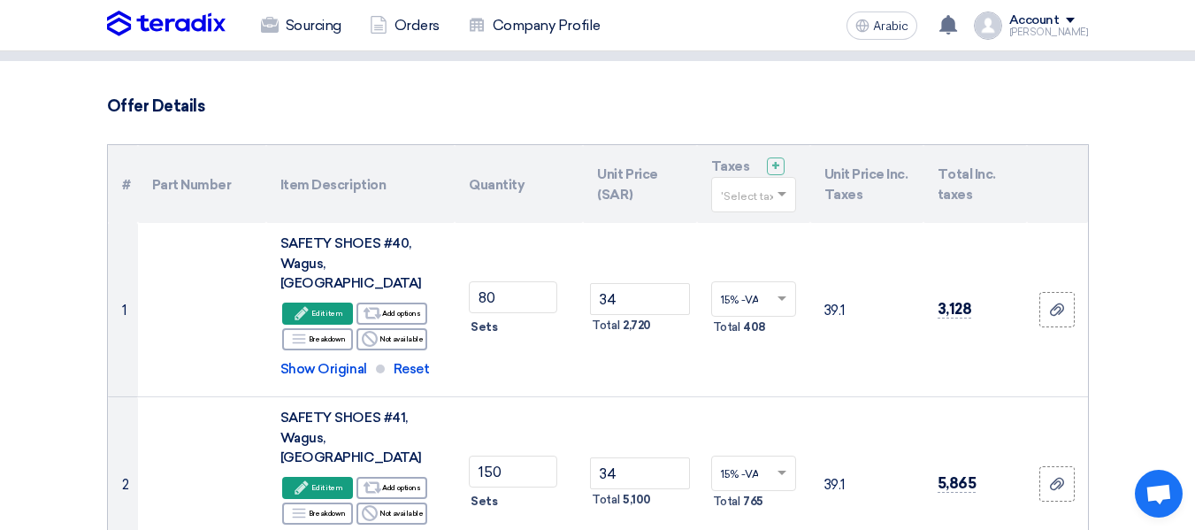
scroll to position [88, 0]
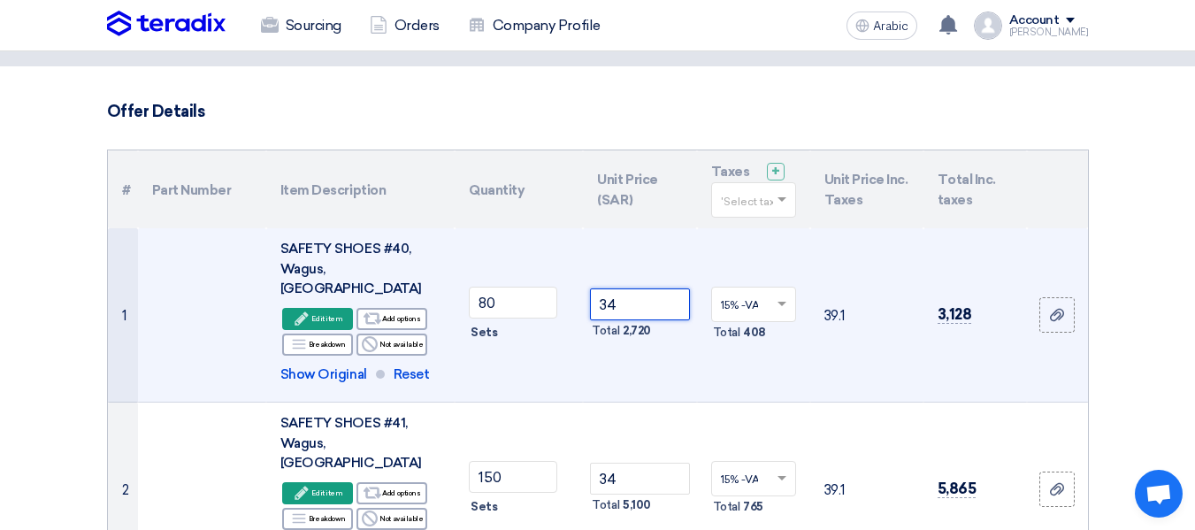
click at [624, 294] on input "34" at bounding box center [639, 304] width 99 height 32
click at [320, 314] on font "Edit item" at bounding box center [326, 318] width 31 height 9
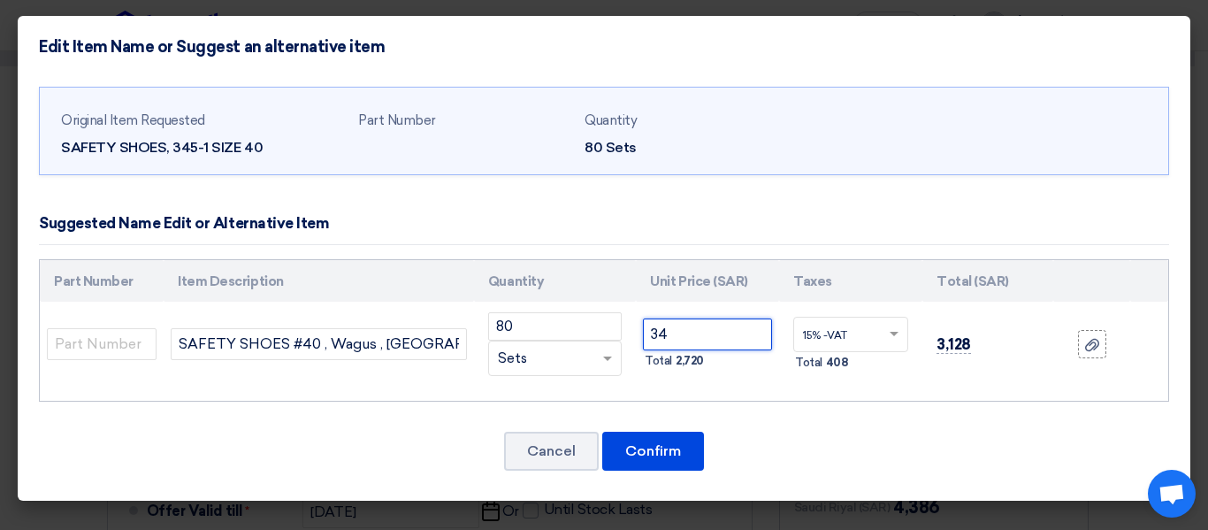
click at [701, 337] on input "34" at bounding box center [707, 334] width 129 height 32
type input "33"
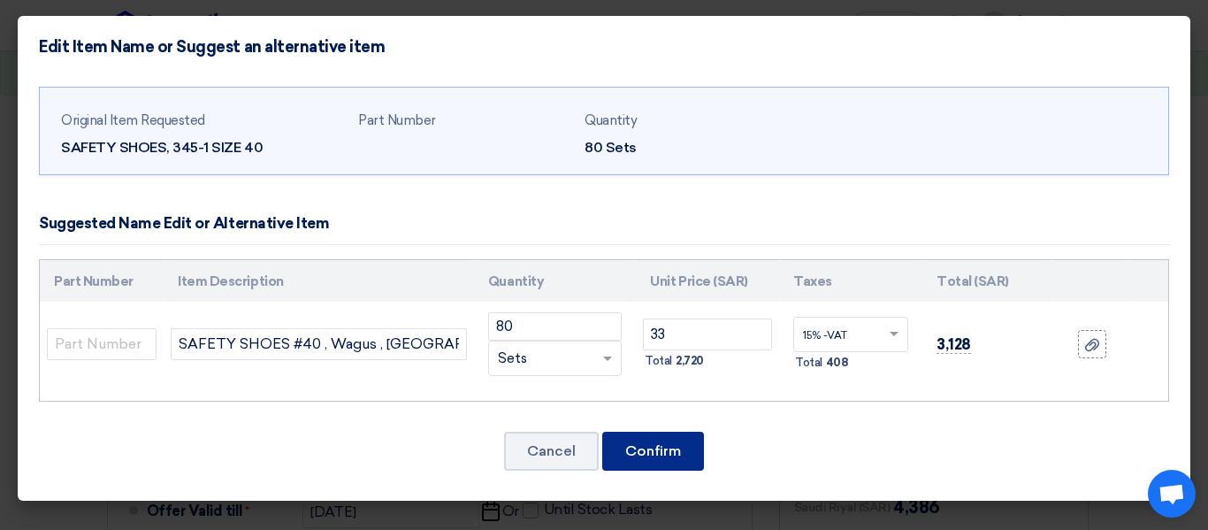
click at [671, 461] on button "Confirm" at bounding box center [653, 451] width 102 height 39
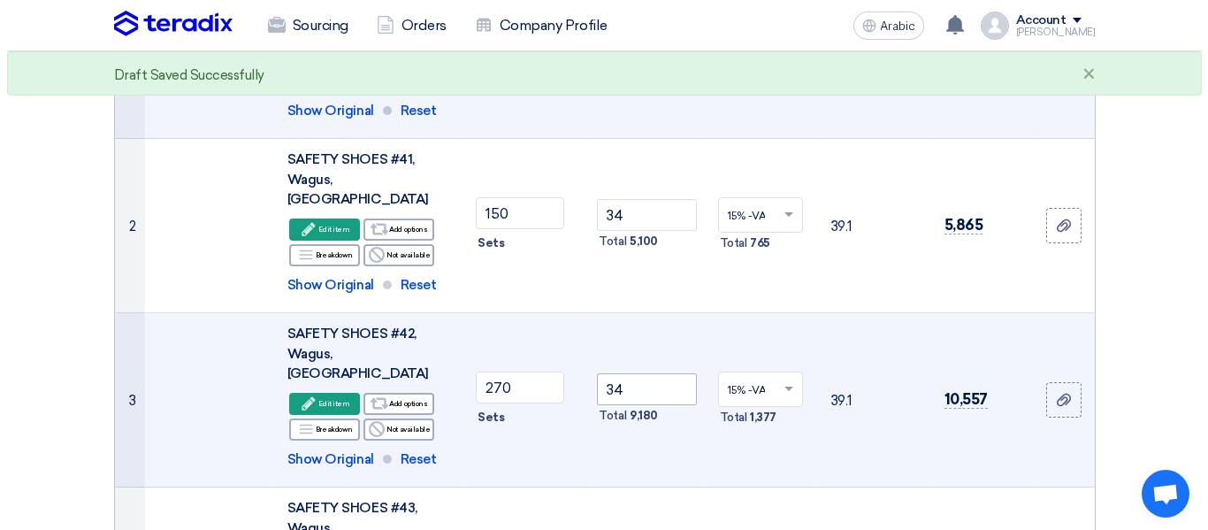
scroll to position [354, 0]
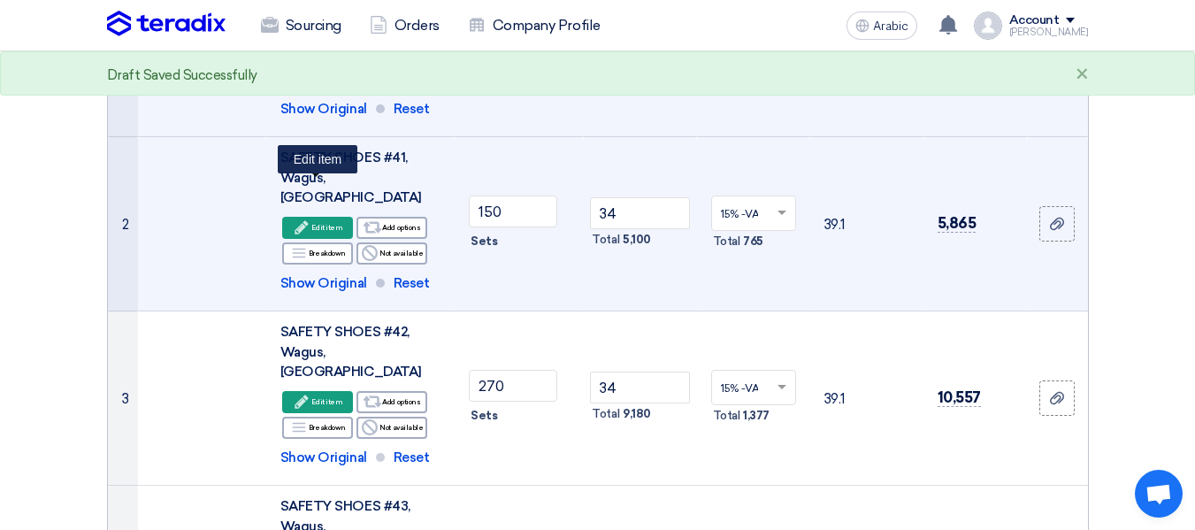
click at [326, 223] on font "Edit item" at bounding box center [326, 227] width 31 height 9
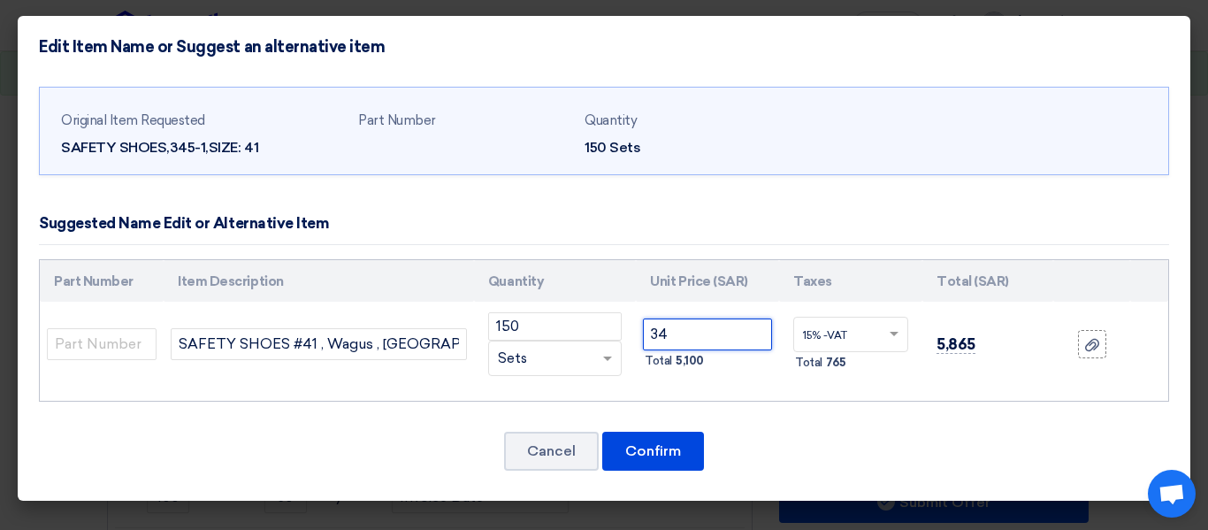
click at [711, 333] on input "34" at bounding box center [707, 334] width 129 height 32
type input "33"
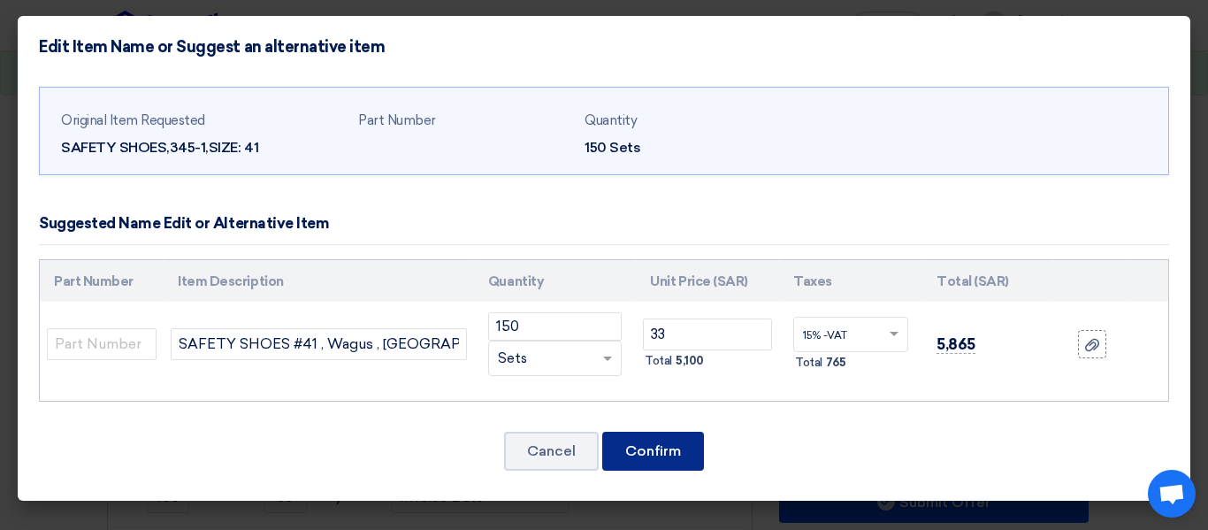
click at [670, 457] on font "Confirm" at bounding box center [653, 450] width 56 height 17
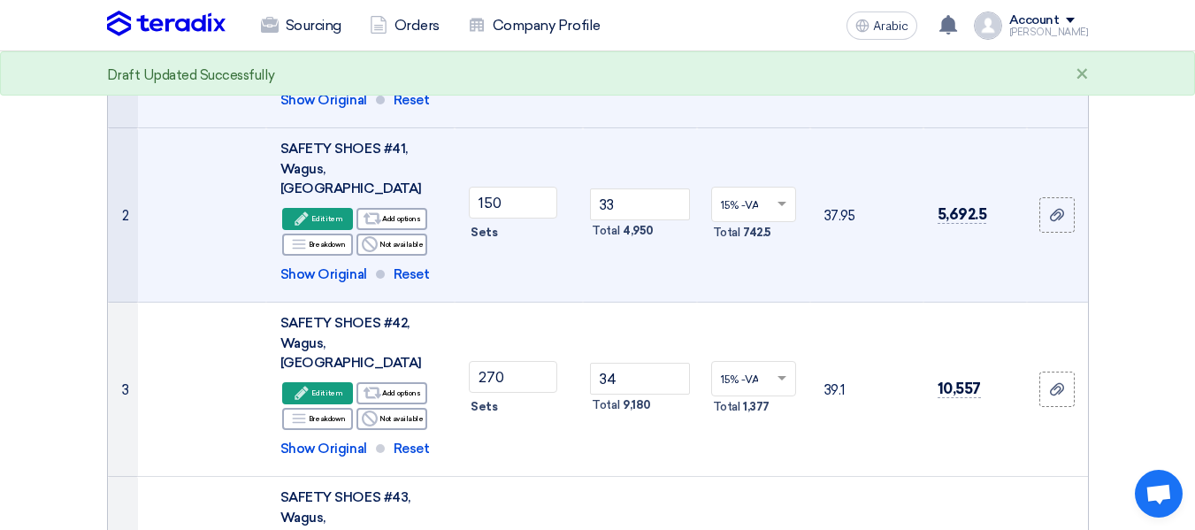
scroll to position [310, 0]
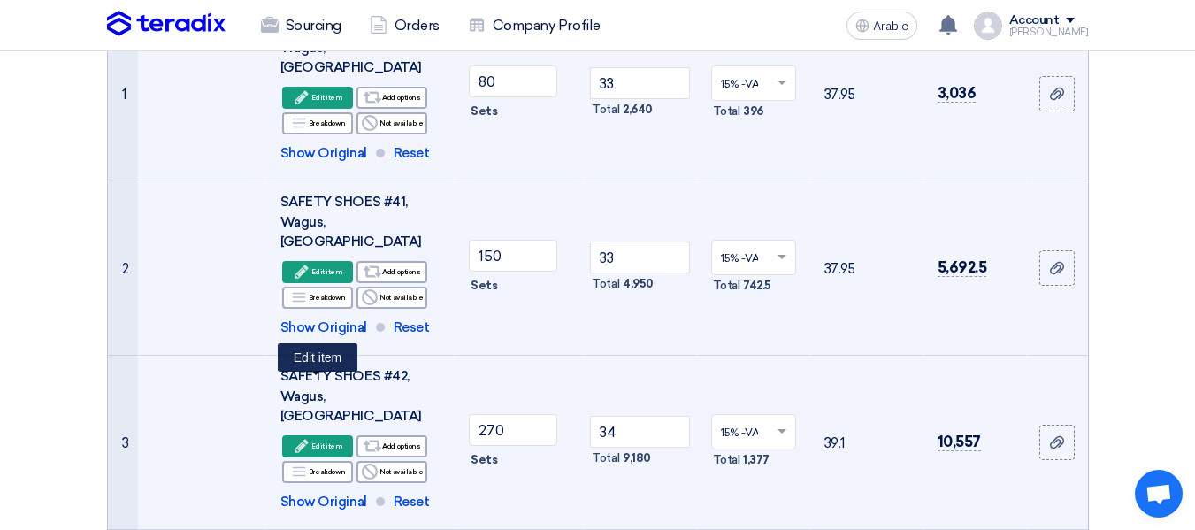
click at [315, 439] on font "Edit item" at bounding box center [326, 446] width 31 height 14
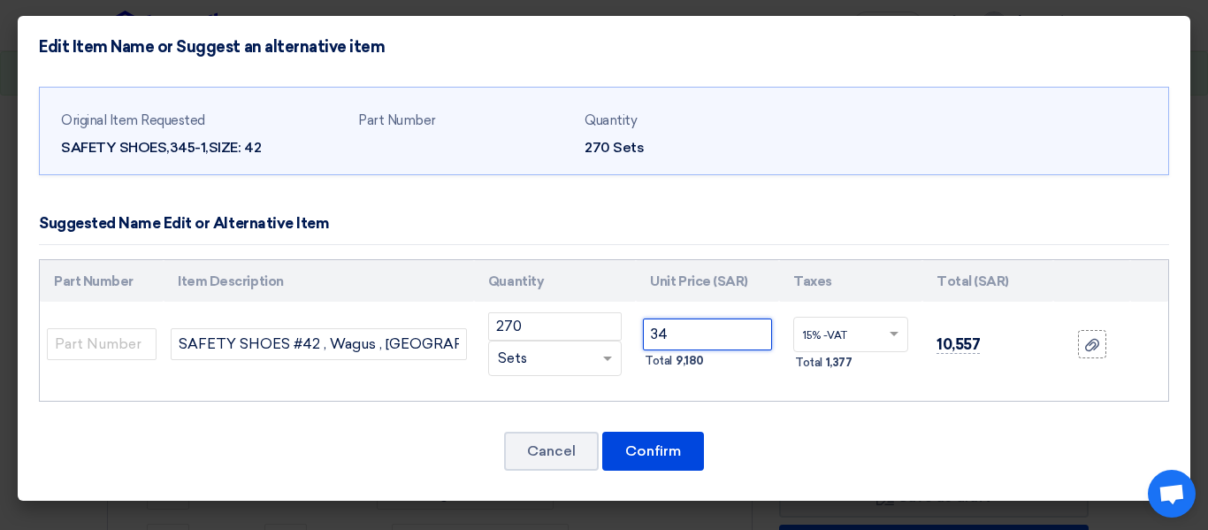
click at [686, 329] on input "34" at bounding box center [707, 334] width 129 height 32
type input "33"
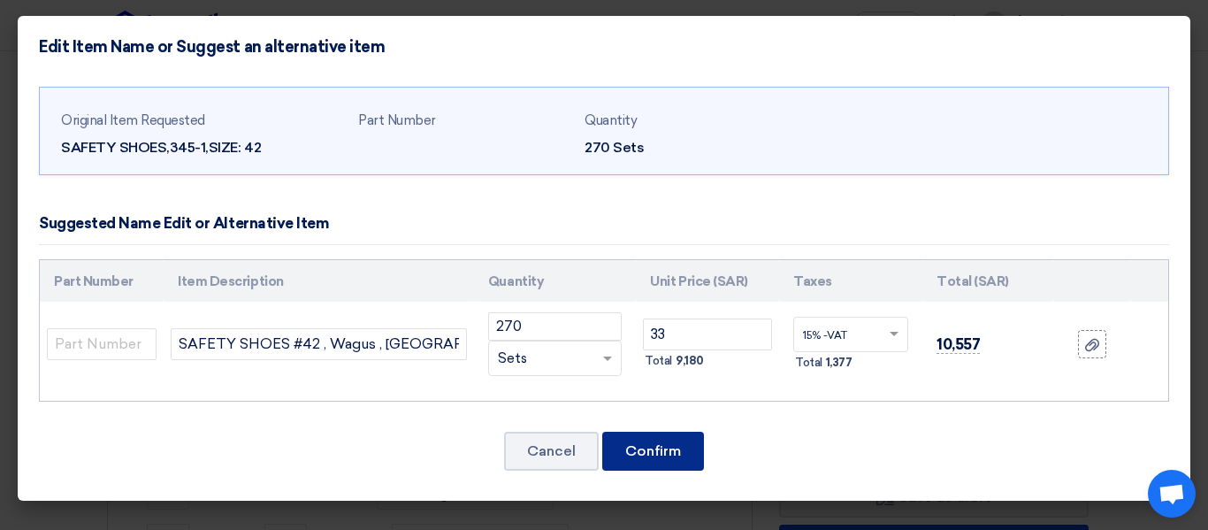
click at [654, 449] on font "Confirm" at bounding box center [653, 450] width 56 height 17
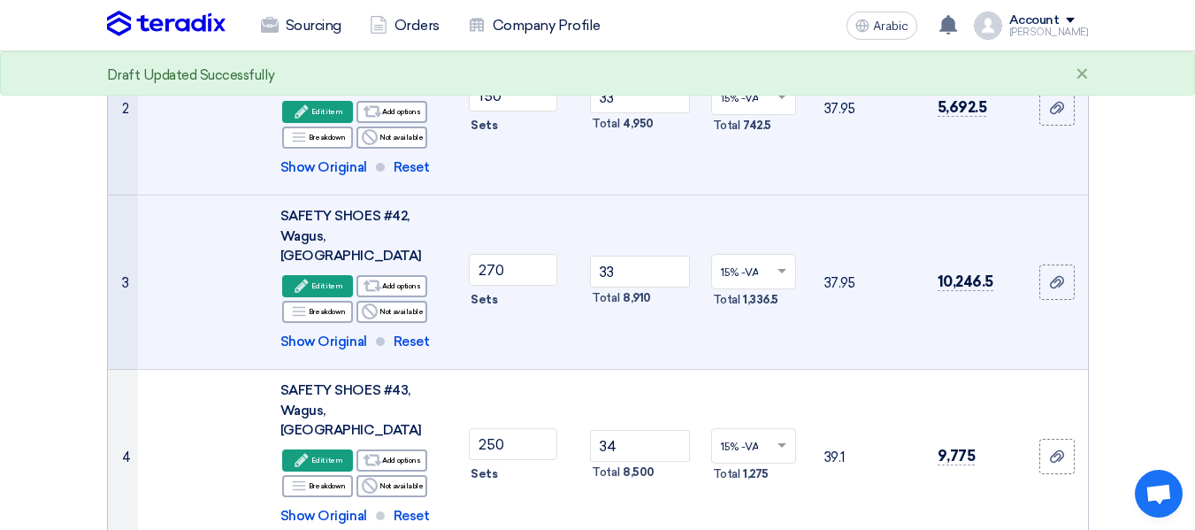
scroll to position [575, 0]
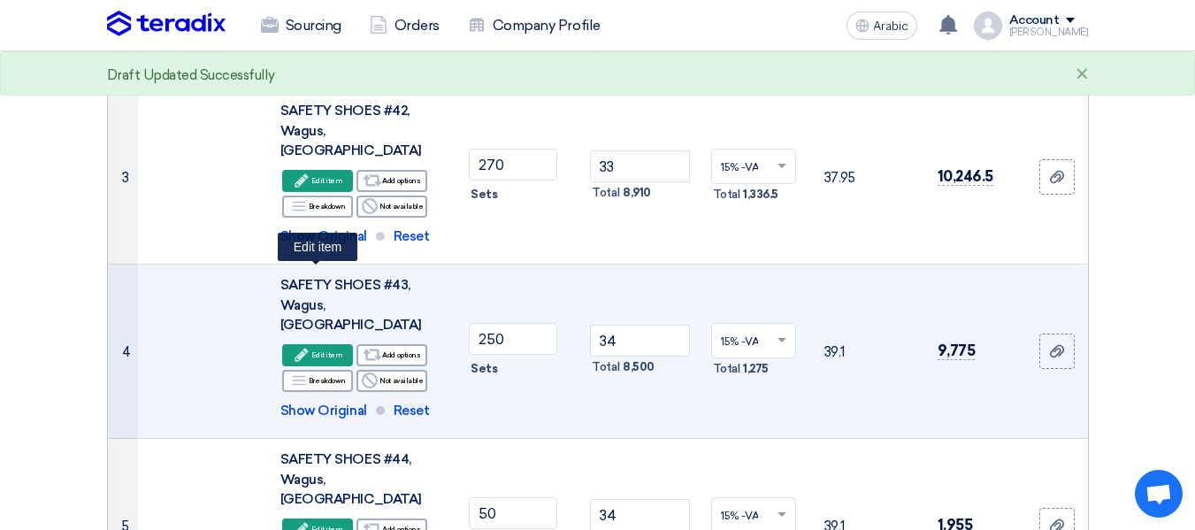
click at [325, 348] on font "Edit item" at bounding box center [326, 355] width 31 height 14
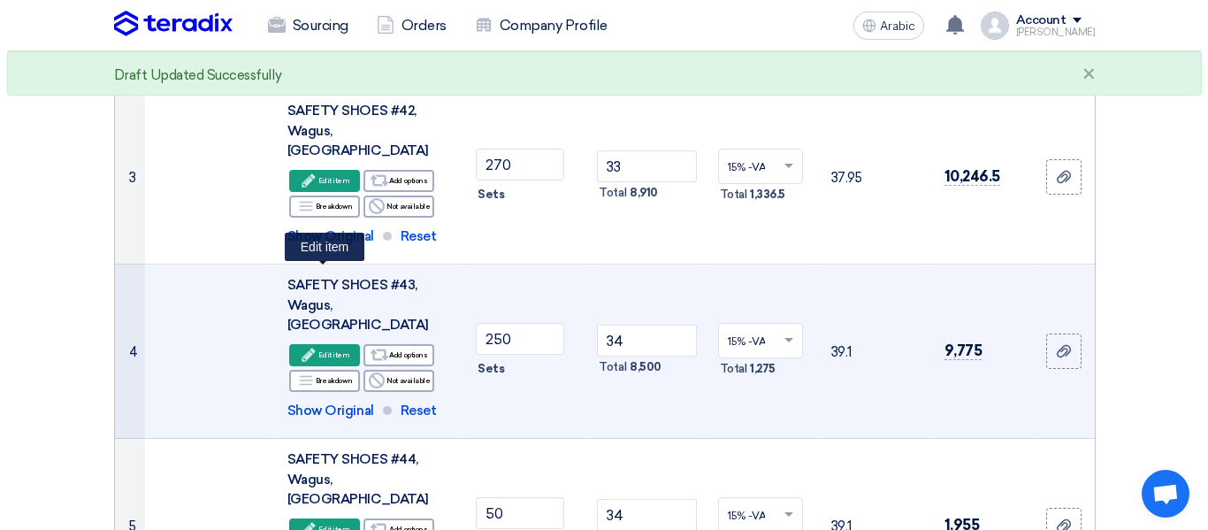
scroll to position [421, 0]
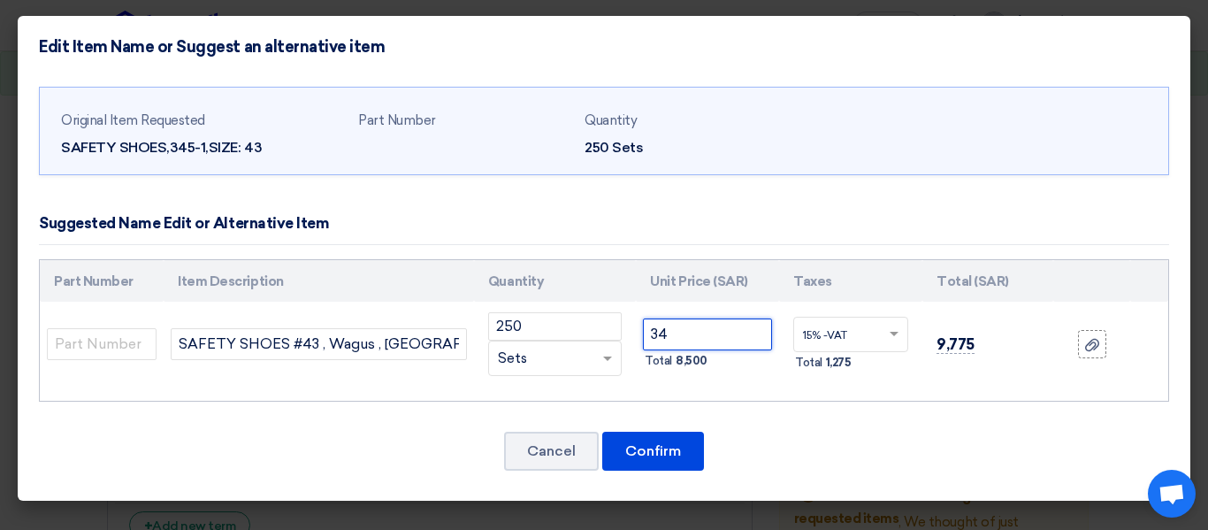
click at [694, 339] on input "34" at bounding box center [707, 334] width 129 height 32
type input "33"
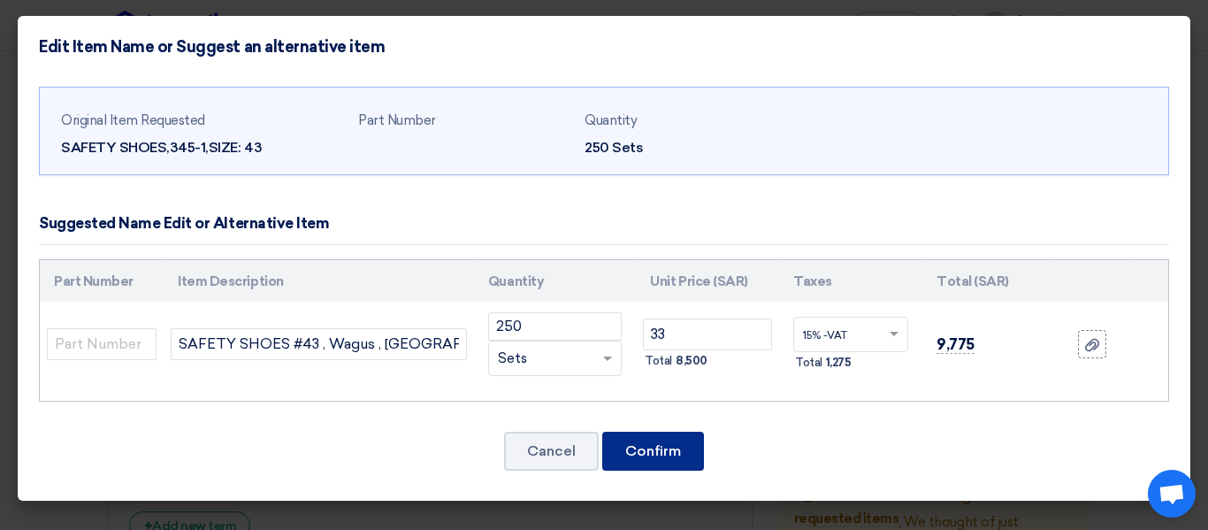
click at [631, 453] on font "Confirm" at bounding box center [653, 450] width 56 height 17
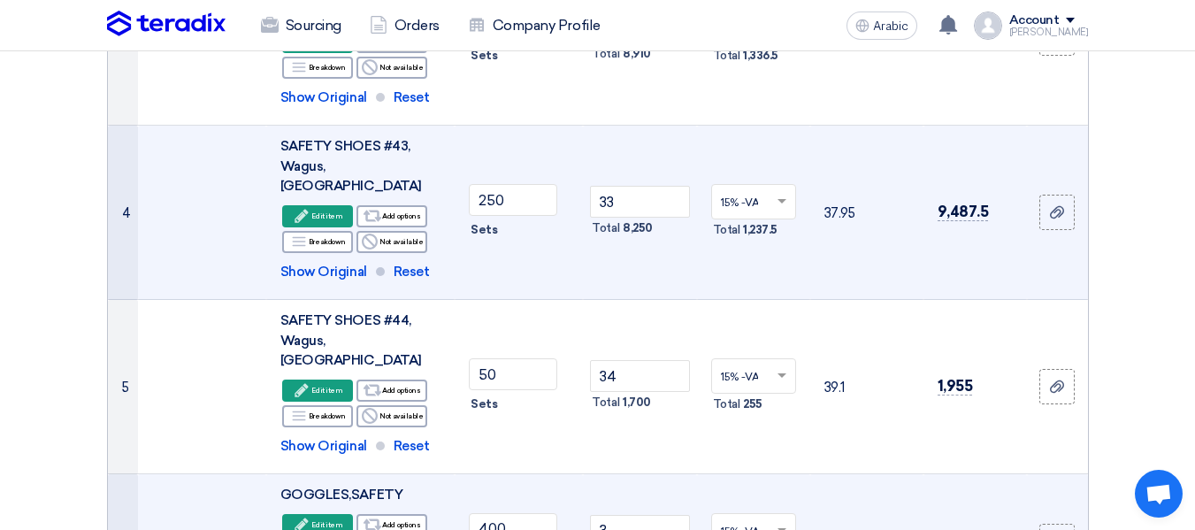
scroll to position [554, 0]
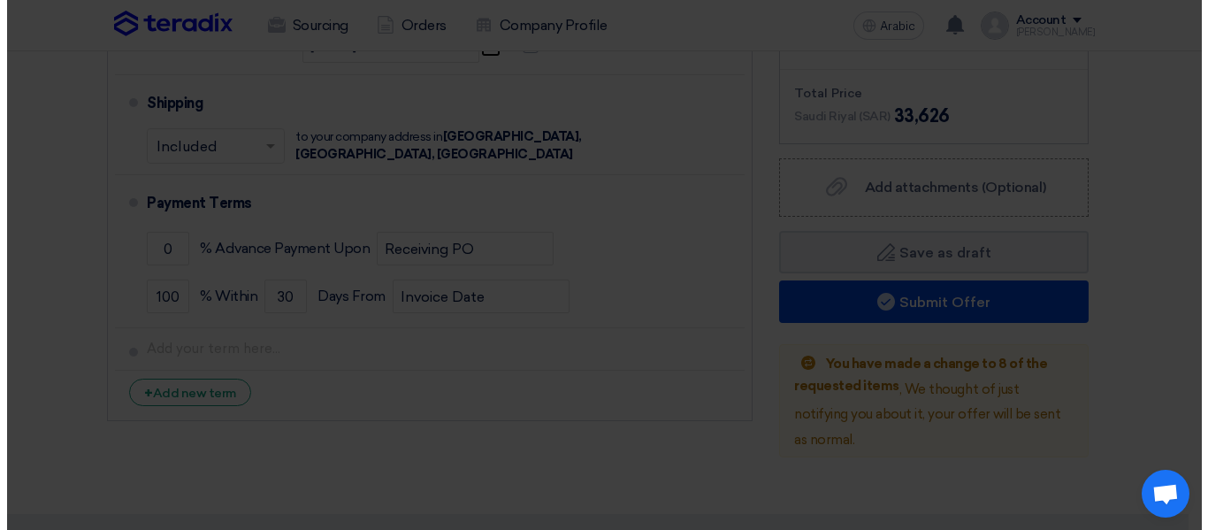
scroll to position [400, 0]
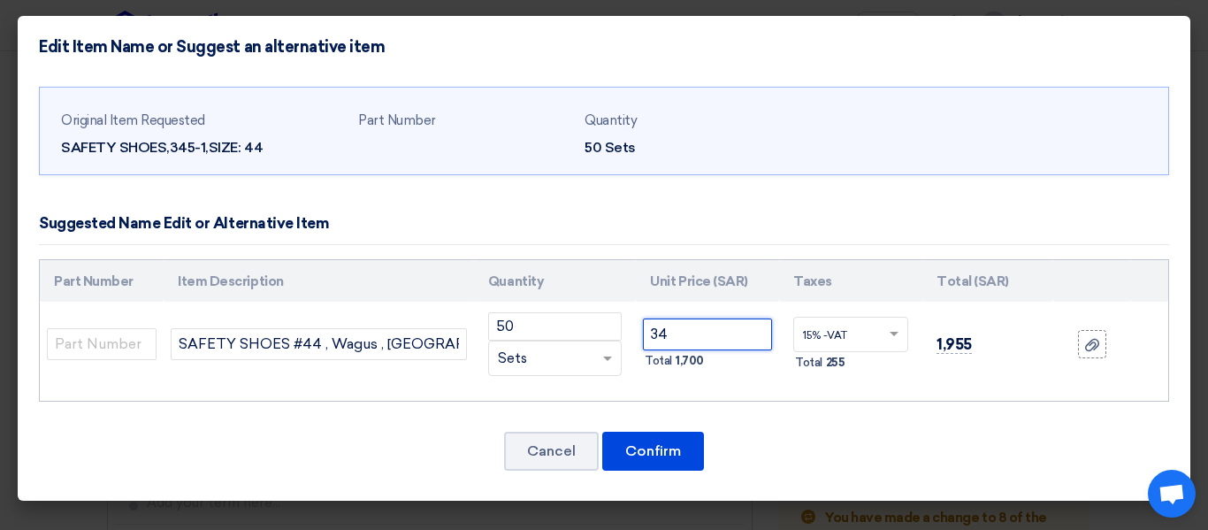
click at [706, 328] on input "34" at bounding box center [707, 334] width 129 height 32
type input "33"
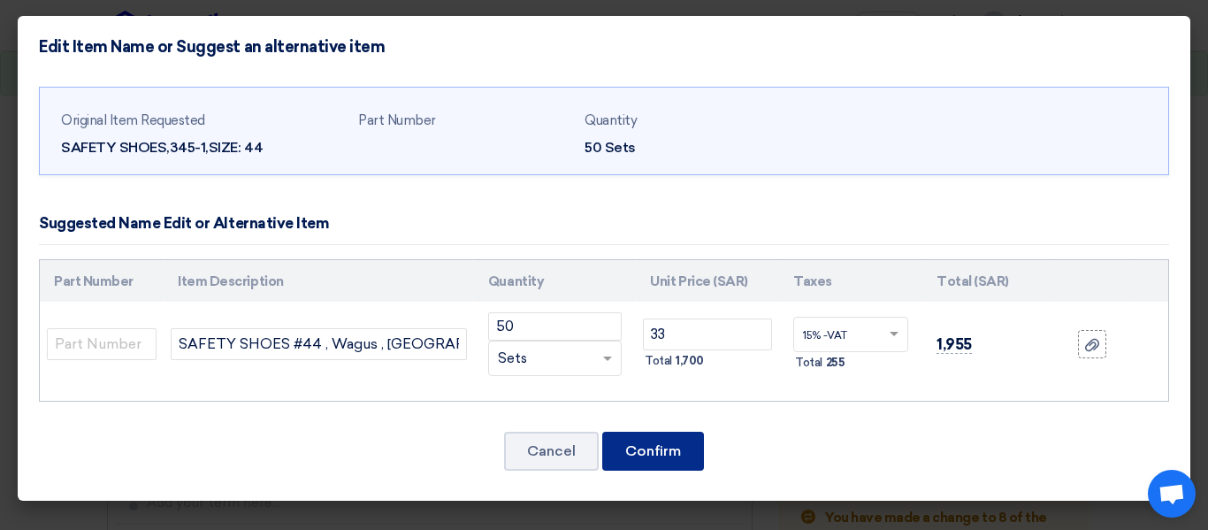
click at [660, 444] on font "Confirm" at bounding box center [653, 450] width 56 height 17
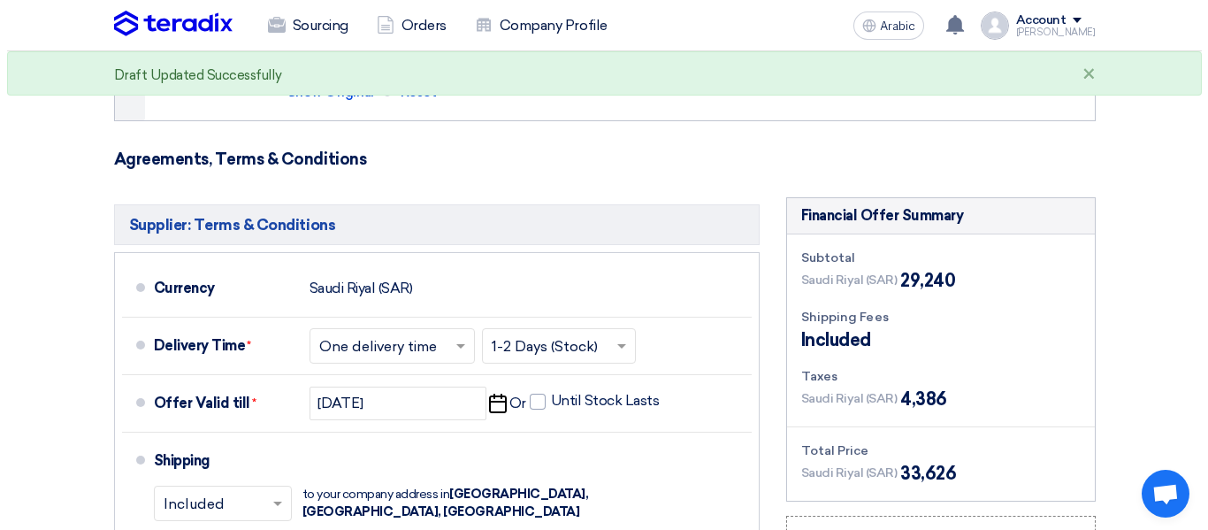
scroll to position [1682, 0]
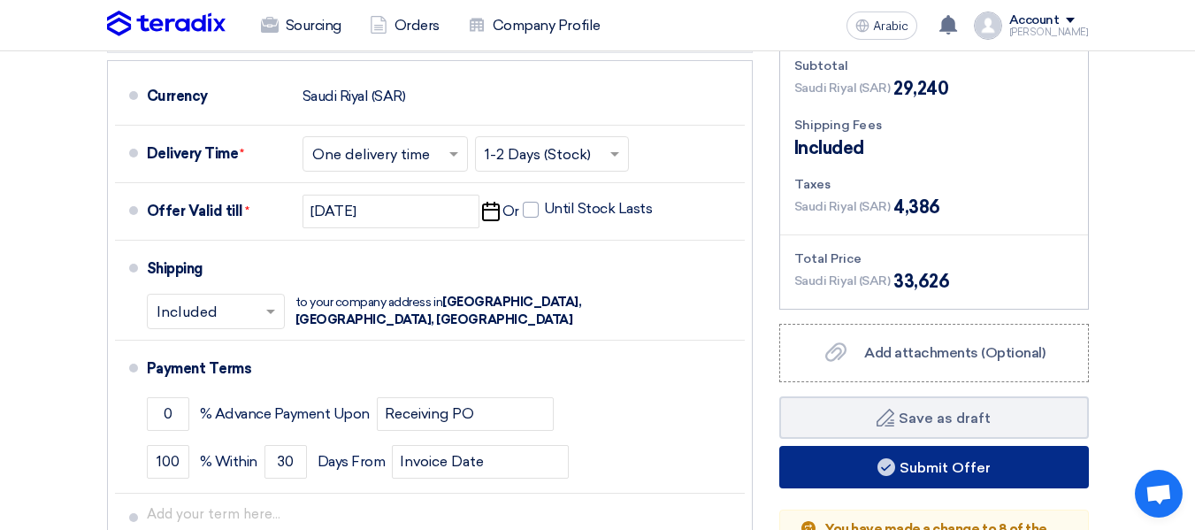
click at [932, 458] on font "Submit Offer" at bounding box center [944, 466] width 91 height 17
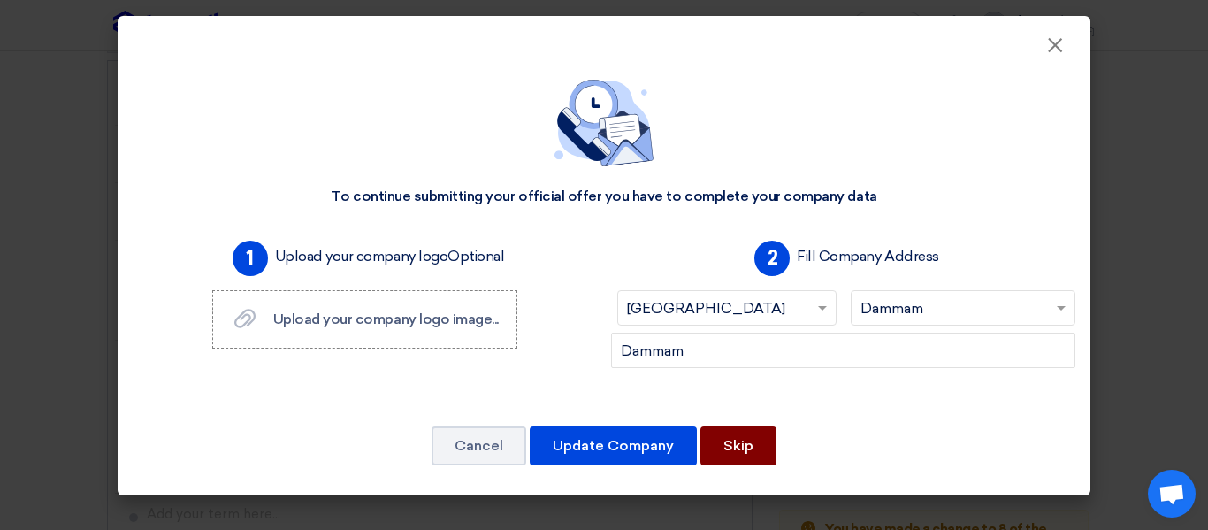
click at [750, 453] on font "Skip" at bounding box center [738, 445] width 30 height 17
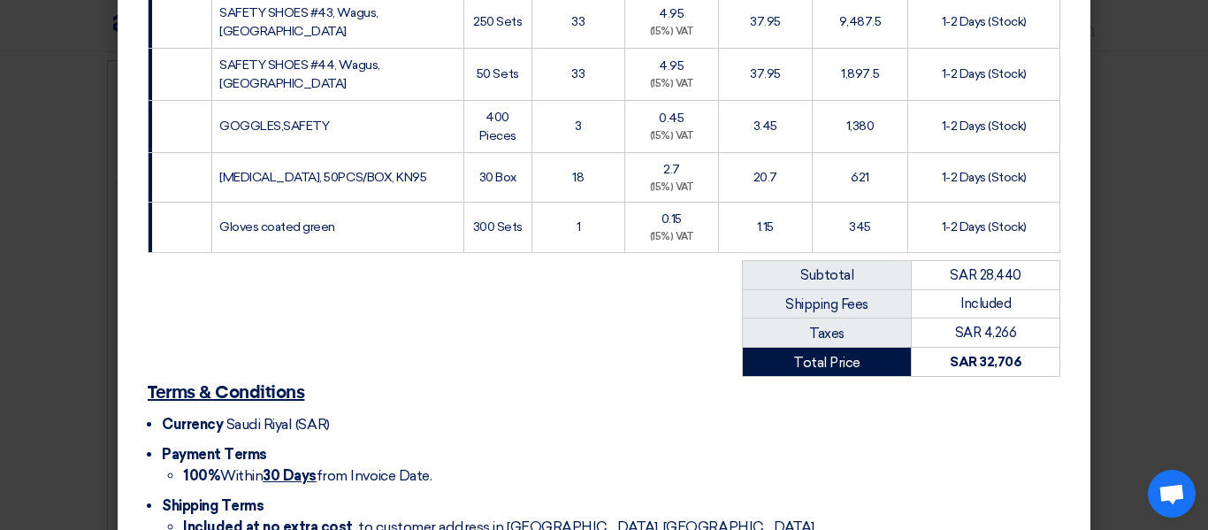
scroll to position [598, 0]
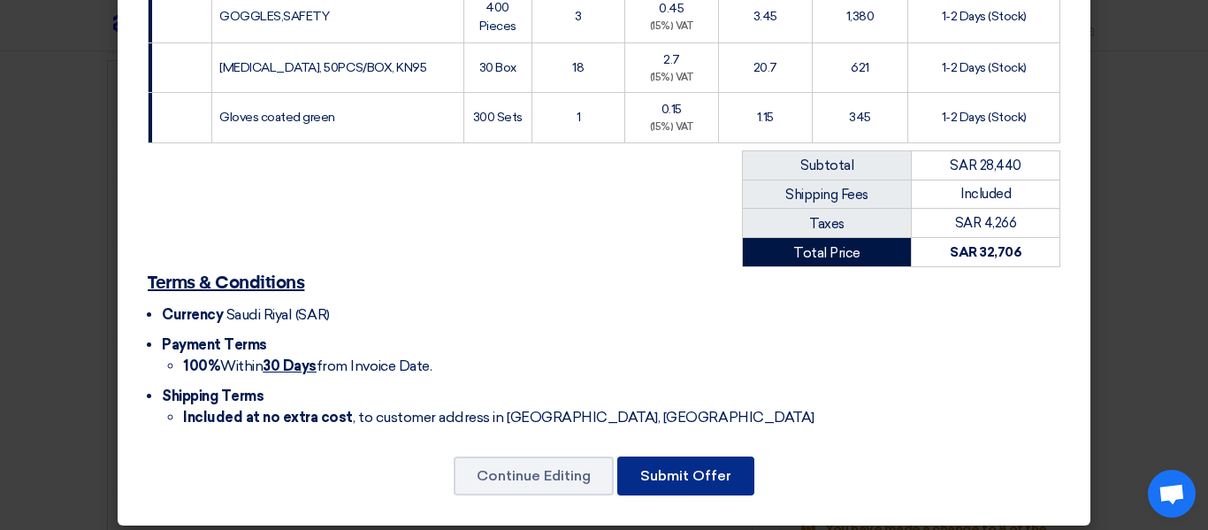
click at [704, 467] on font "Submit Offer" at bounding box center [685, 475] width 91 height 17
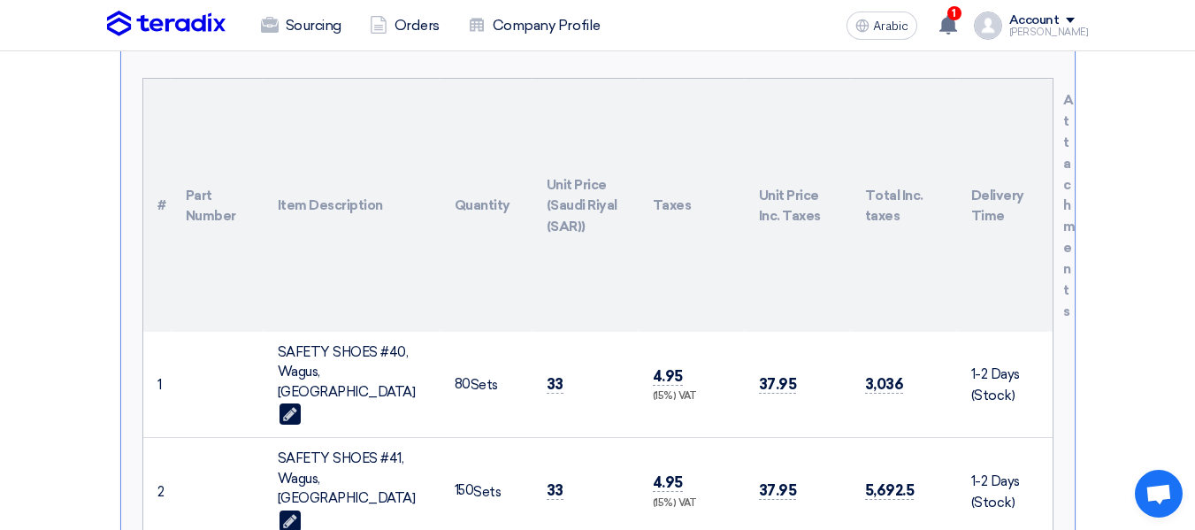
scroll to position [241, 0]
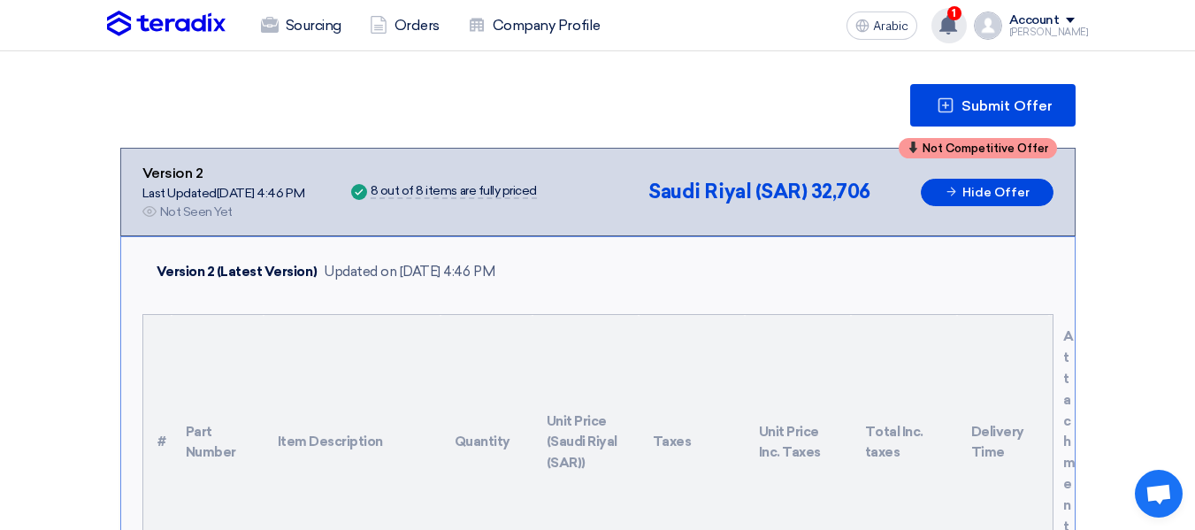
click at [957, 25] on use at bounding box center [948, 24] width 18 height 19
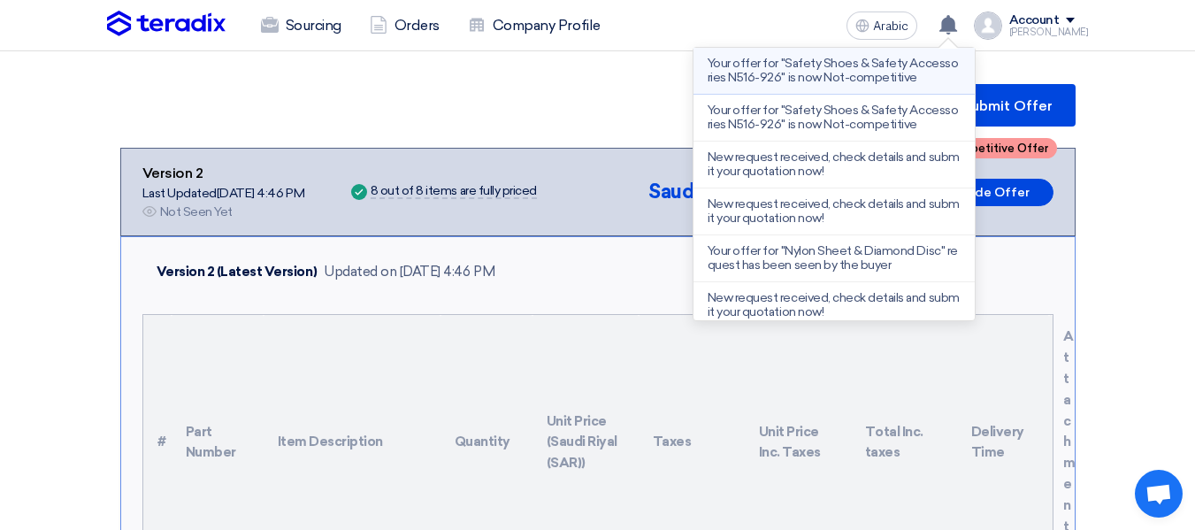
click at [893, 62] on font "Your offer for "Safety Shoes & Safety Accessories N516-926" is now Not-competit…" at bounding box center [833, 70] width 250 height 29
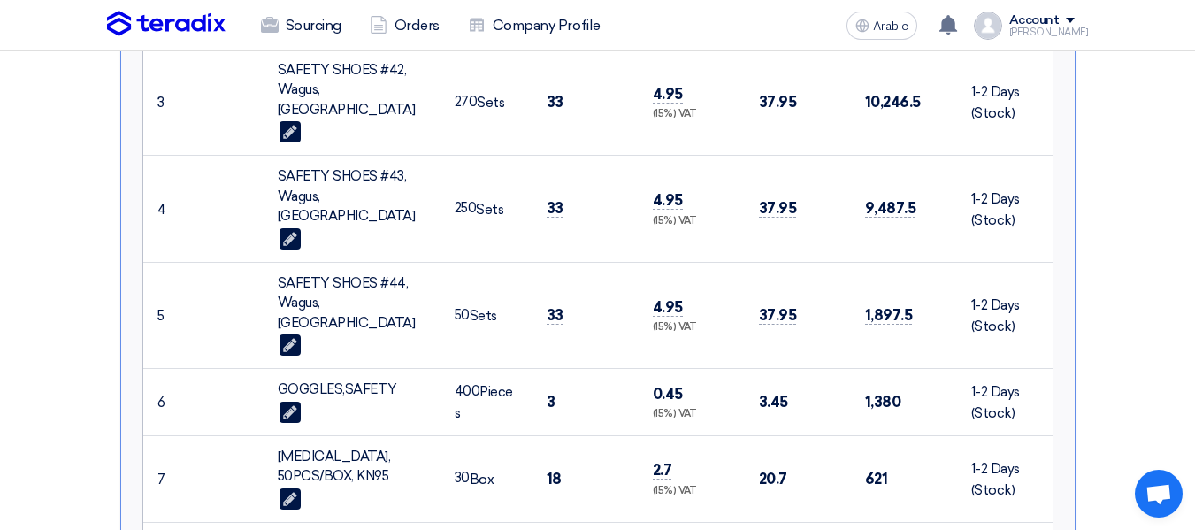
scroll to position [1307, 0]
